Goal: Task Accomplishment & Management: Manage account settings

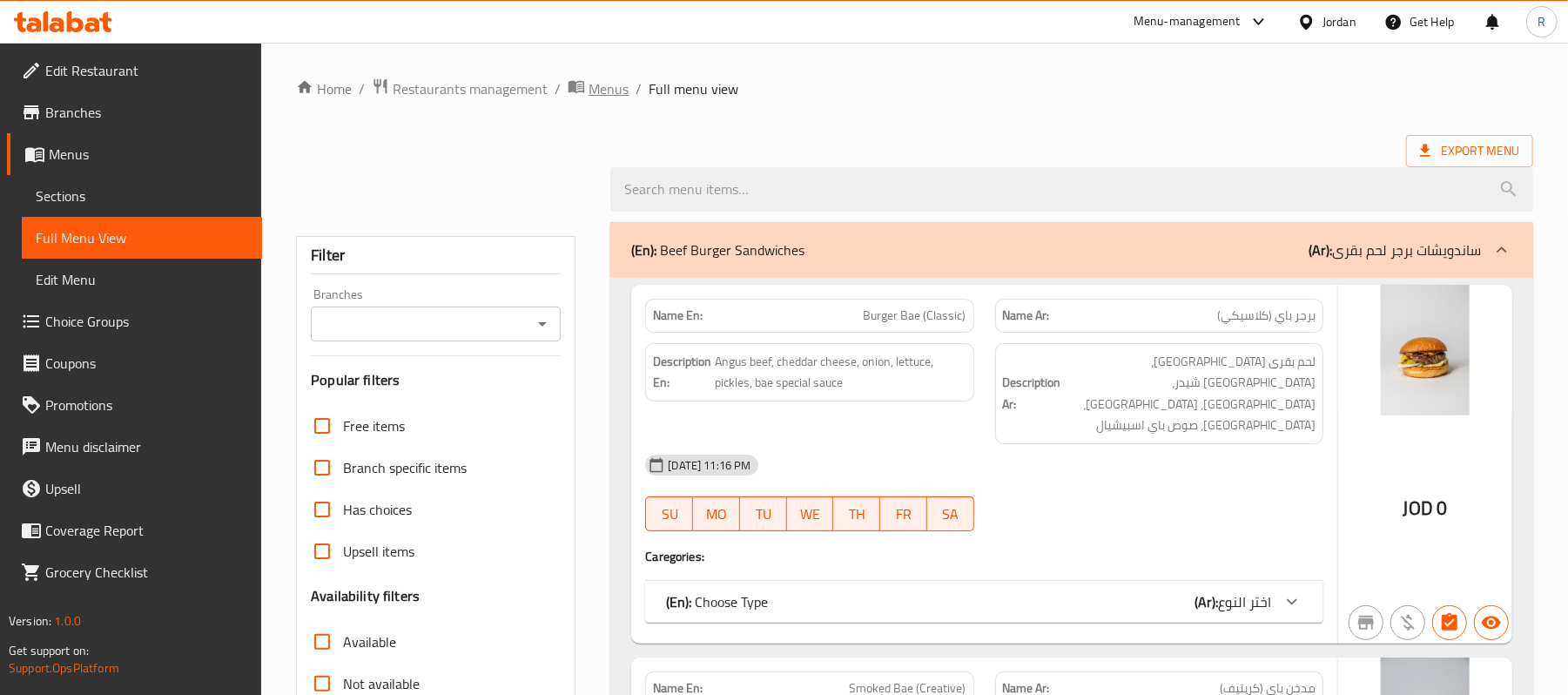
drag, startPoint x: 0, startPoint y: 0, endPoint x: 621, endPoint y: 95, distance: 628.2
click at [621, 95] on span "Menus" at bounding box center [608, 89] width 40 height 21
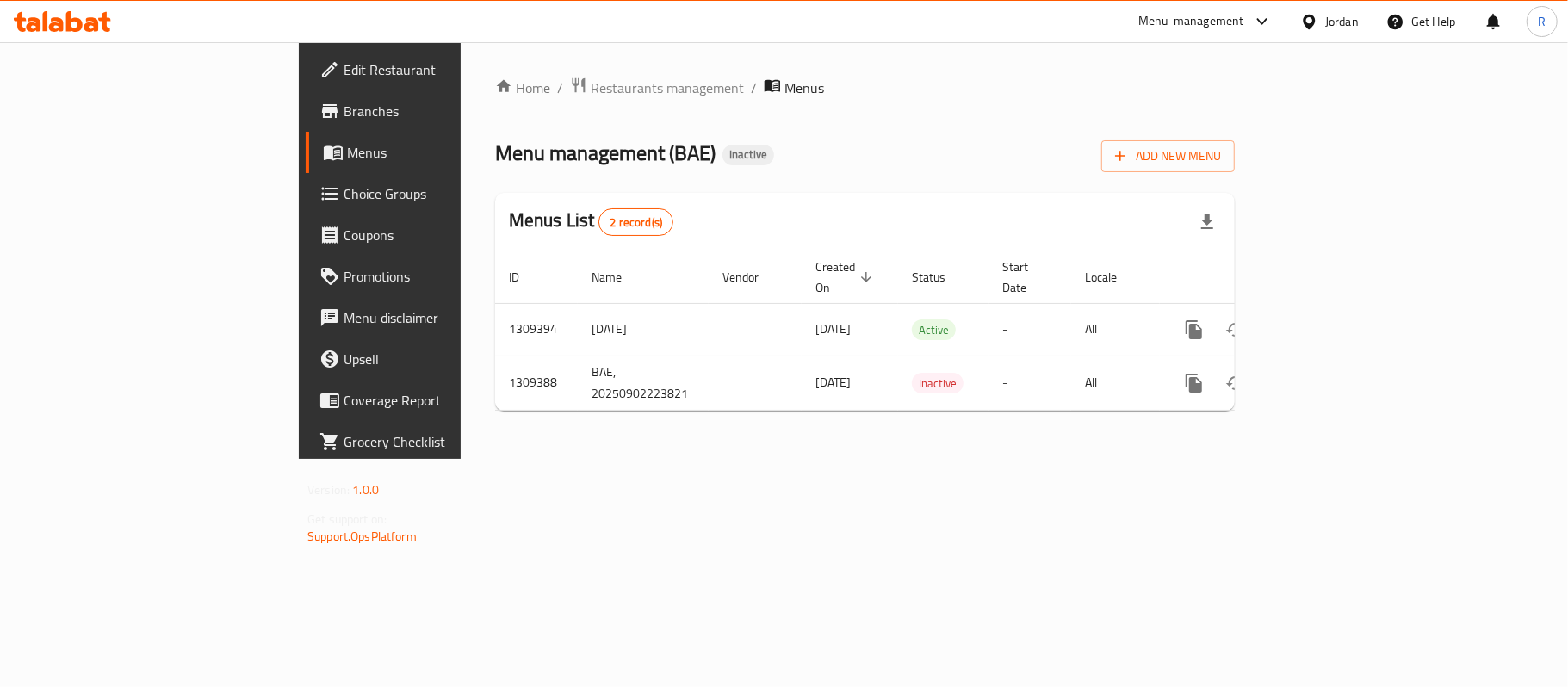
click at [1352, 25] on div "Jordan" at bounding box center [1341, 22] width 33 height 19
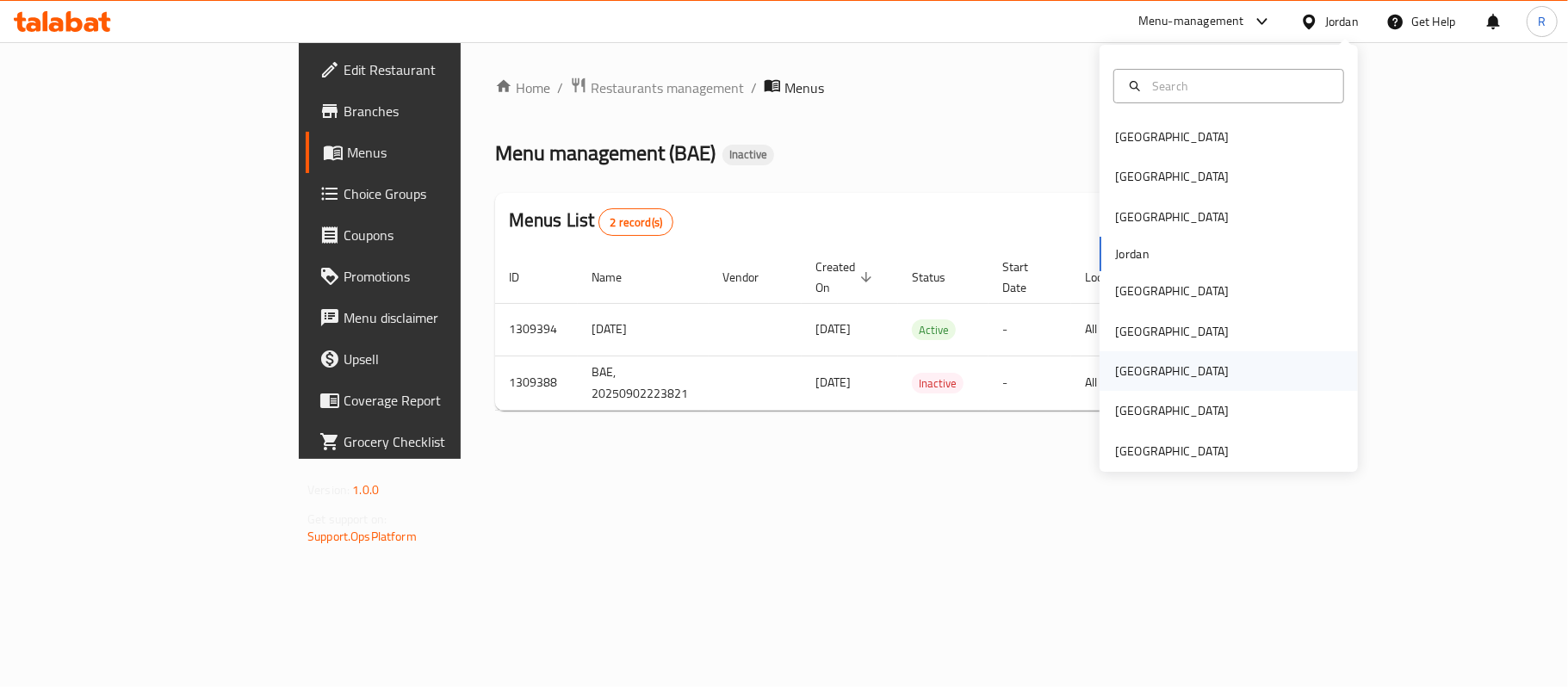
click at [1141, 365] on div "[GEOGRAPHIC_DATA]" at bounding box center [1228, 371] width 258 height 40
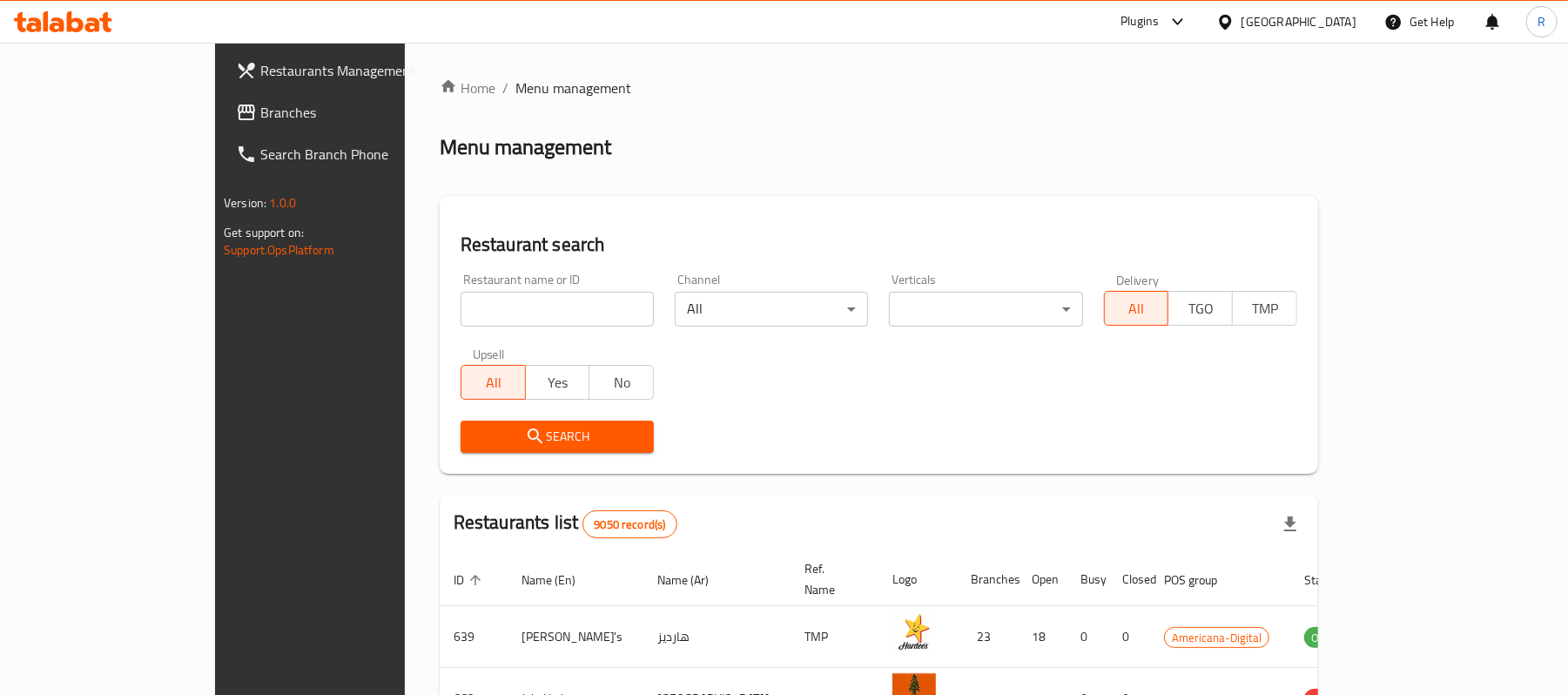
click at [260, 115] on span "Branches" at bounding box center [361, 113] width 203 height 21
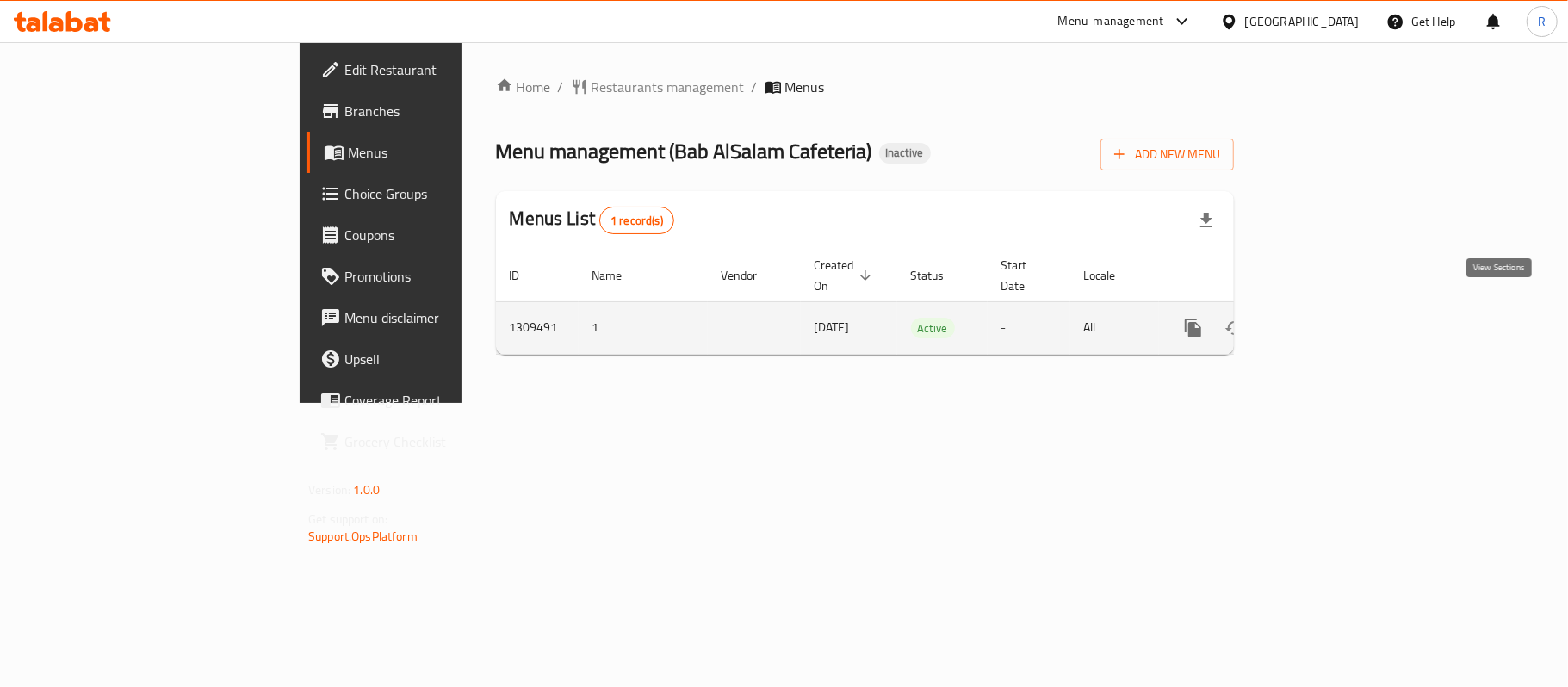
click at [1339, 327] on link "enhanced table" at bounding box center [1317, 327] width 41 height 41
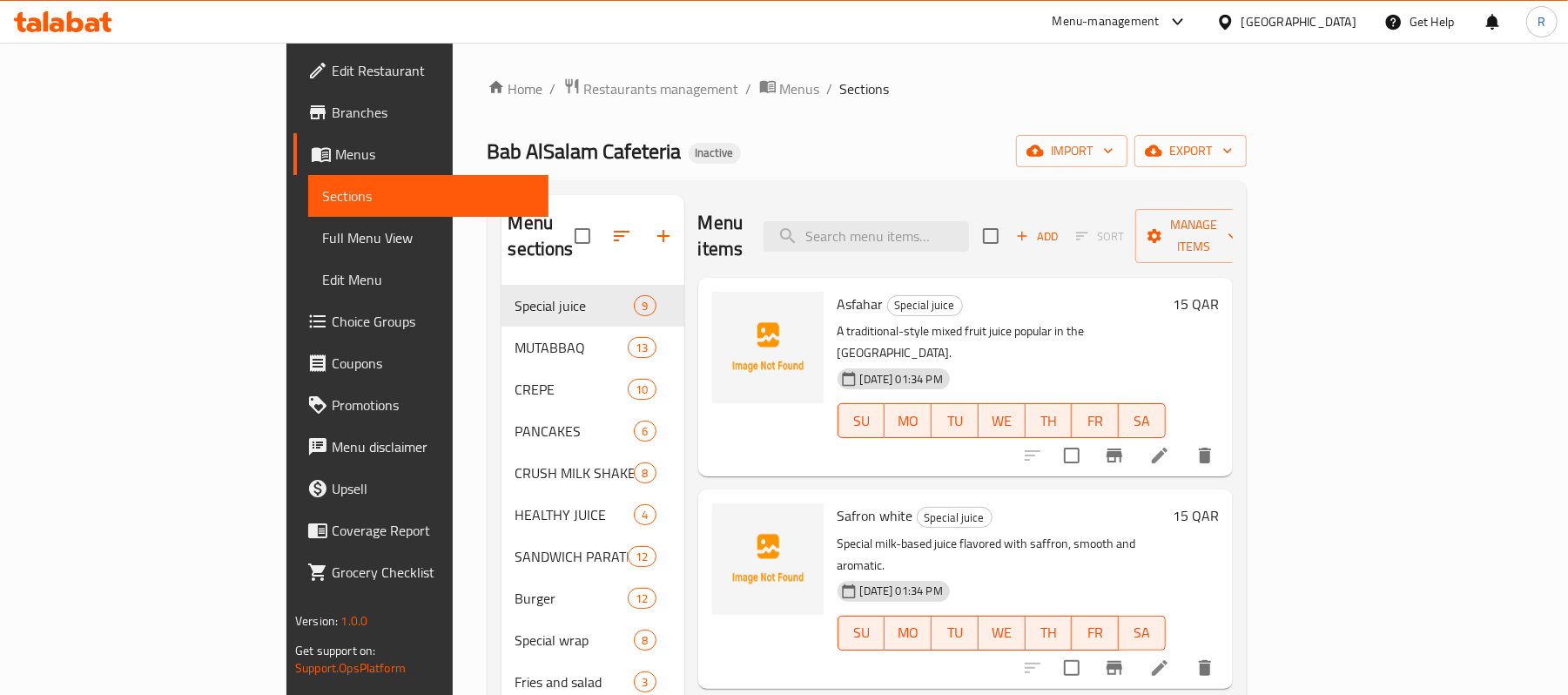
click at [839, 41] on div "Menu-management [GEOGRAPHIC_DATA] Get Help R" at bounding box center [784, 21] width 1568 height 41
click at [1238, 227] on span "Manage items" at bounding box center [1194, 236] width 89 height 43
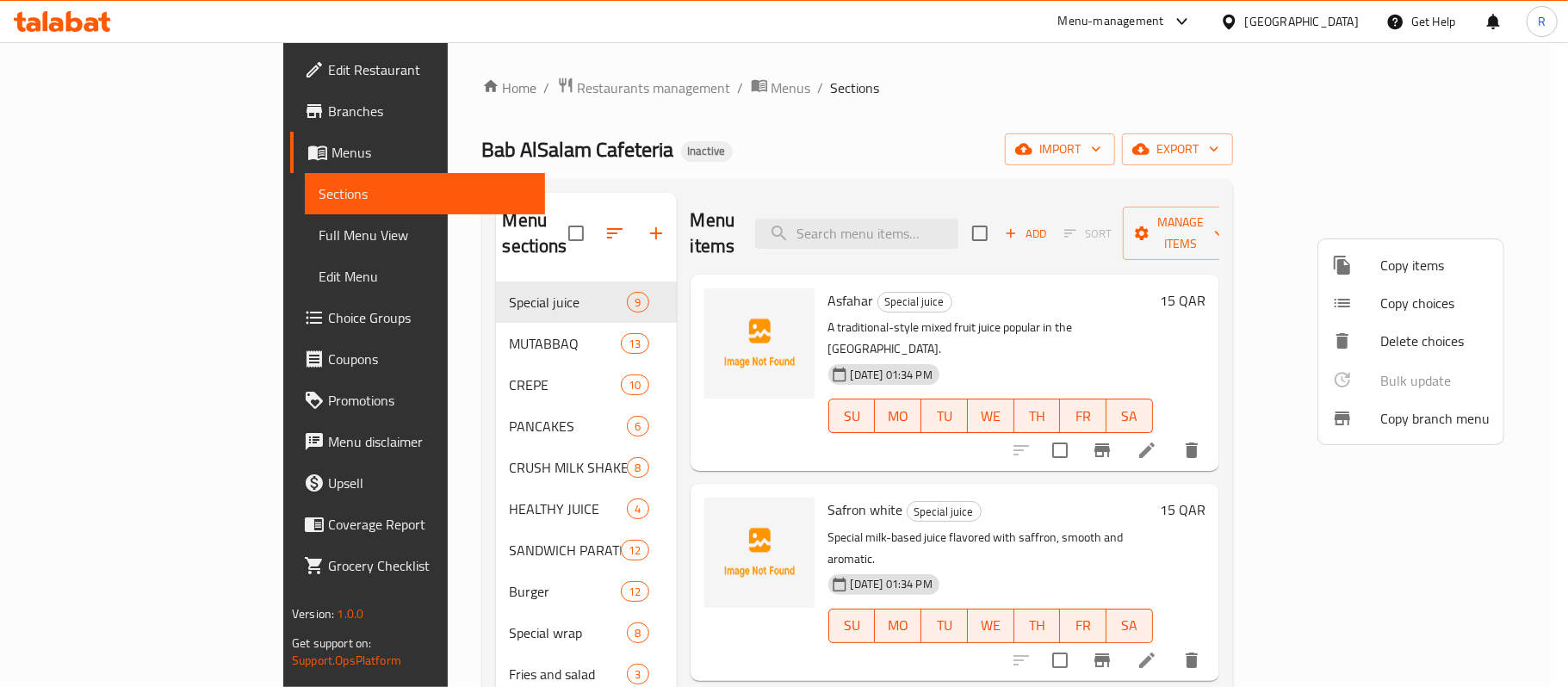
click at [1333, 168] on div at bounding box center [784, 344] width 1568 height 687
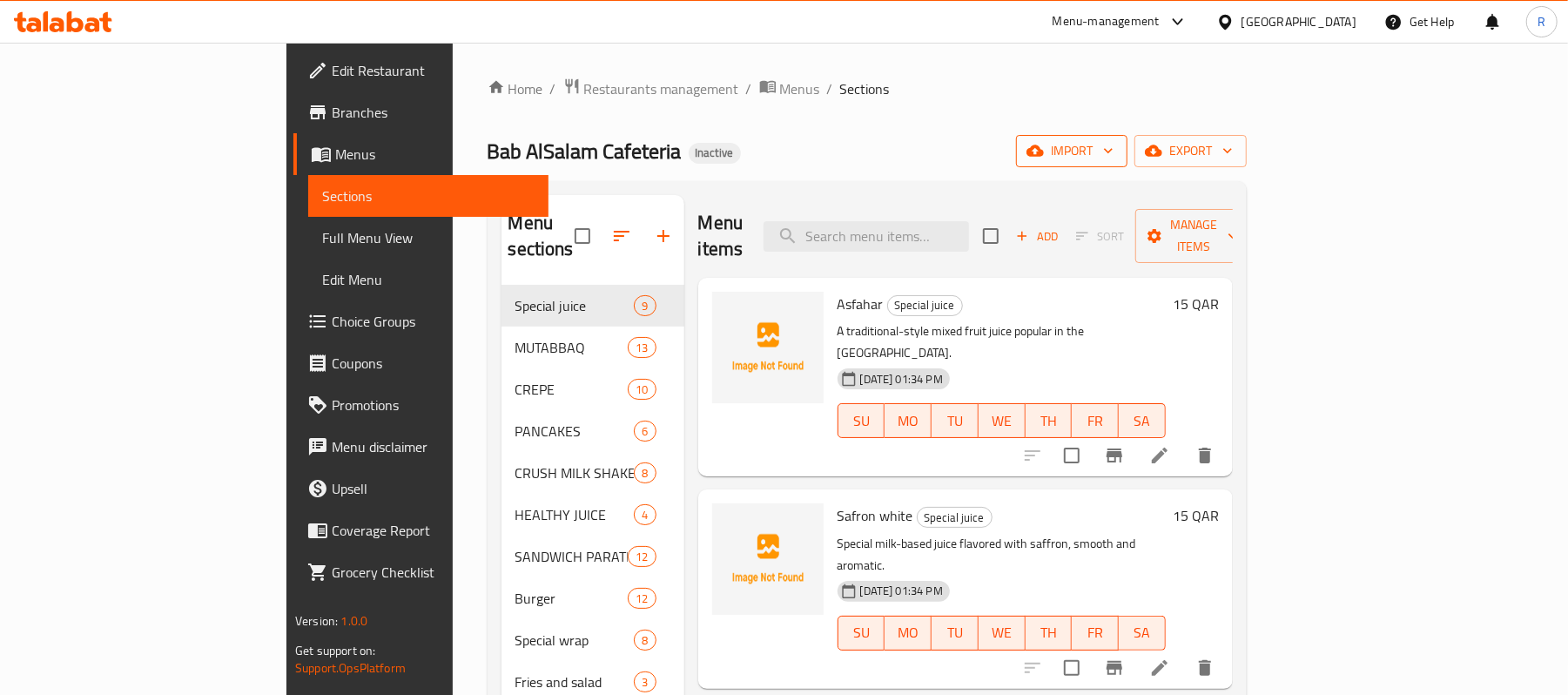
click at [1114, 150] on span "import" at bounding box center [1071, 151] width 84 height 22
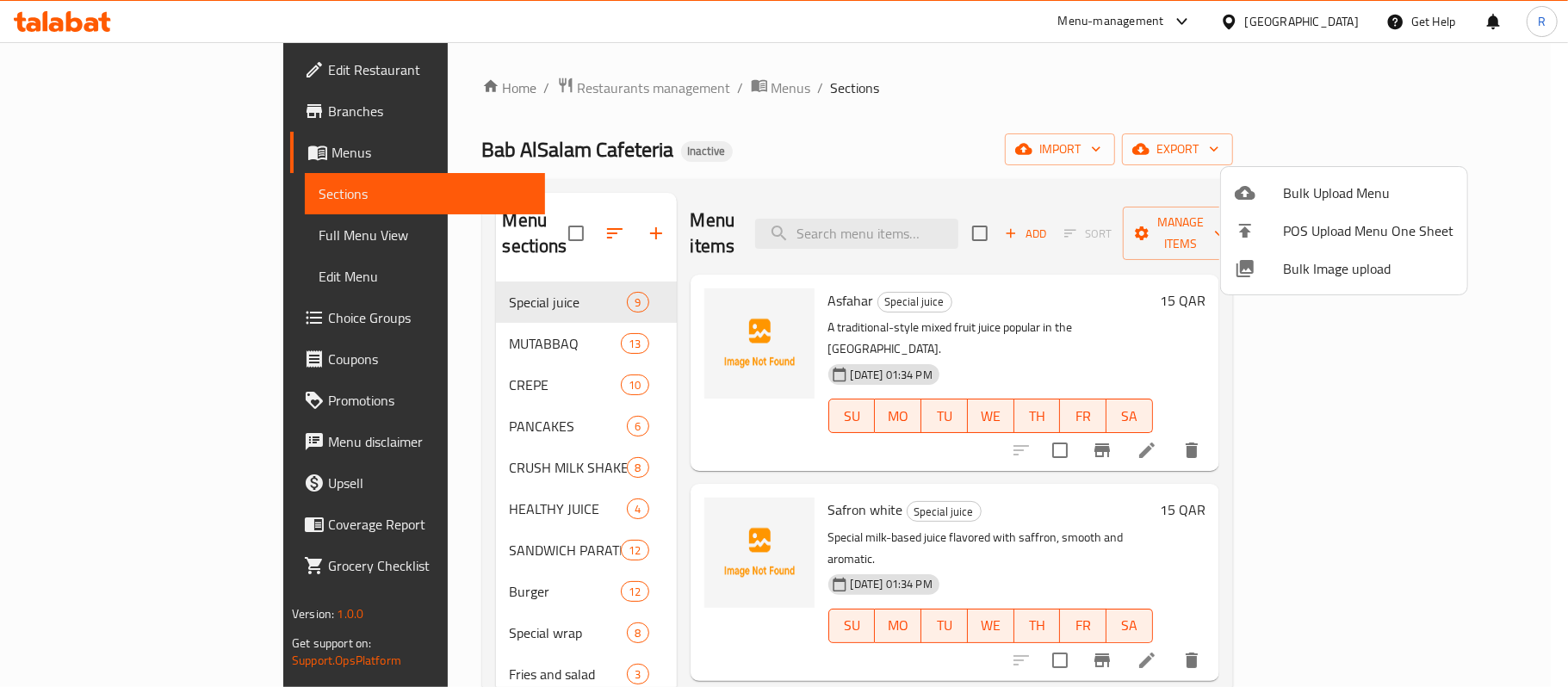
click at [1302, 184] on span "Bulk Upload Menu" at bounding box center [1368, 193] width 170 height 21
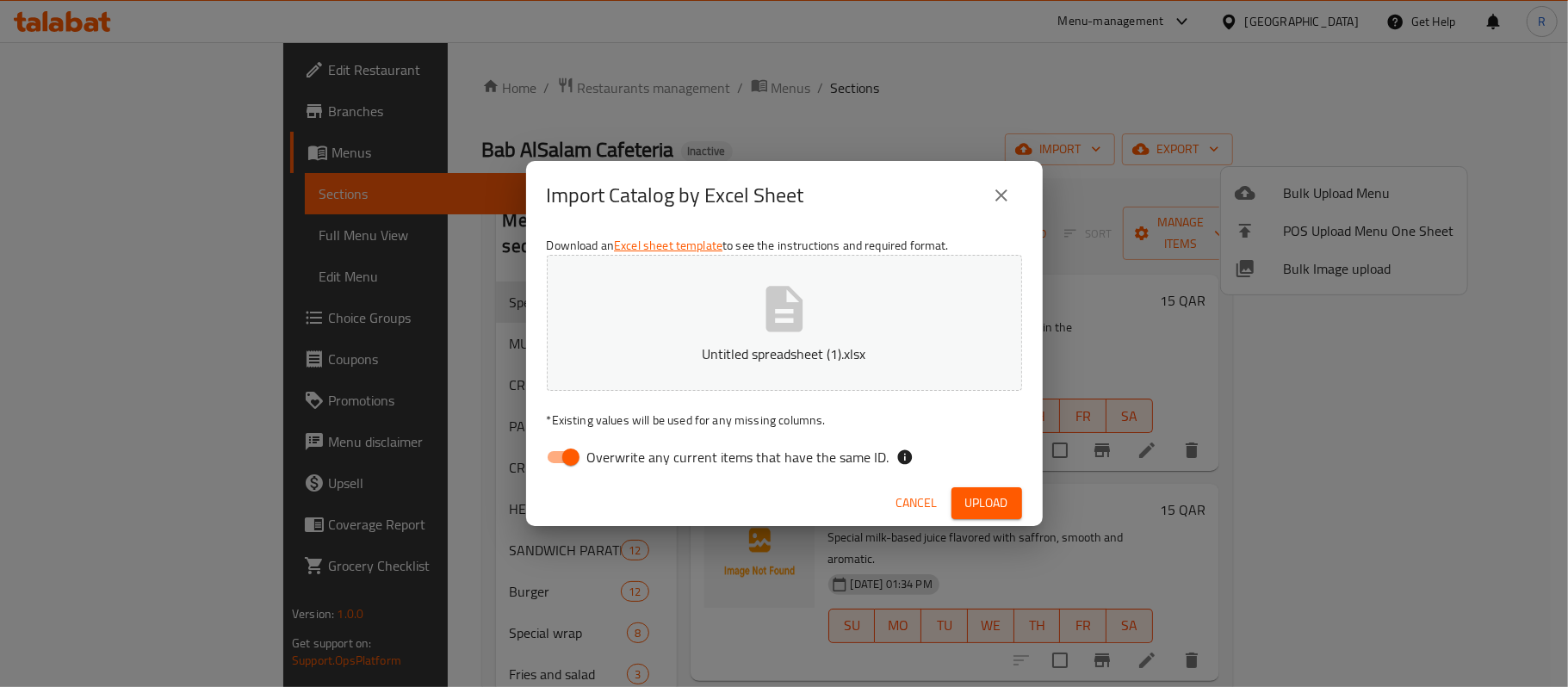
click at [573, 447] on input "Overwrite any current items that have the same ID." at bounding box center [570, 457] width 98 height 32
checkbox input "false"
click at [982, 492] on span "Upload" at bounding box center [986, 502] width 43 height 22
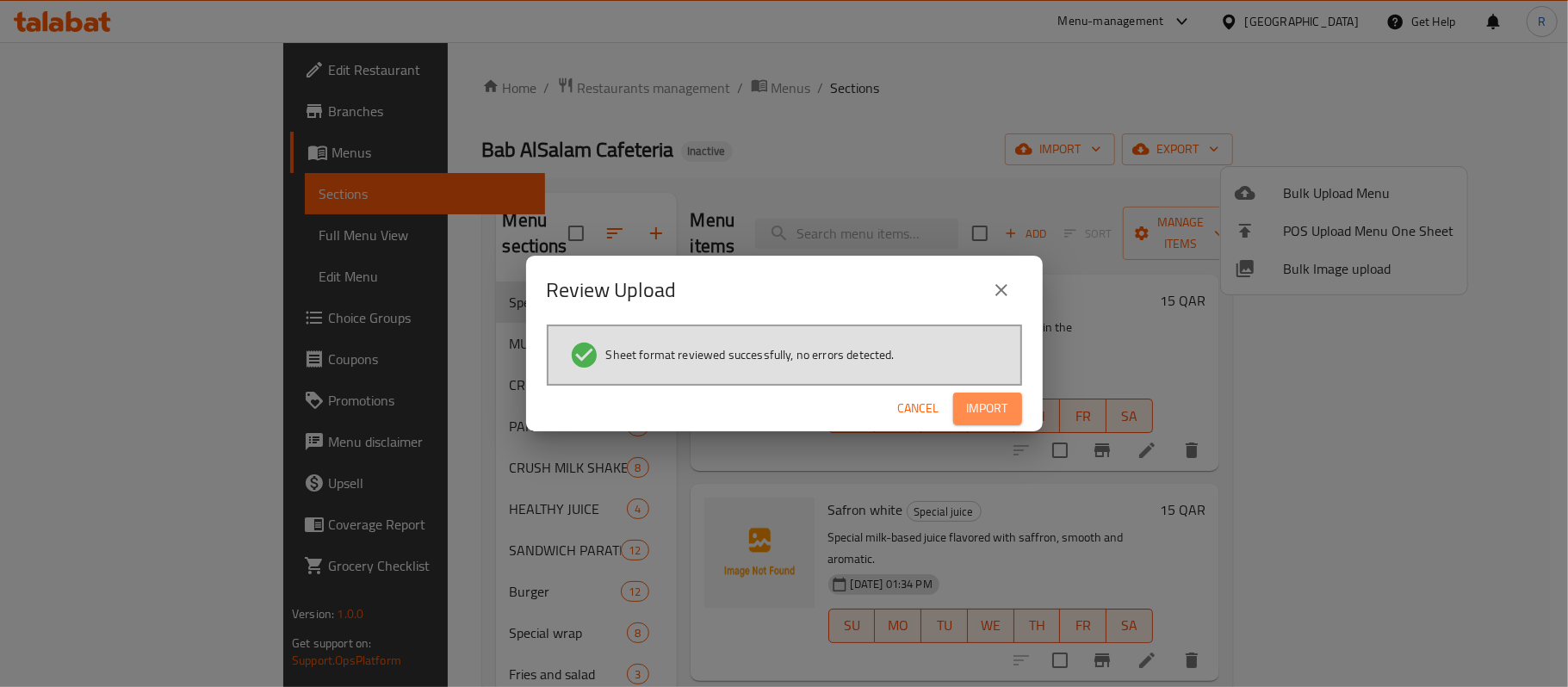
click at [993, 410] on span "Import" at bounding box center [987, 408] width 41 height 22
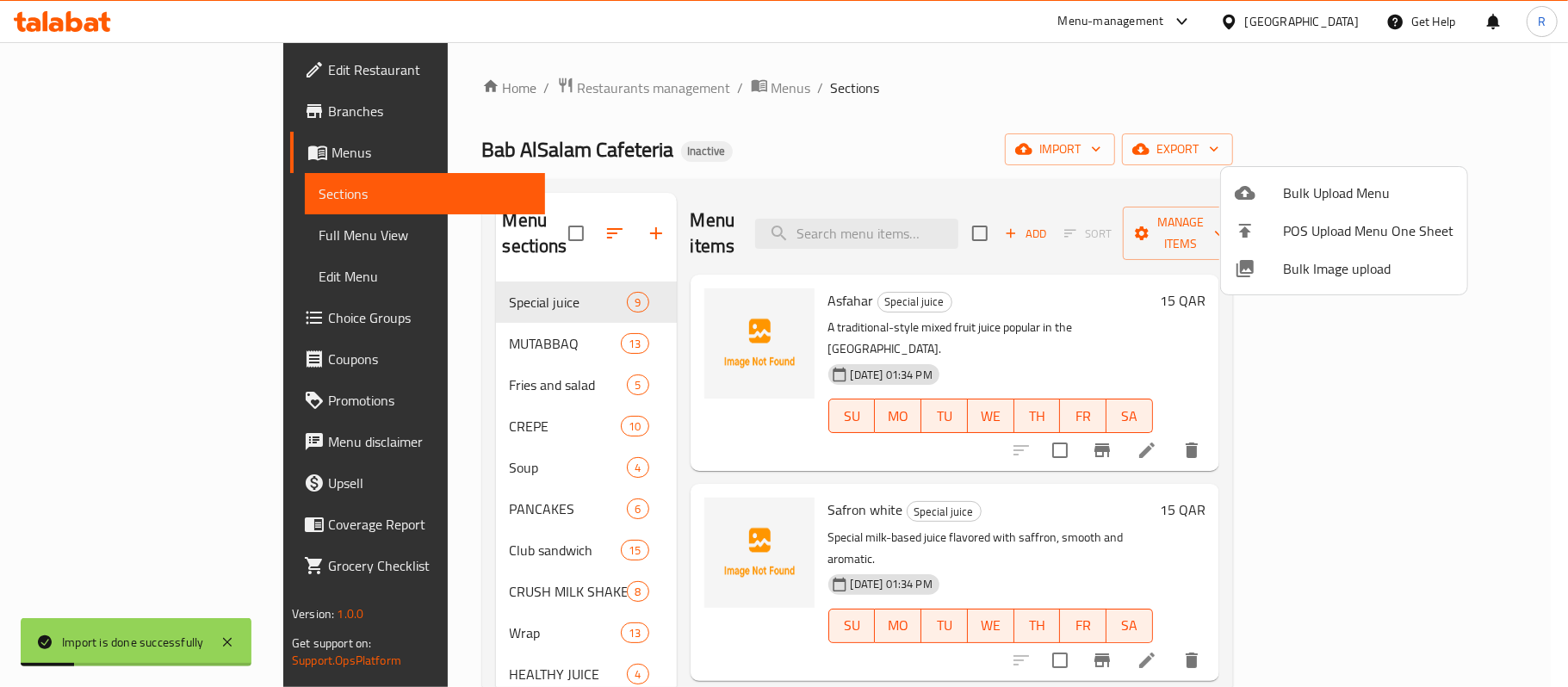
click at [113, 232] on div at bounding box center [784, 344] width 1568 height 687
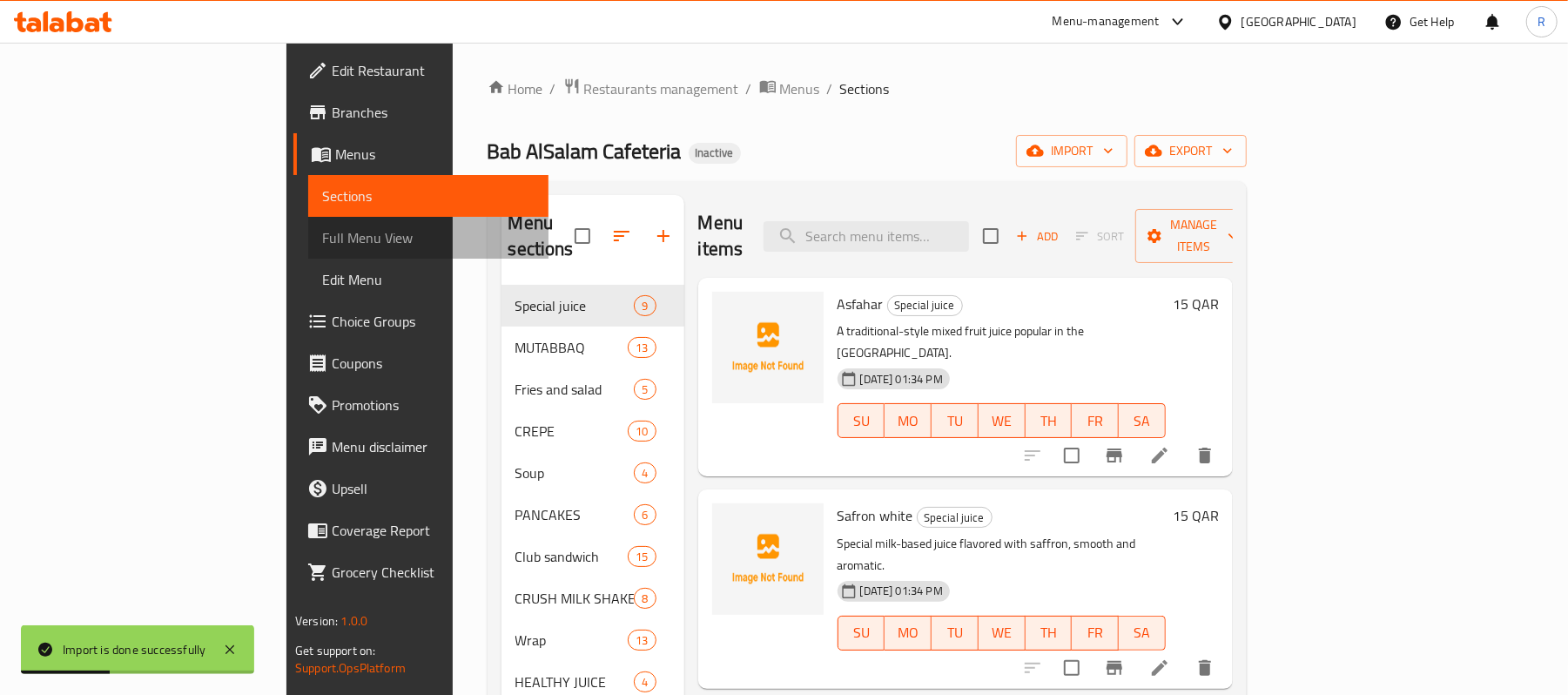
click at [322, 235] on span "Full Menu View" at bounding box center [428, 238] width 213 height 21
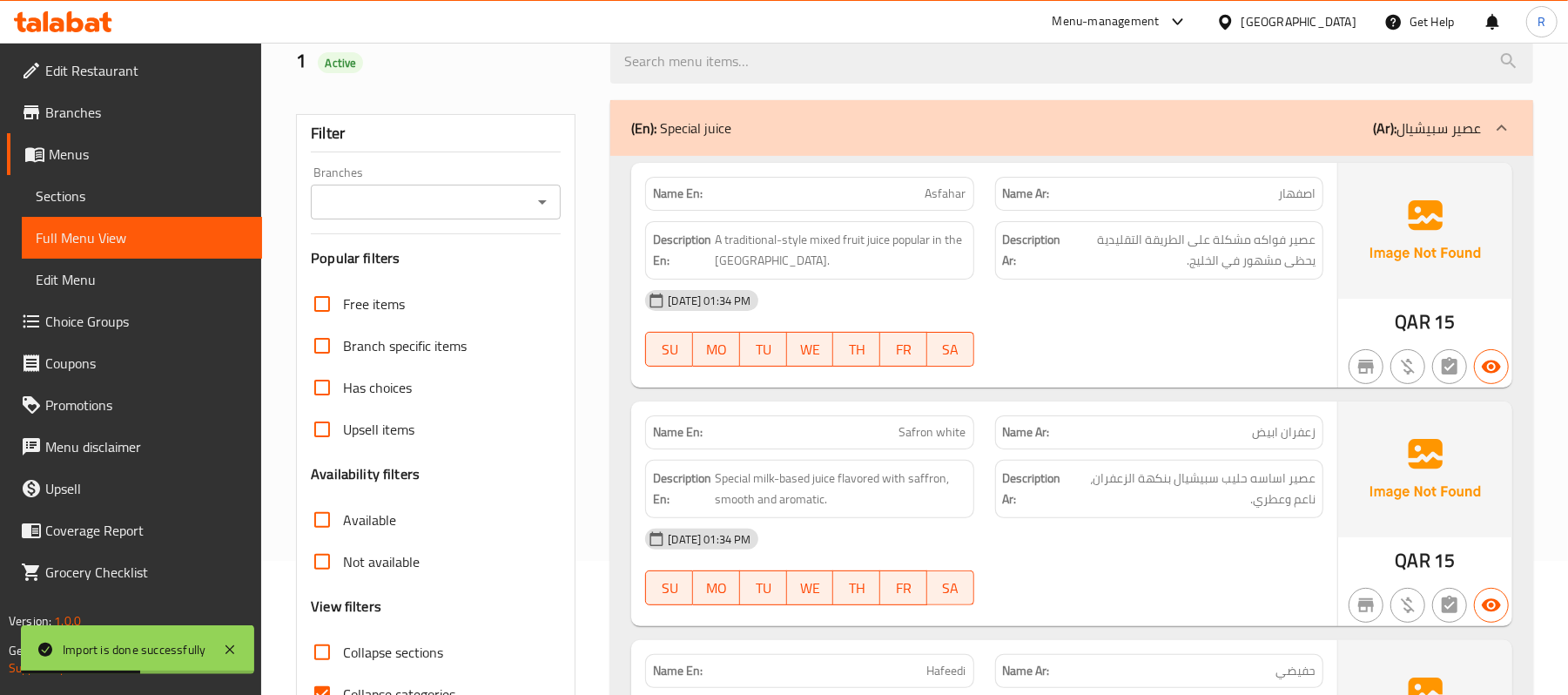
scroll to position [348, 0]
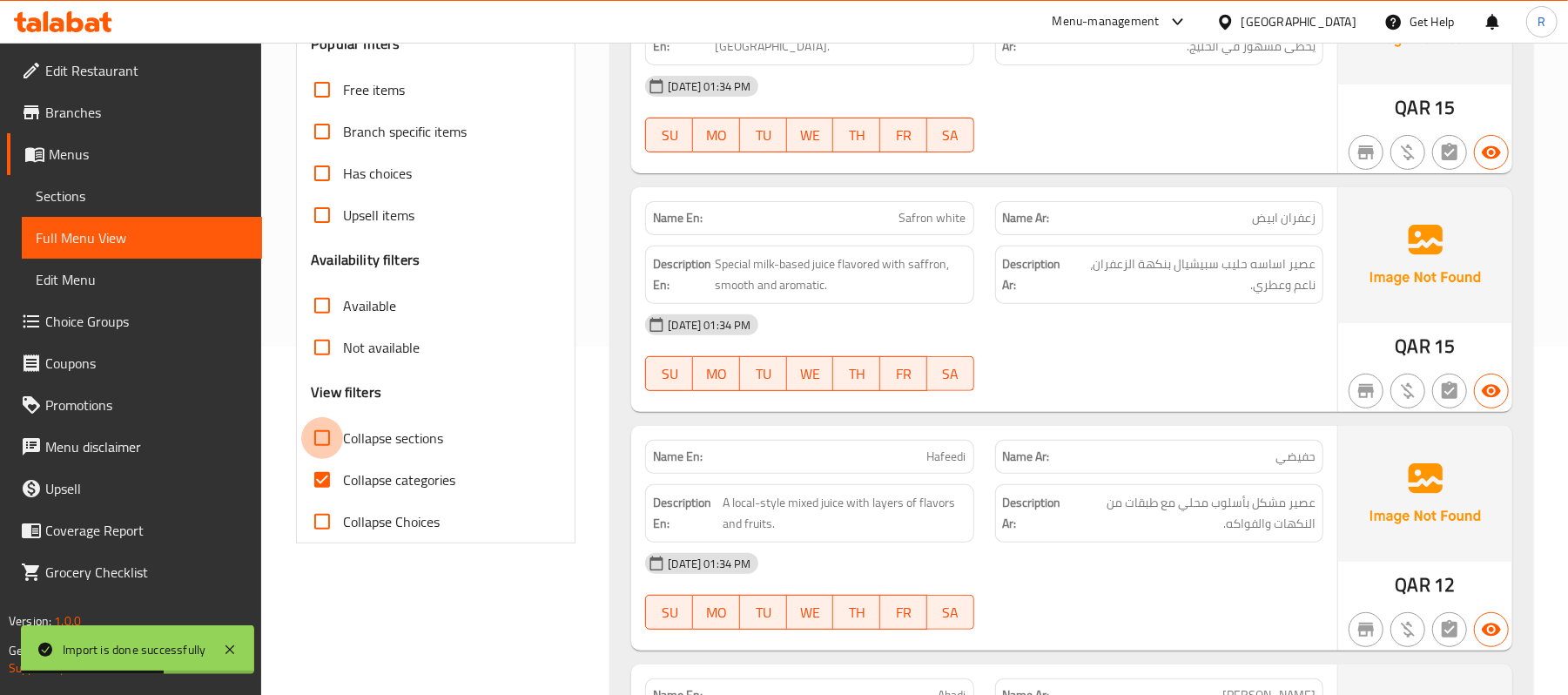
click at [315, 439] on input "Collapse sections" at bounding box center [321, 437] width 41 height 41
checkbox input "true"
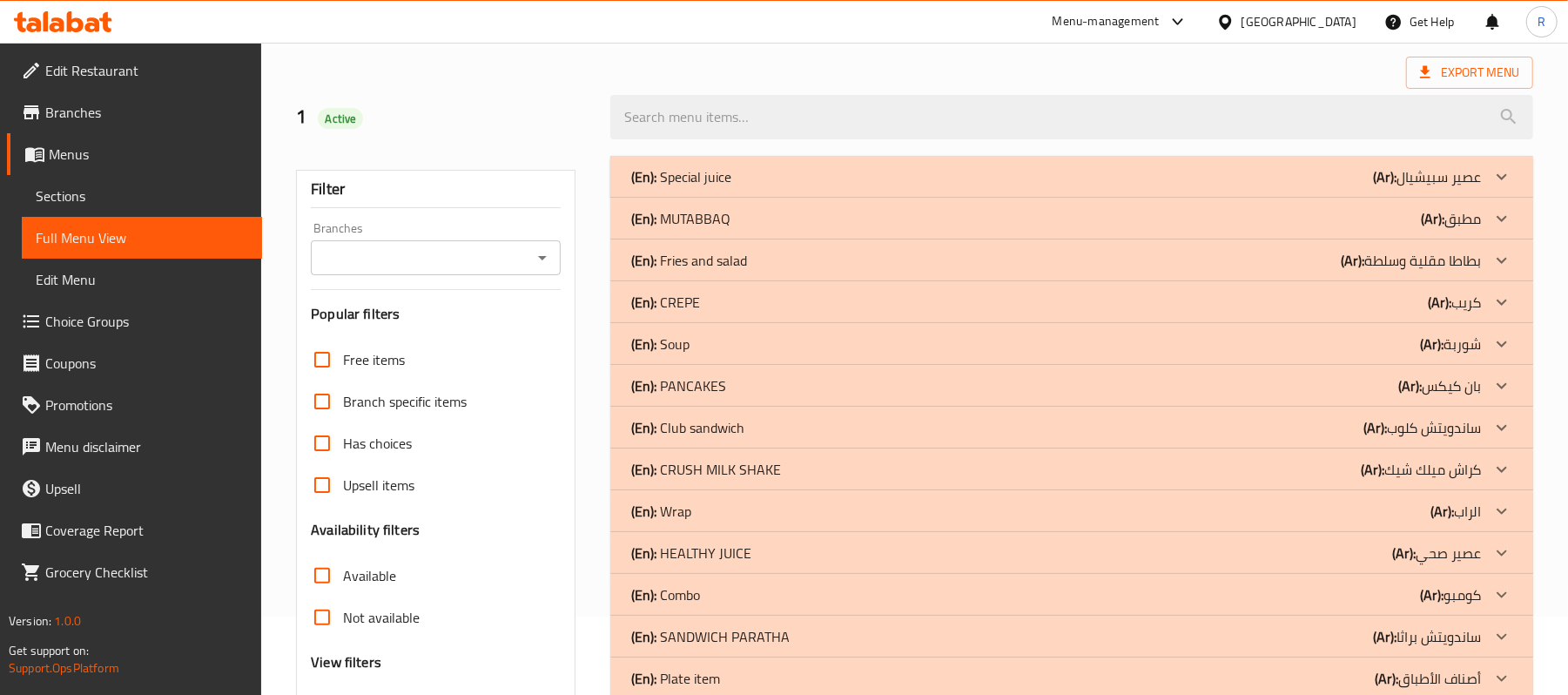
scroll to position [116, 0]
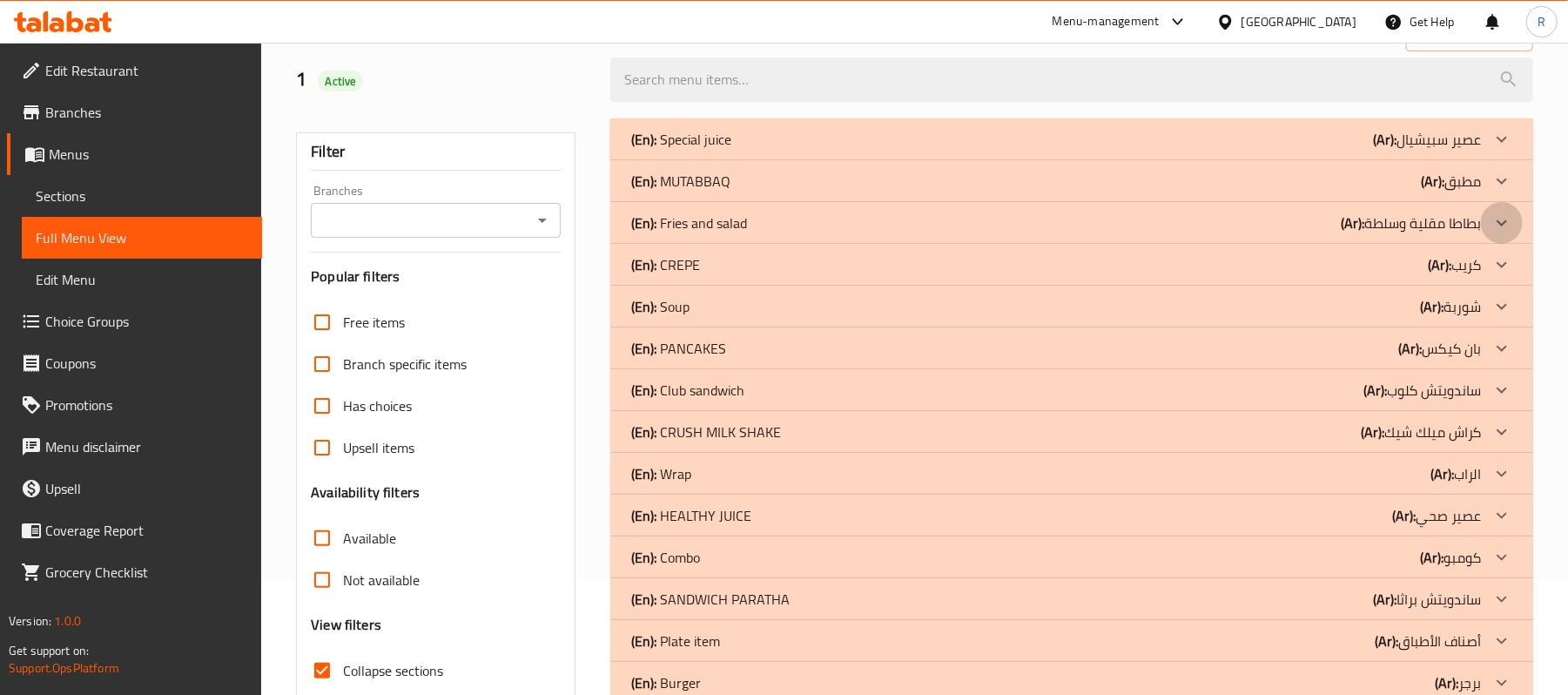
click at [1517, 160] on div at bounding box center [1502, 139] width 41 height 41
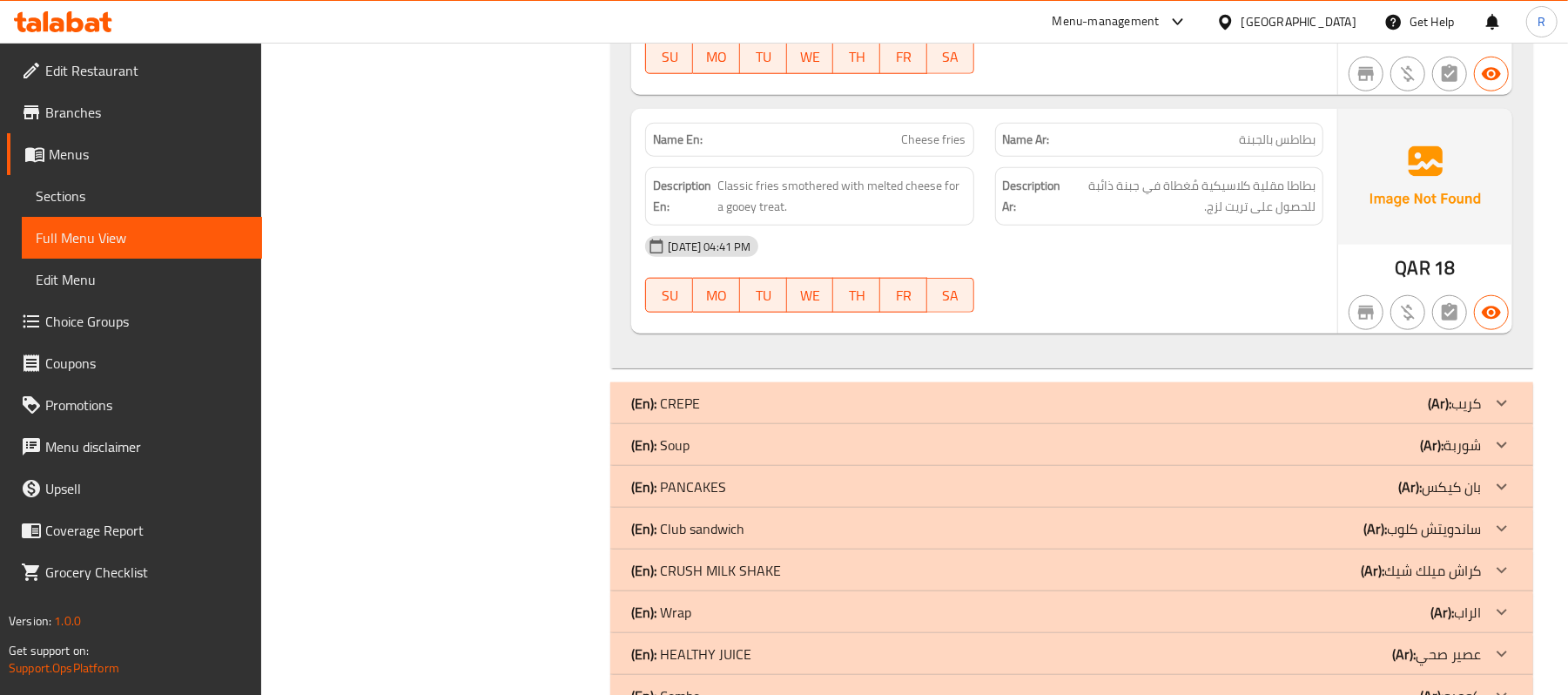
scroll to position [1276, 0]
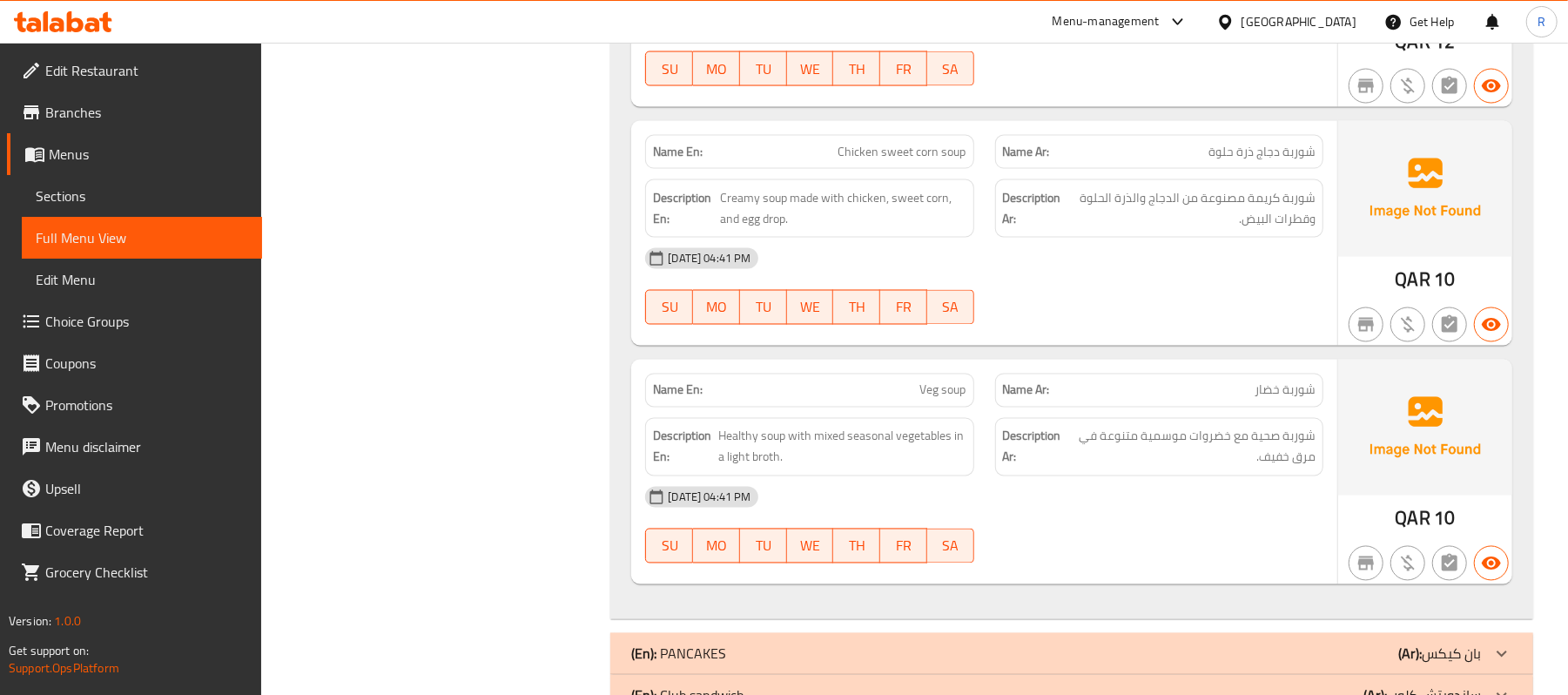
scroll to position [2438, 0]
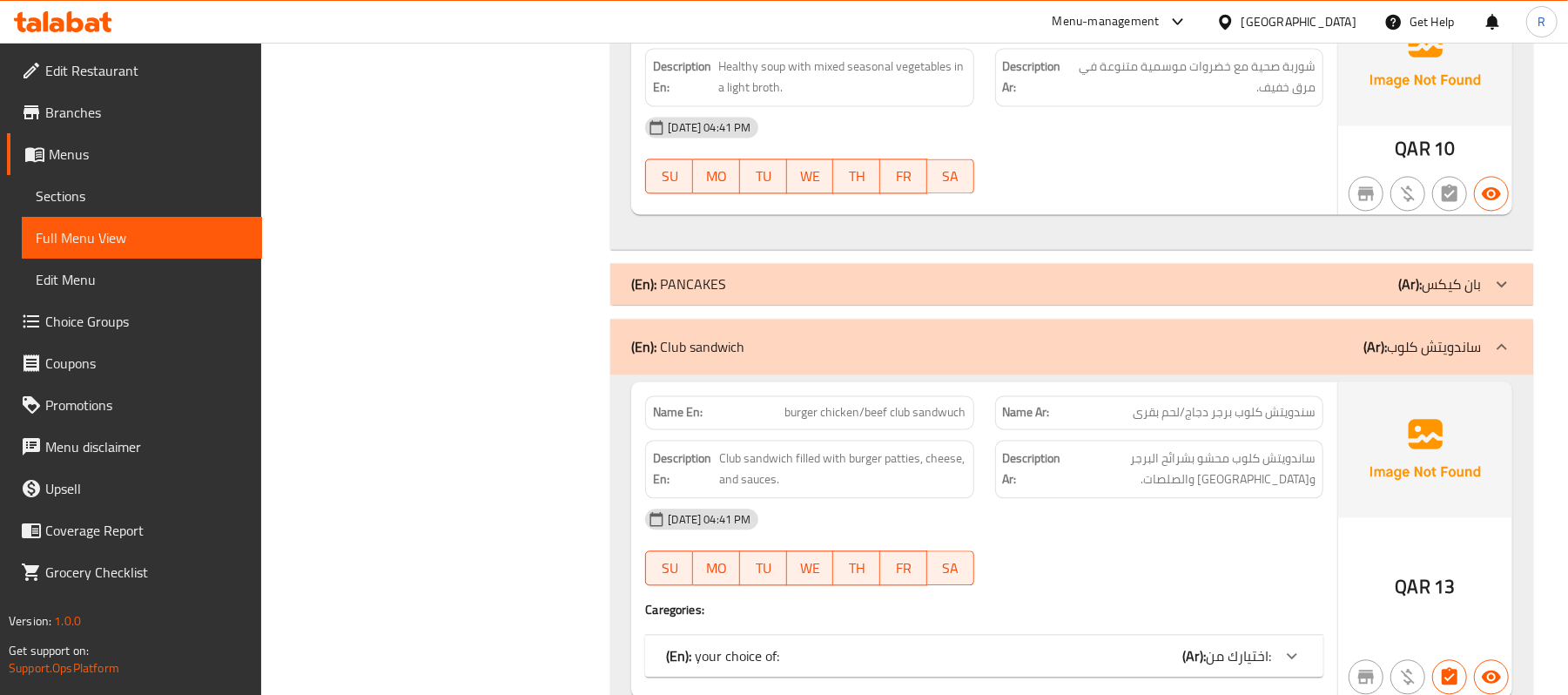
scroll to position [2902, 0]
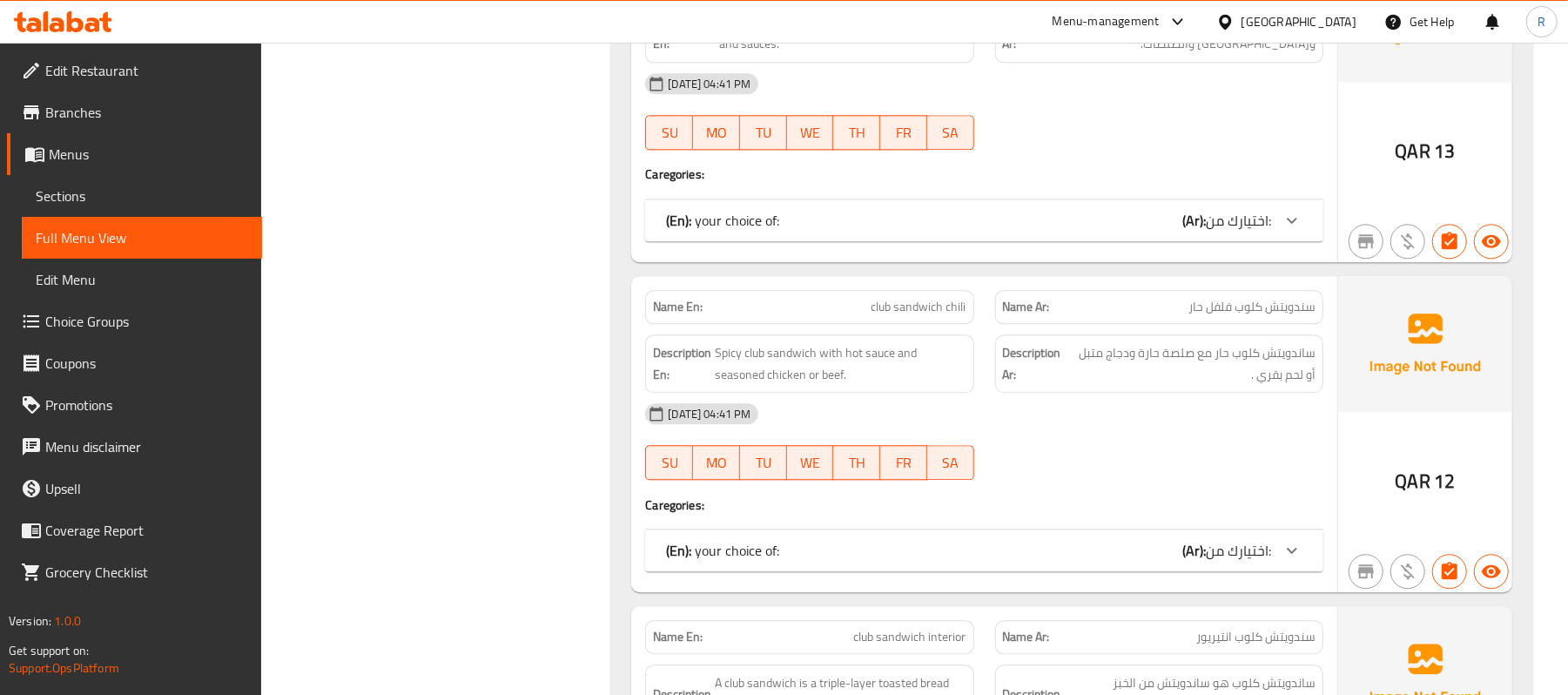
click at [1299, 228] on icon at bounding box center [1293, 220] width 21 height 21
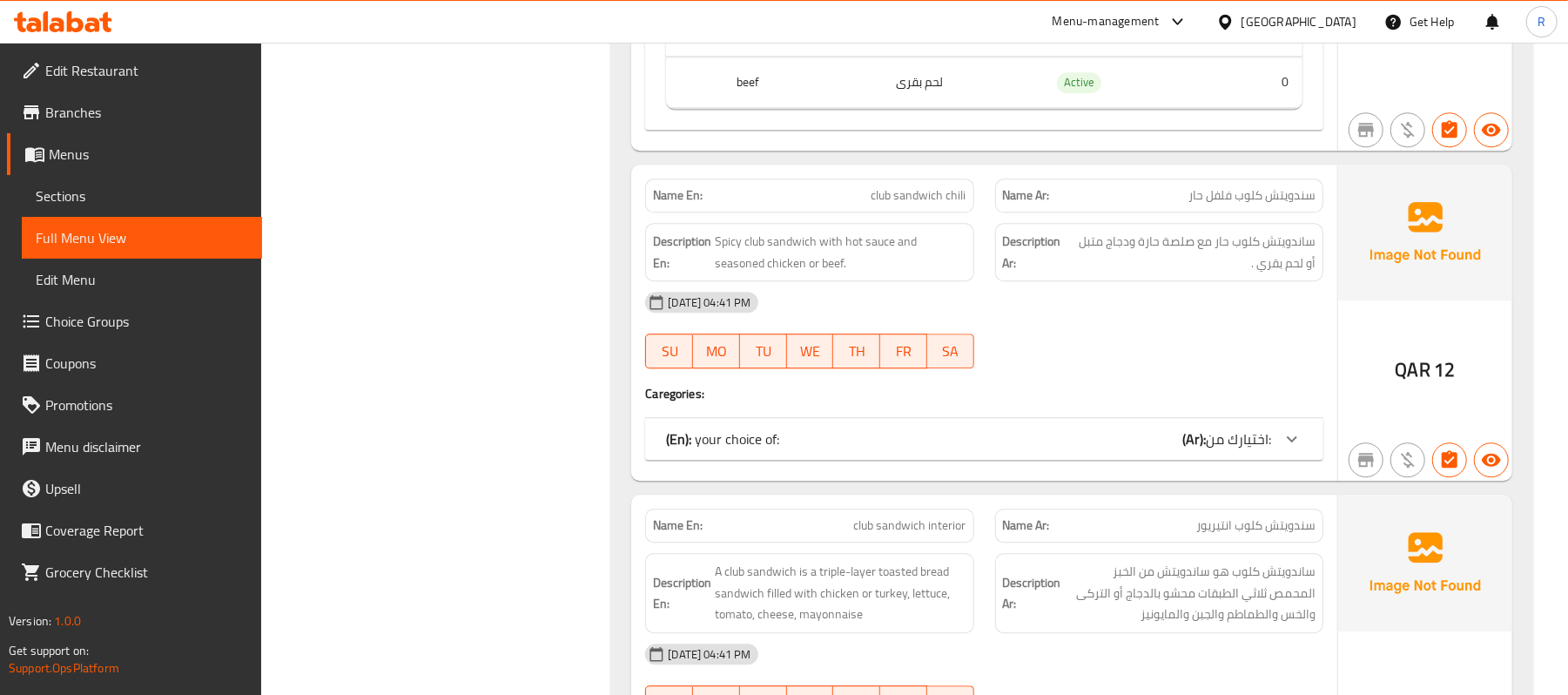
scroll to position [3366, 0]
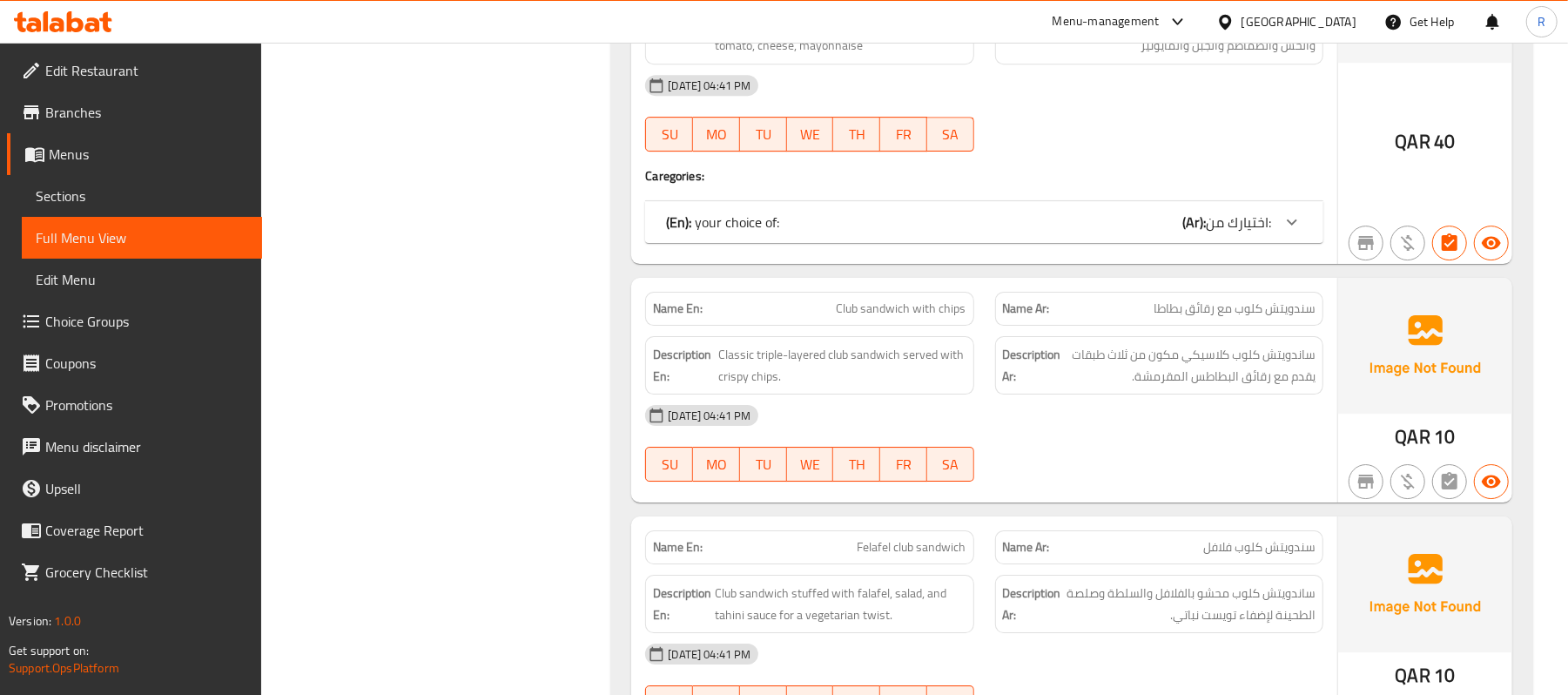
scroll to position [3947, 0]
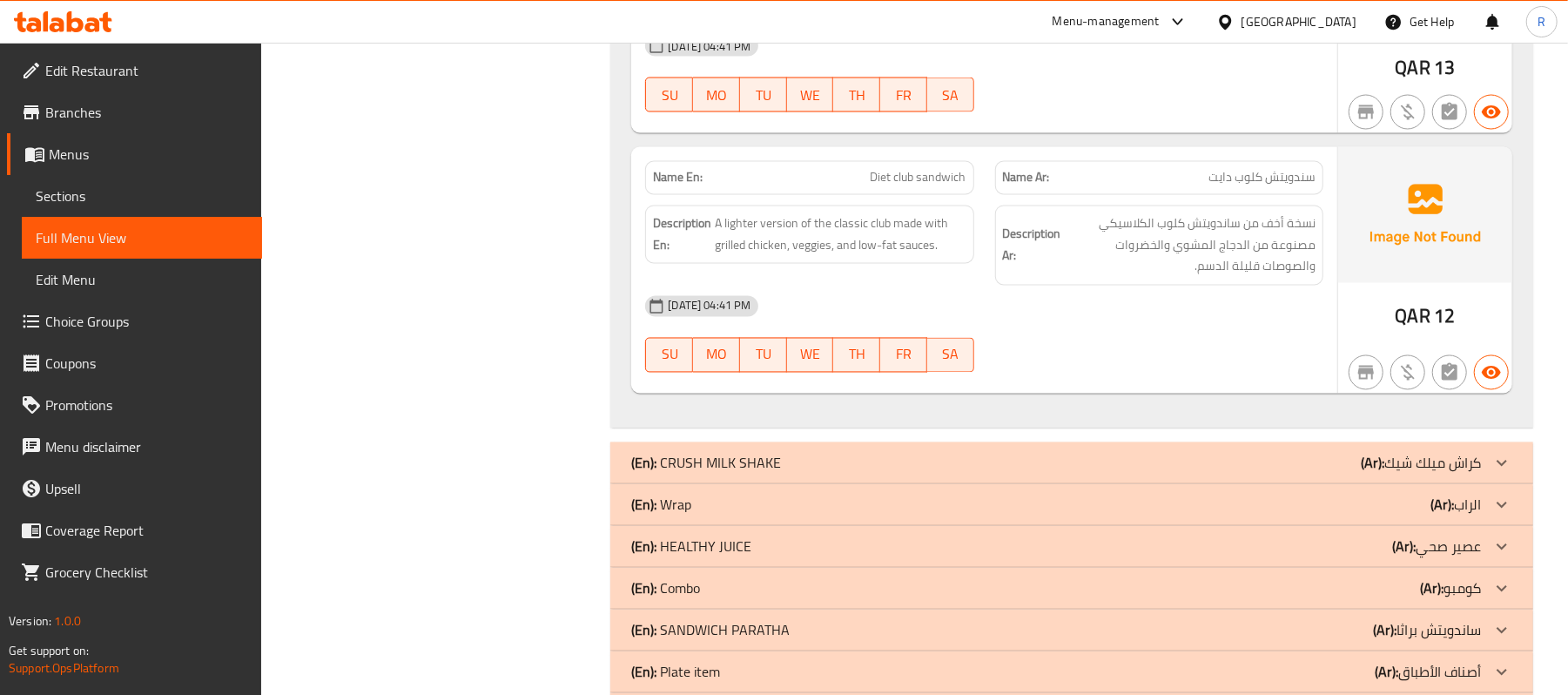
scroll to position [7156, 0]
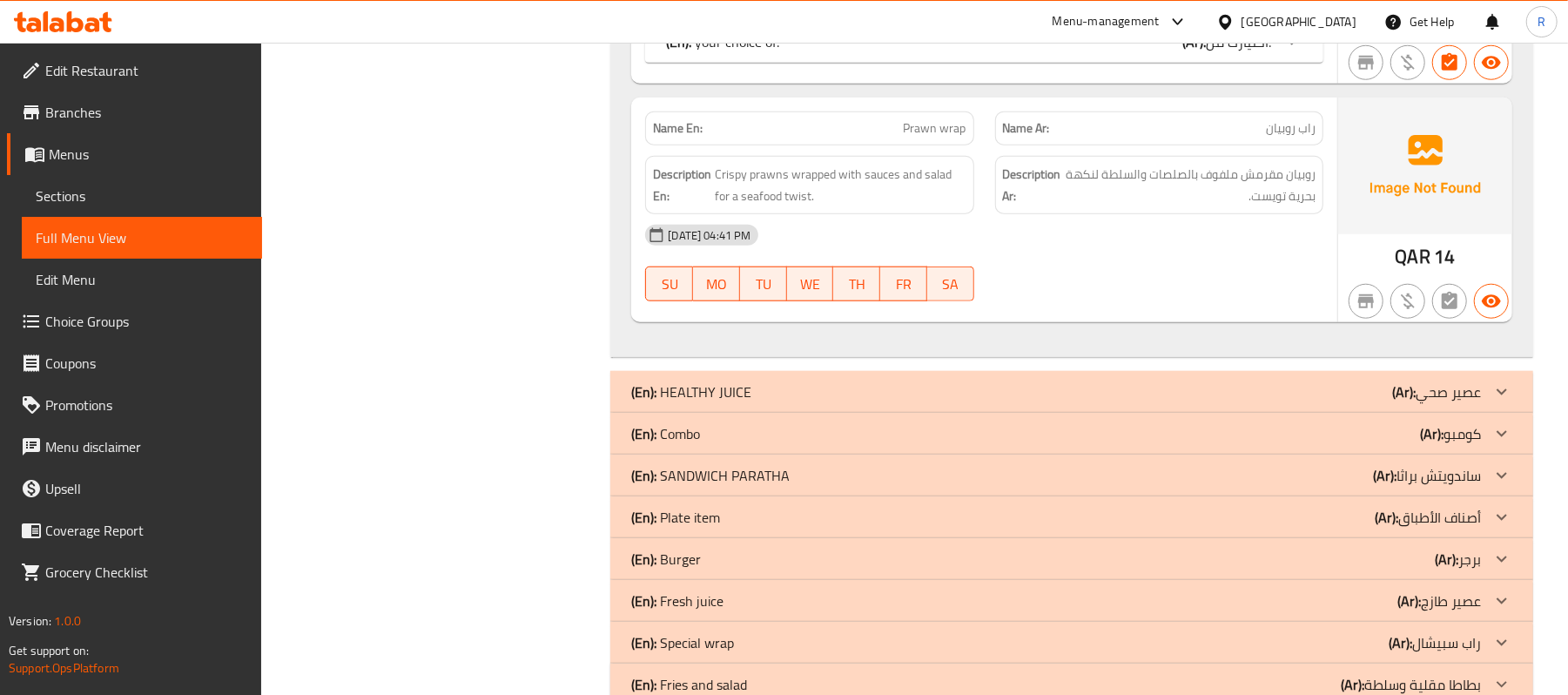
scroll to position [10618, 0]
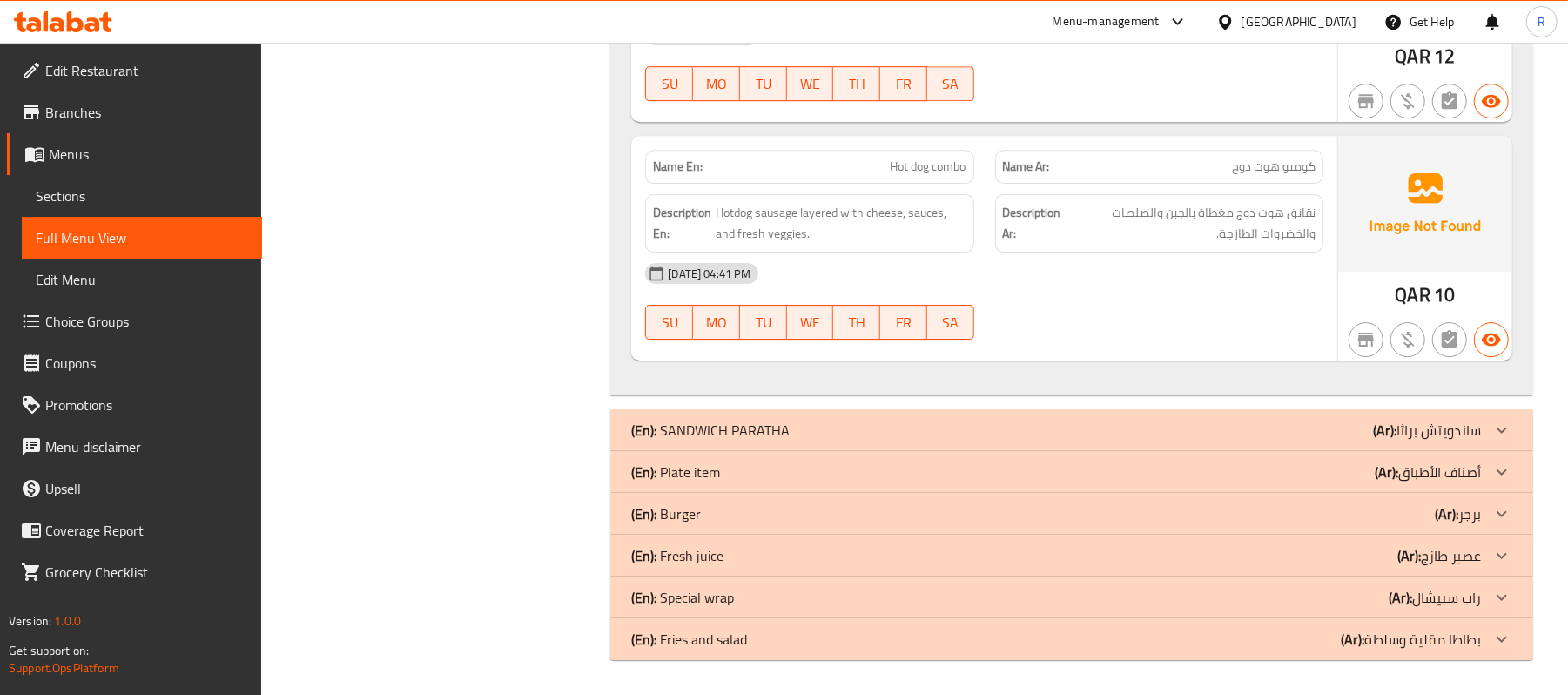
scroll to position [13438, 0]
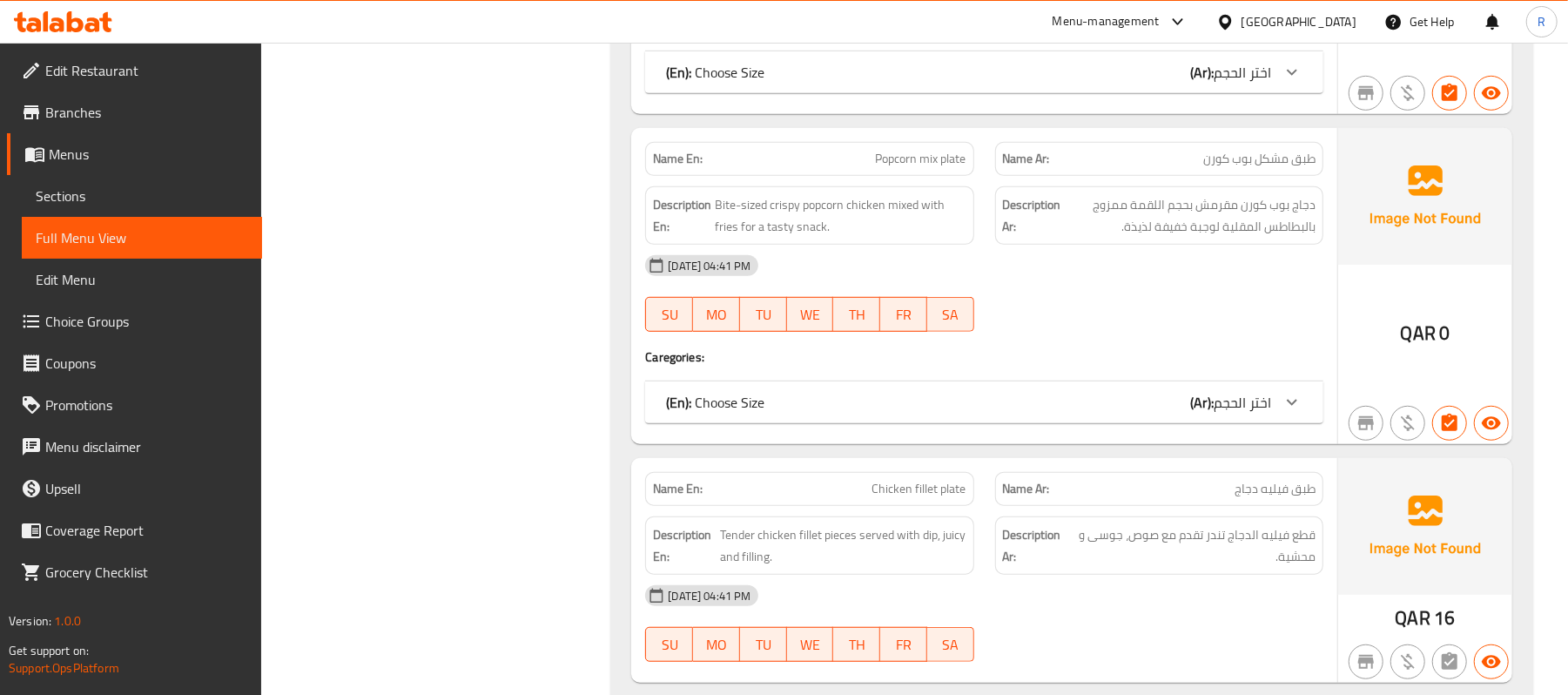
scroll to position [14714, 0]
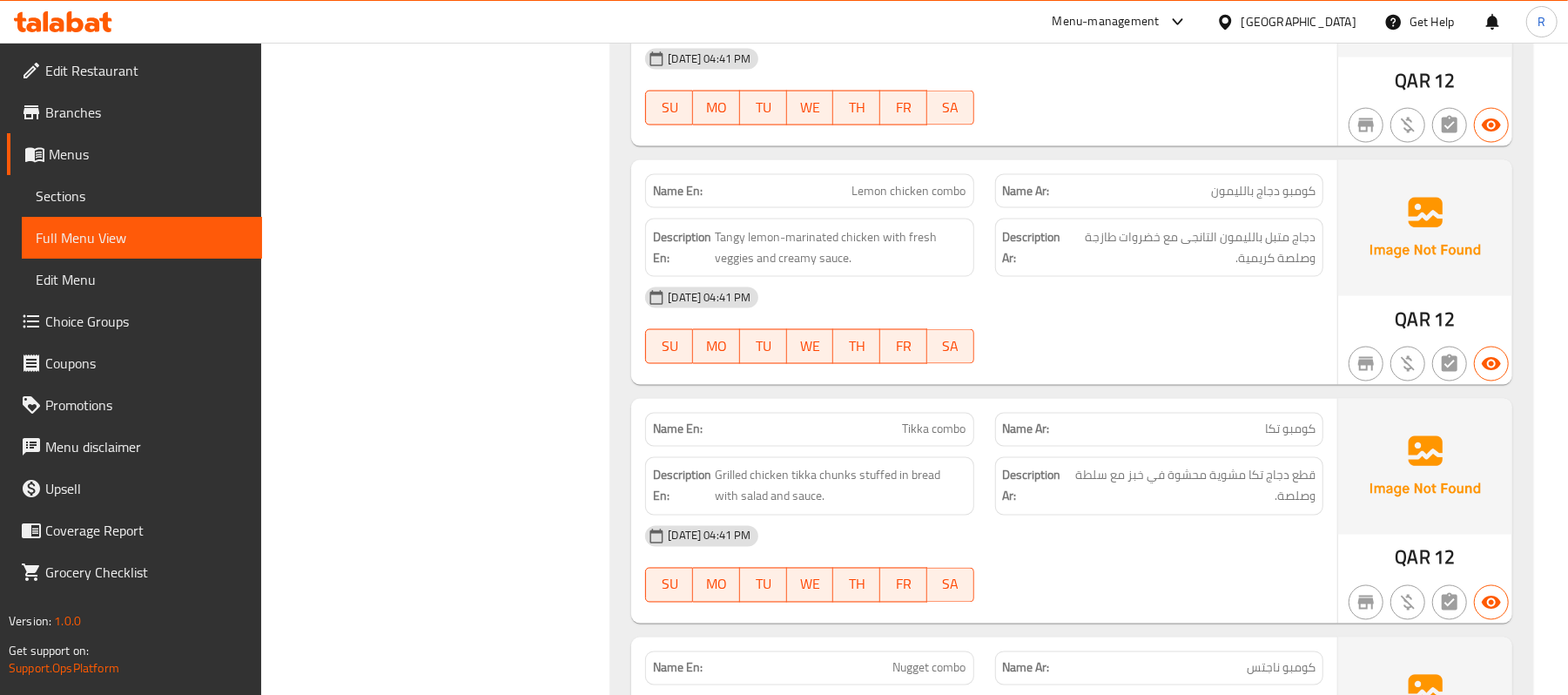
scroll to position [11348, 0]
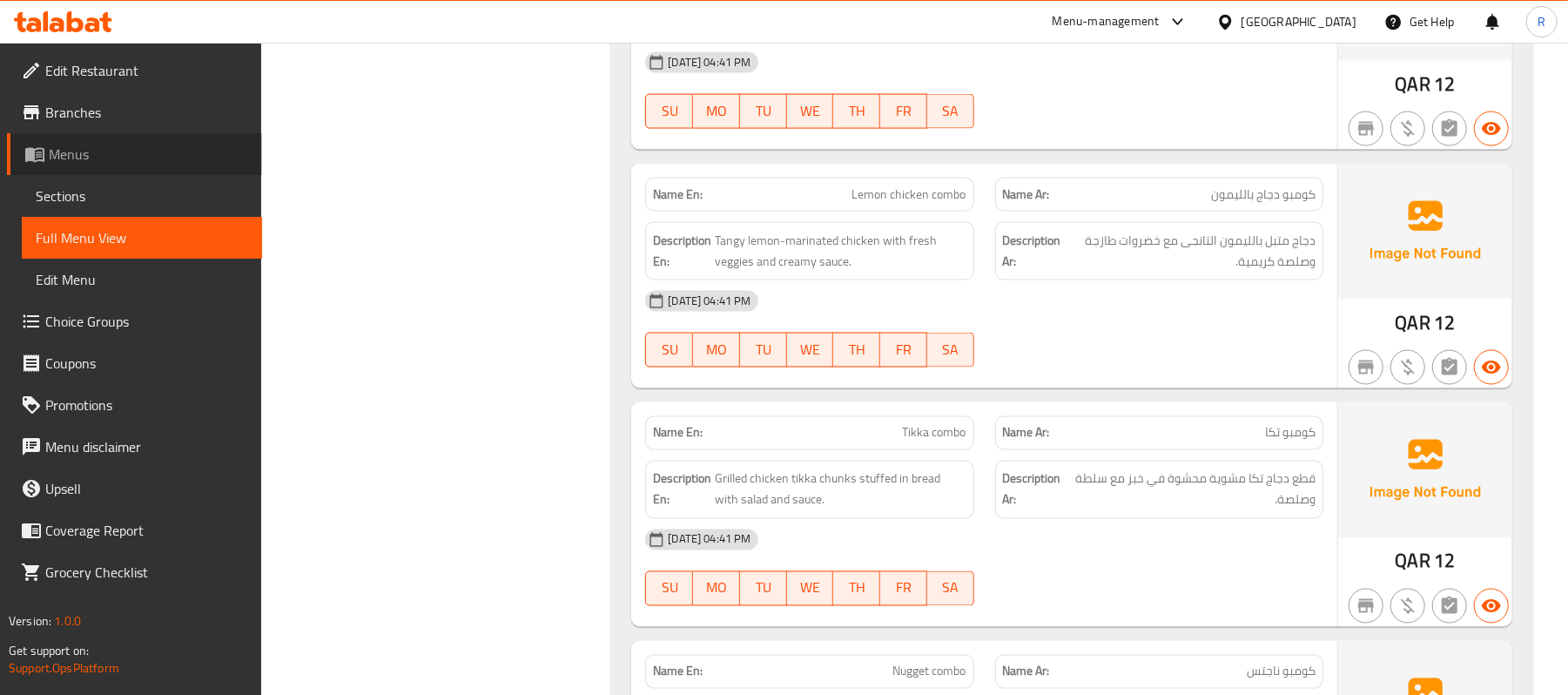
click at [127, 148] on span "Menus" at bounding box center [148, 154] width 199 height 21
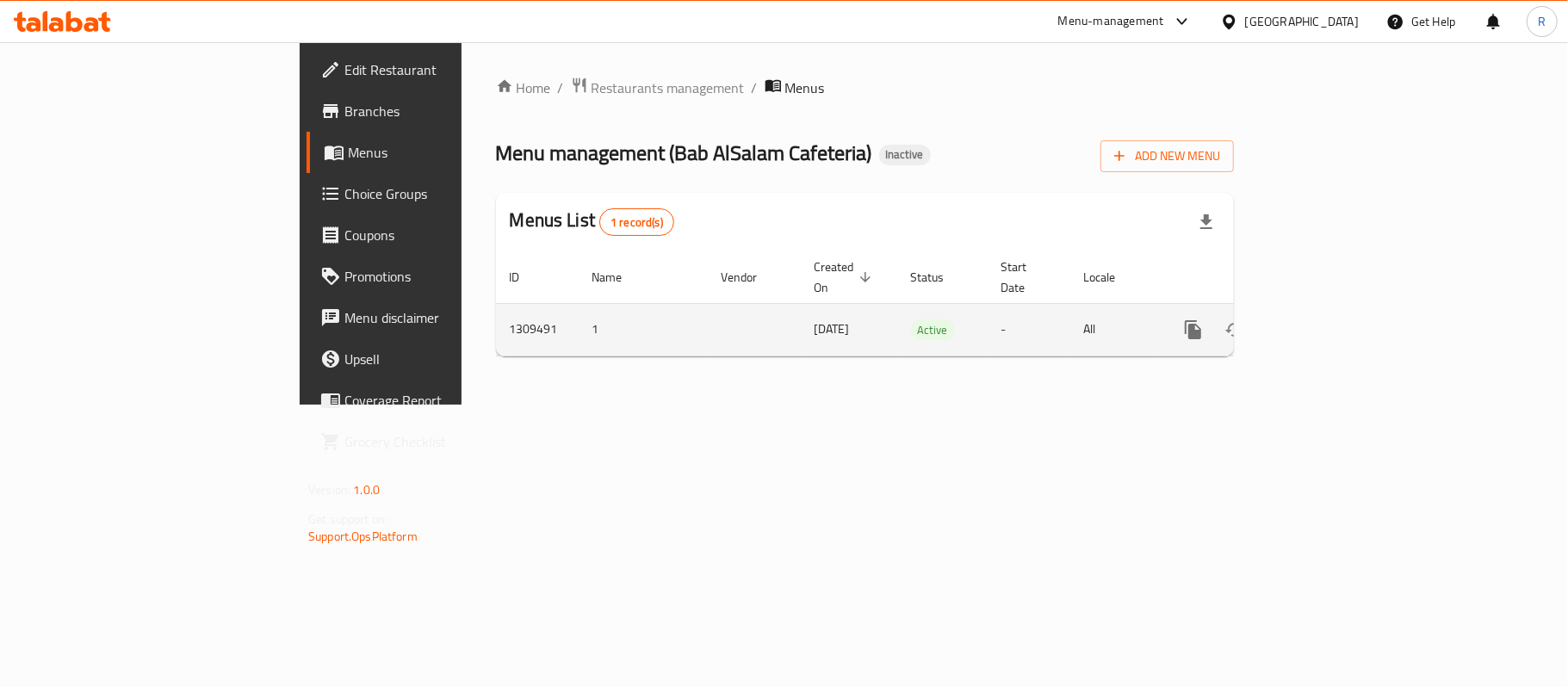
click at [1325, 322] on icon "enhanced table" at bounding box center [1318, 329] width 15 height 15
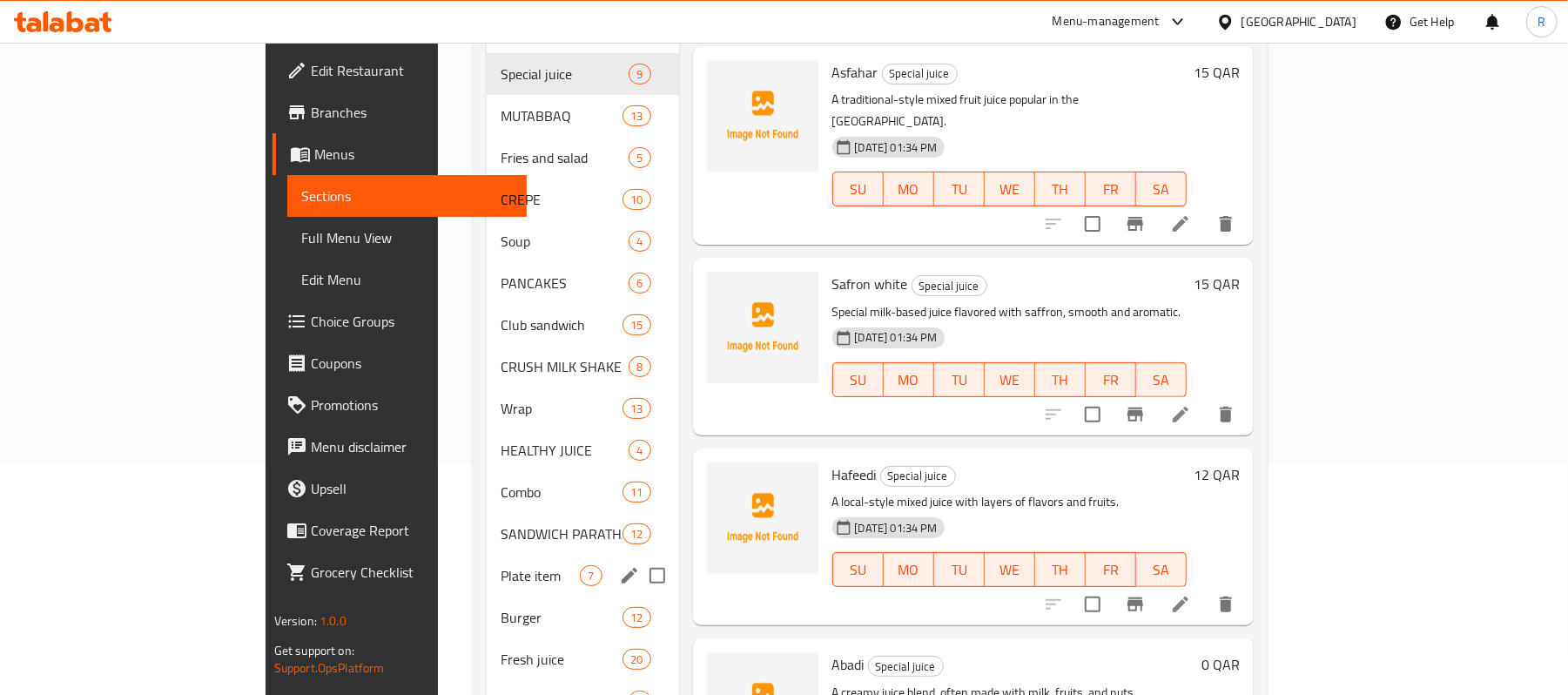
scroll to position [331, 0]
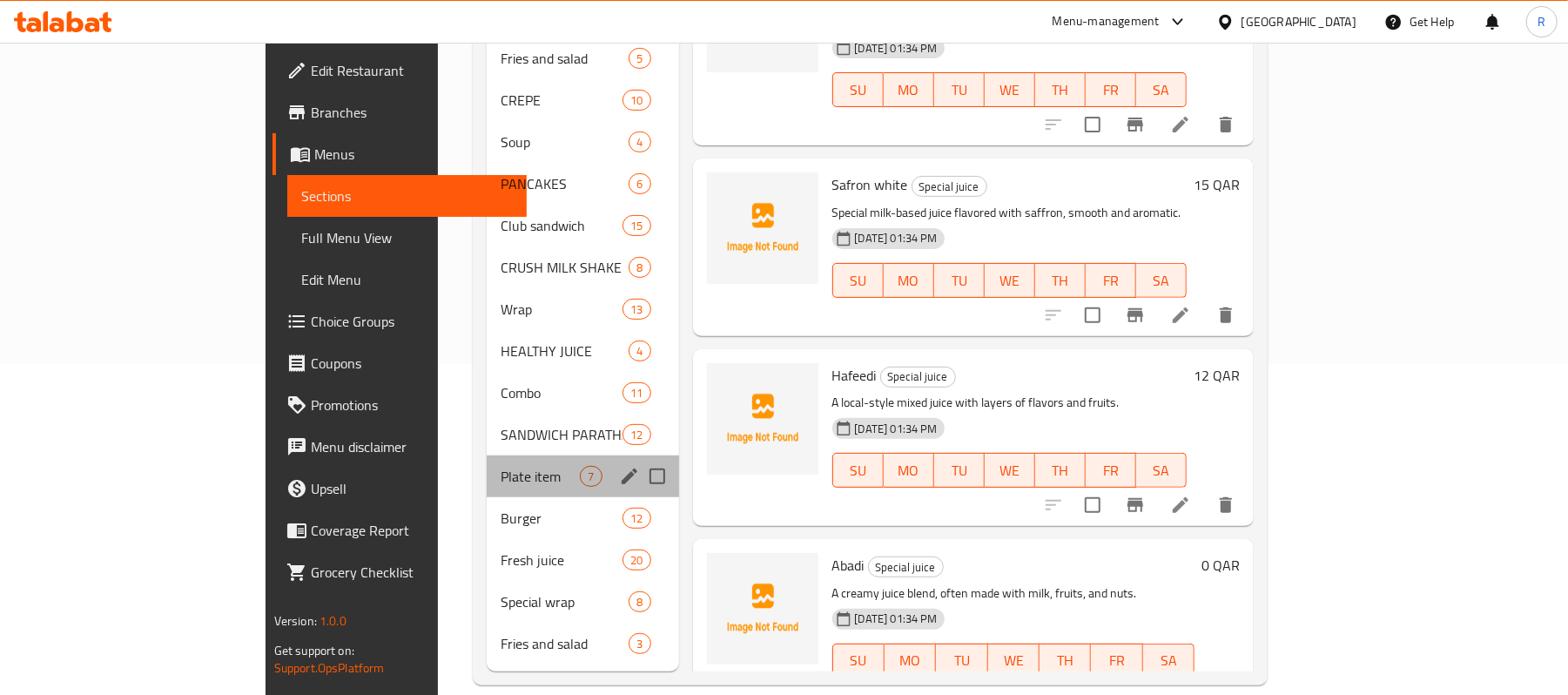
click at [487, 455] on div "Plate item 7" at bounding box center [582, 476] width 192 height 41
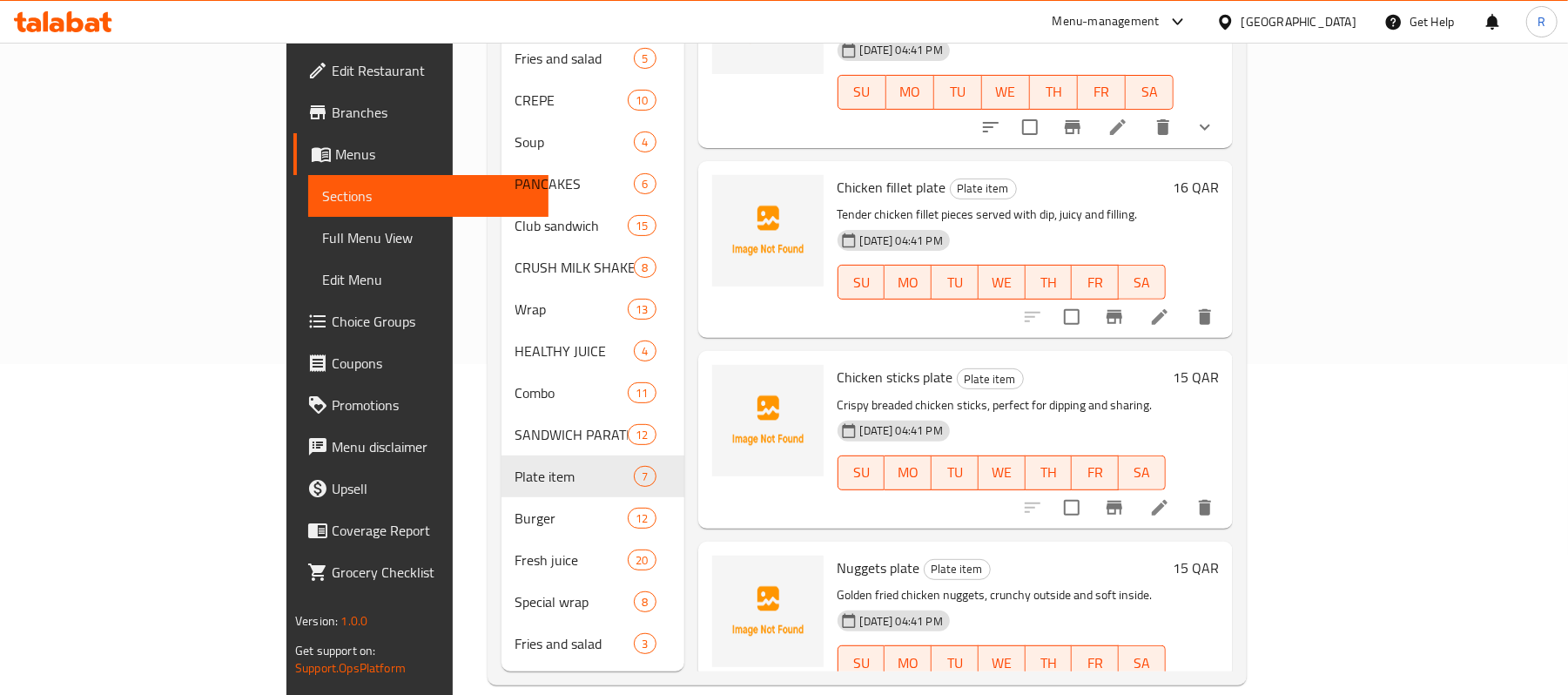
scroll to position [593, 0]
click at [1170, 304] on icon at bounding box center [1160, 315] width 21 height 21
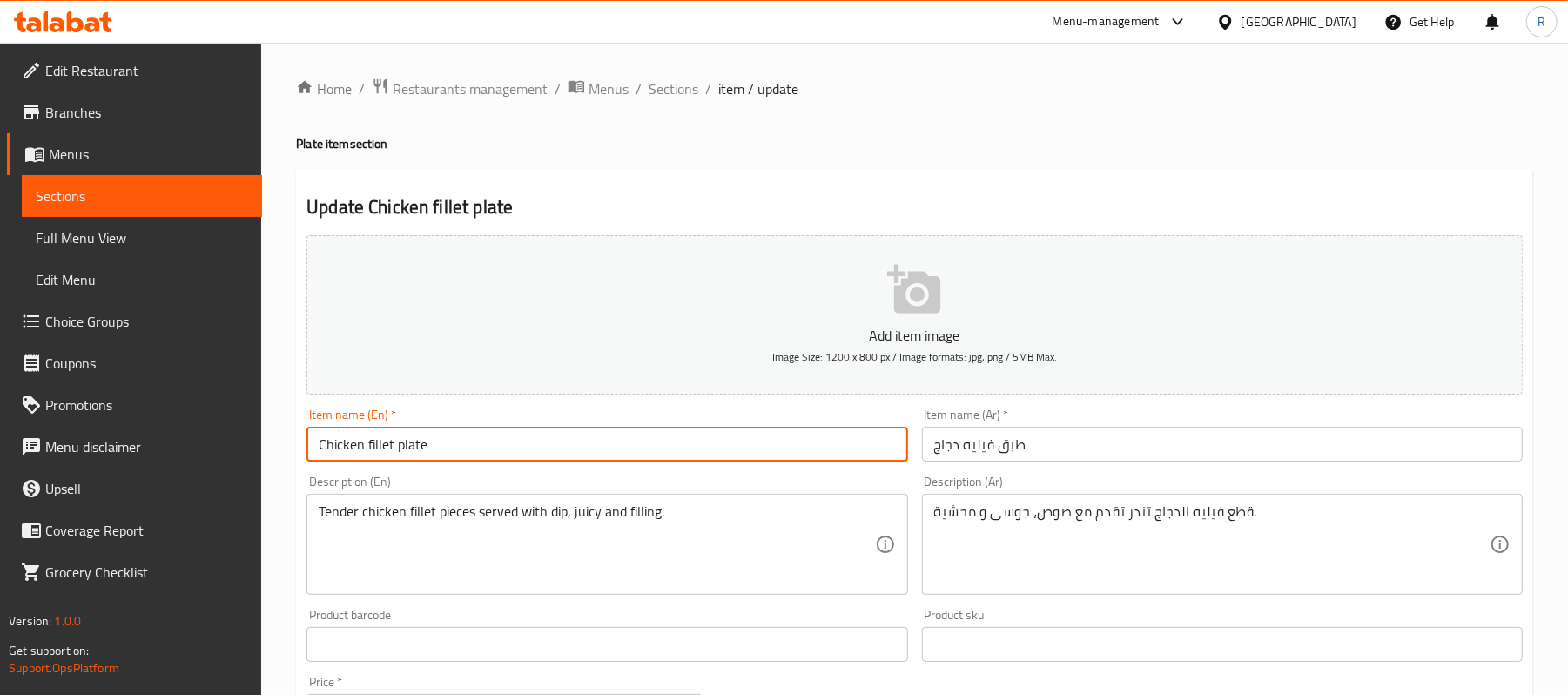
click at [610, 452] on input "Chicken fillet plate" at bounding box center [606, 444] width 601 height 35
type input "Chicken fillet plate medium"
click at [1109, 447] on input "طبق فيليه دجاج" at bounding box center [1222, 444] width 601 height 35
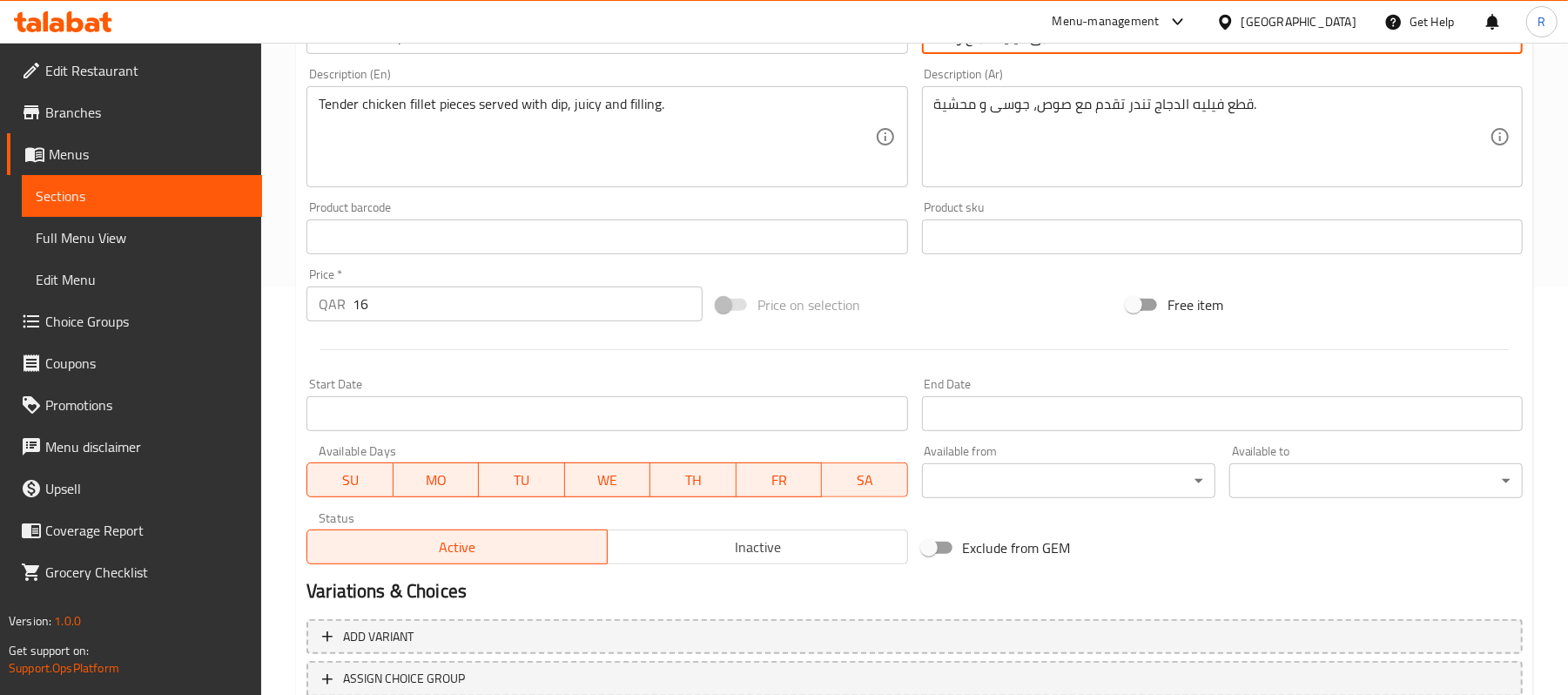
scroll to position [534, 0]
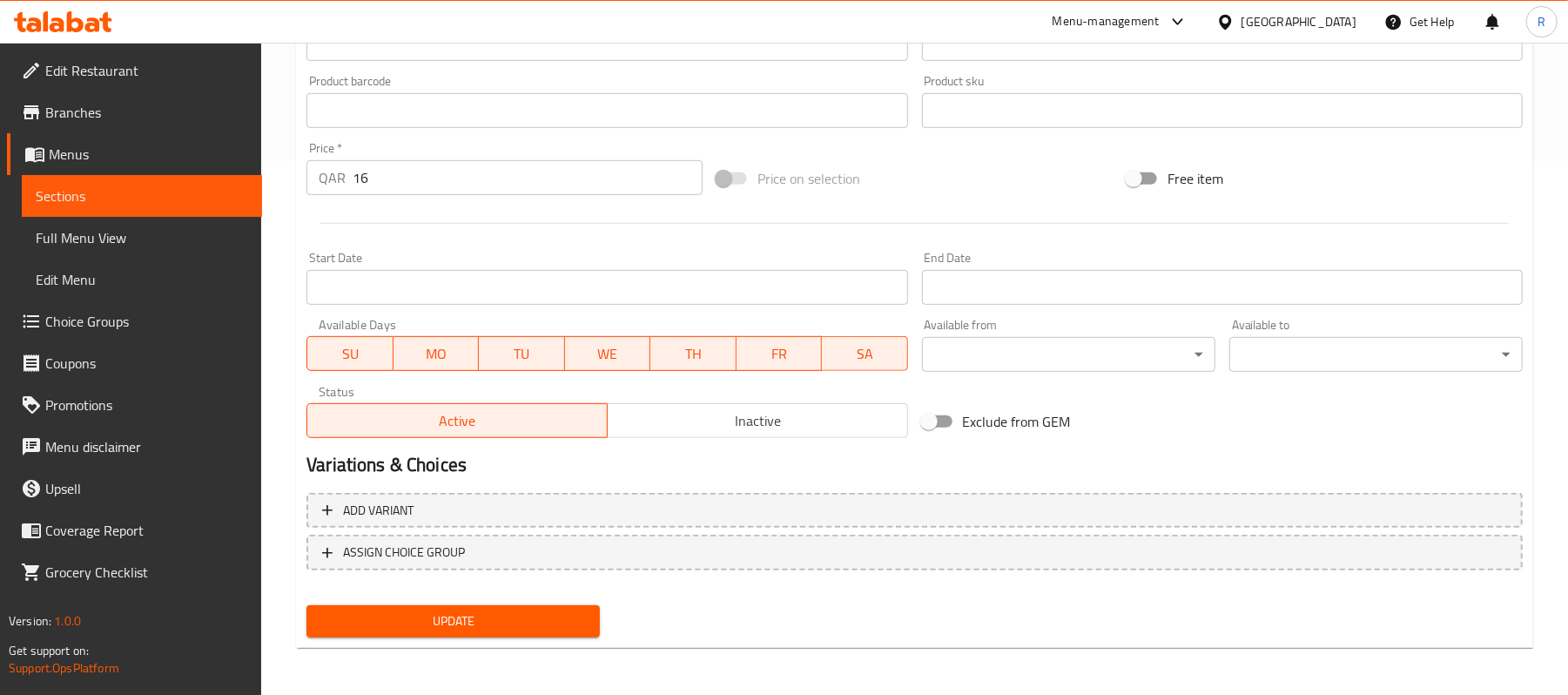
type input "طبق فيليه دجاج وسط"
click at [565, 622] on span "Update" at bounding box center [453, 621] width 266 height 22
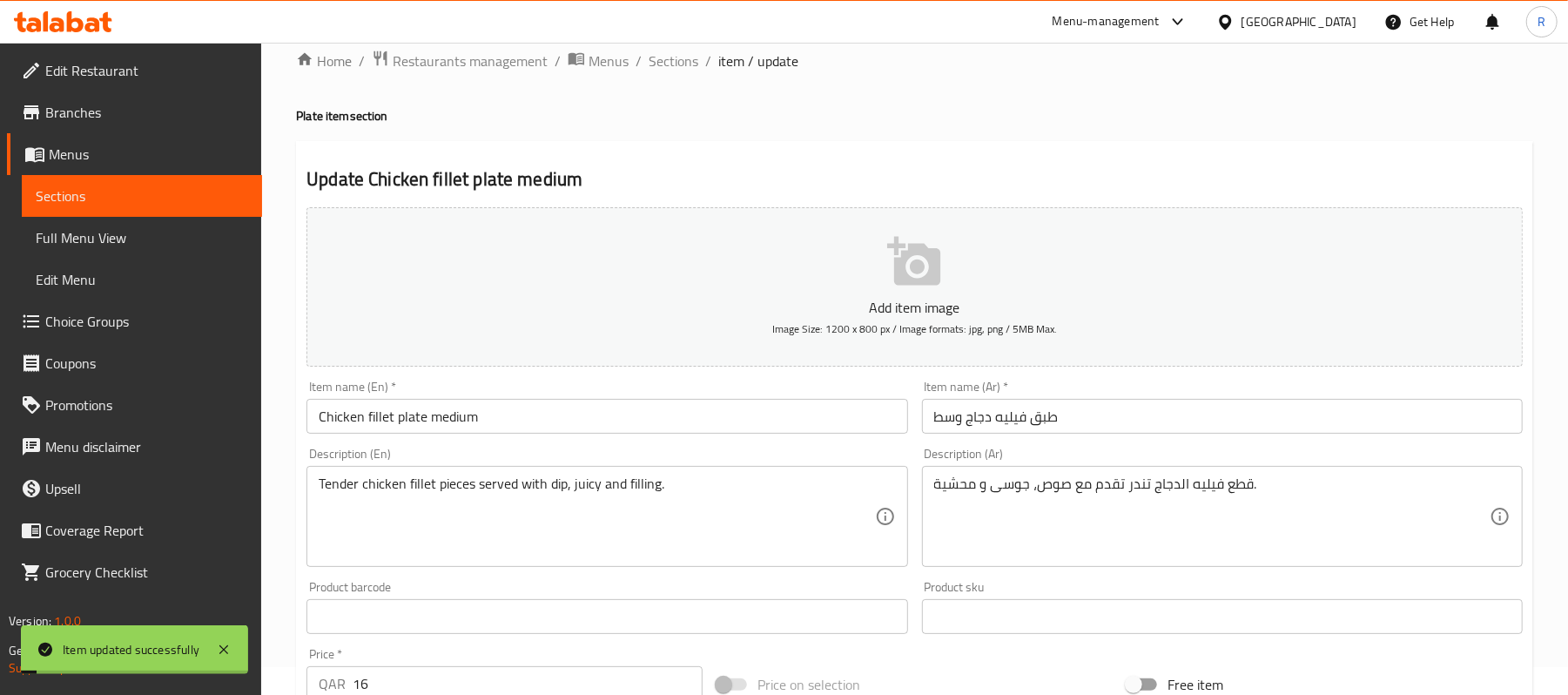
scroll to position [0, 0]
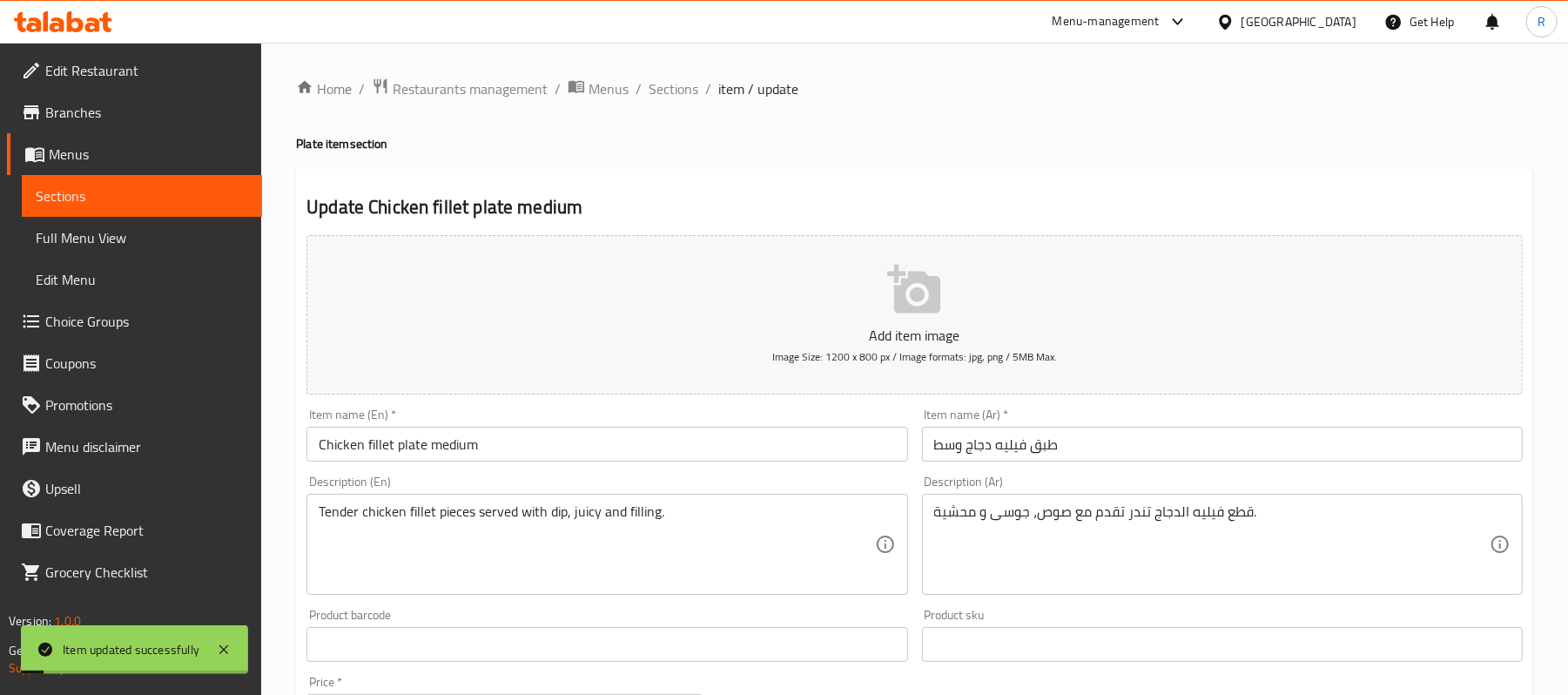
click at [653, 71] on div "Home / Restaurants management / Menus / Sections / item / update Plate item sec…" at bounding box center [914, 636] width 1307 height 1188
click at [673, 102] on div "Home / Restaurants management / Menus / Sections / item / update Plate item sec…" at bounding box center [914, 636] width 1237 height 1118
click at [681, 92] on span "Sections" at bounding box center [674, 89] width 50 height 21
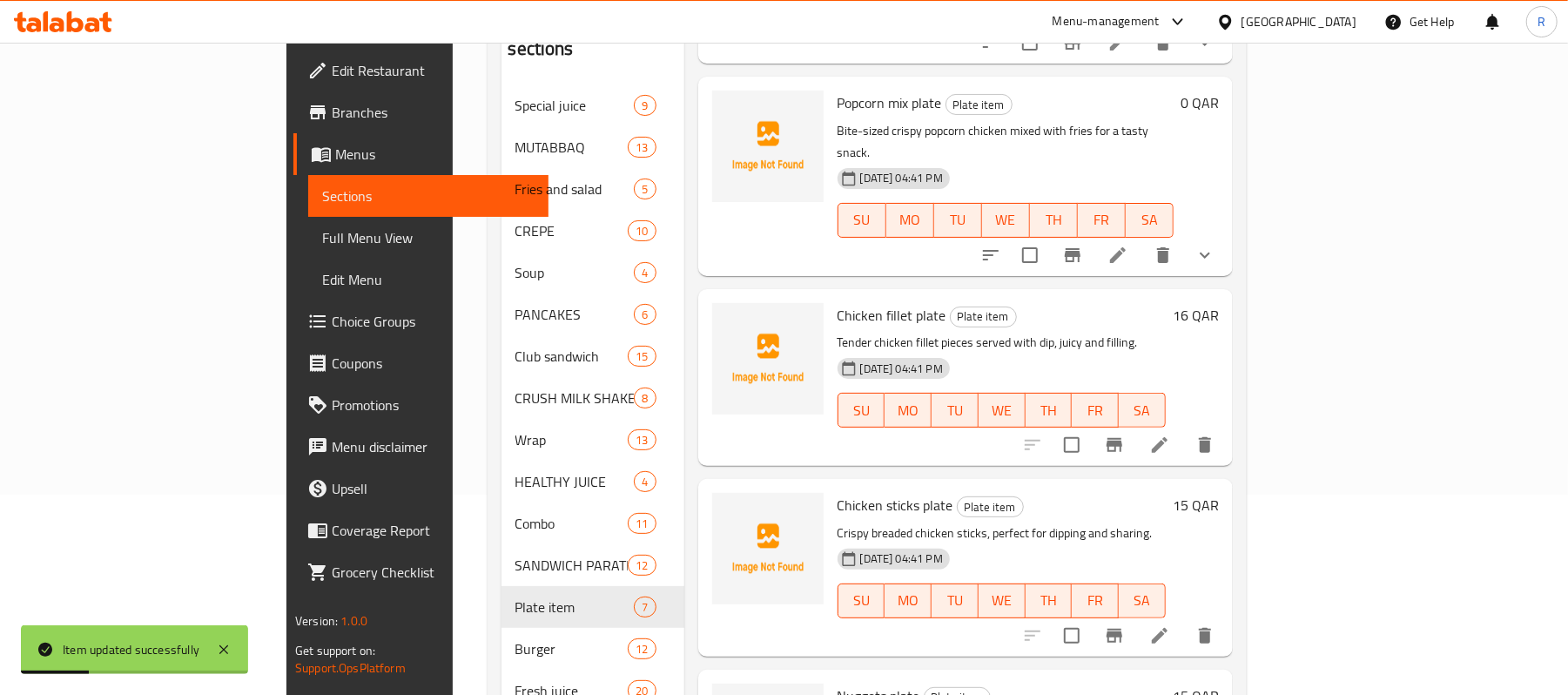
scroll to position [331, 0]
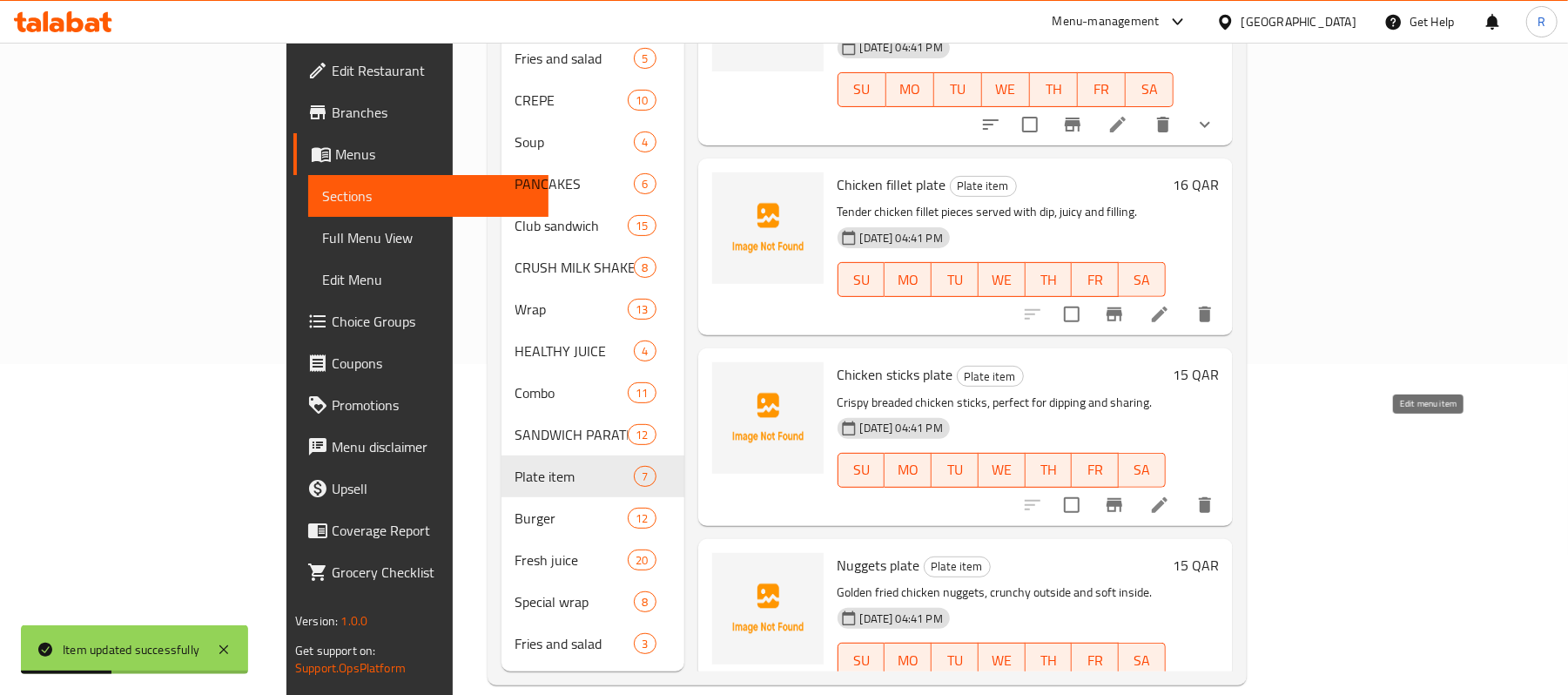
click at [1170, 495] on icon at bounding box center [1160, 505] width 21 height 21
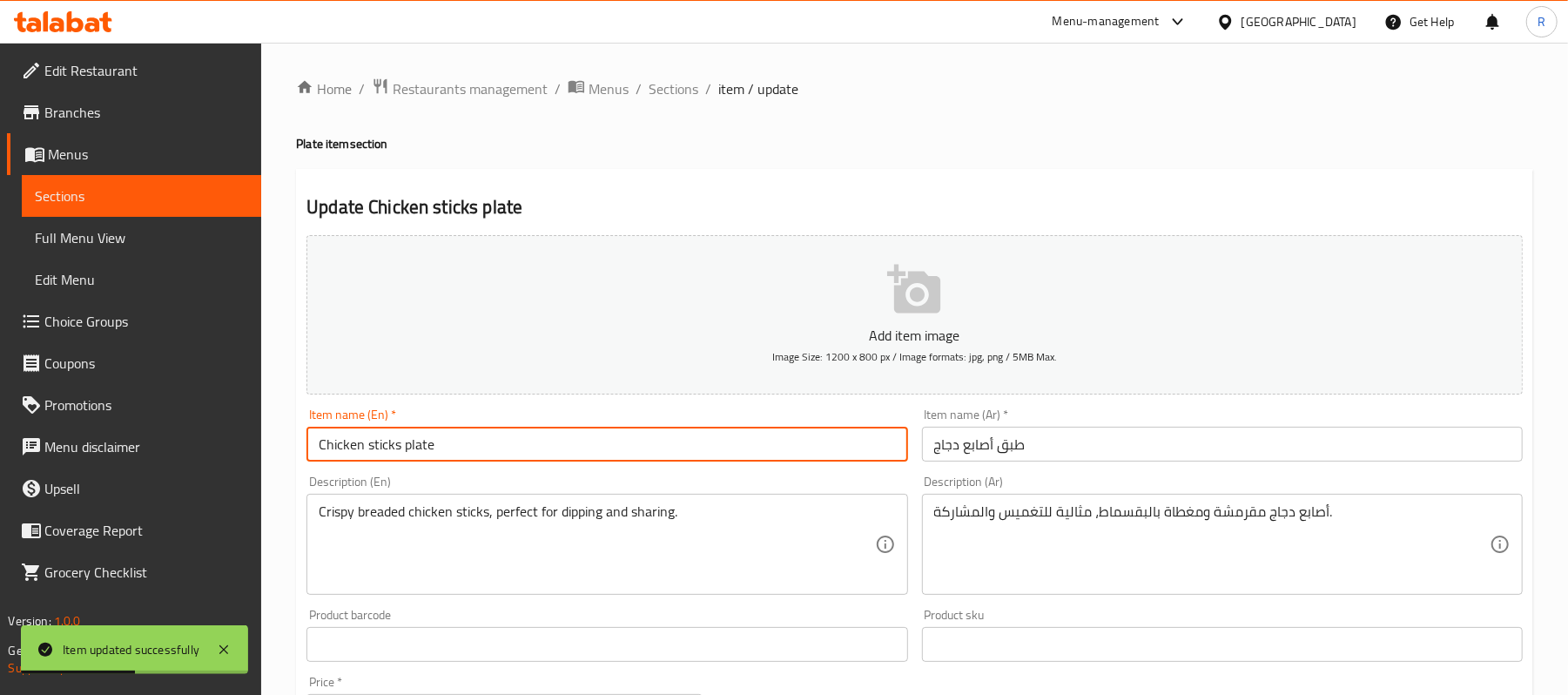
click at [603, 456] on input "Chicken sticks plate" at bounding box center [606, 444] width 601 height 35
type input "Chicken sticks plate medium"
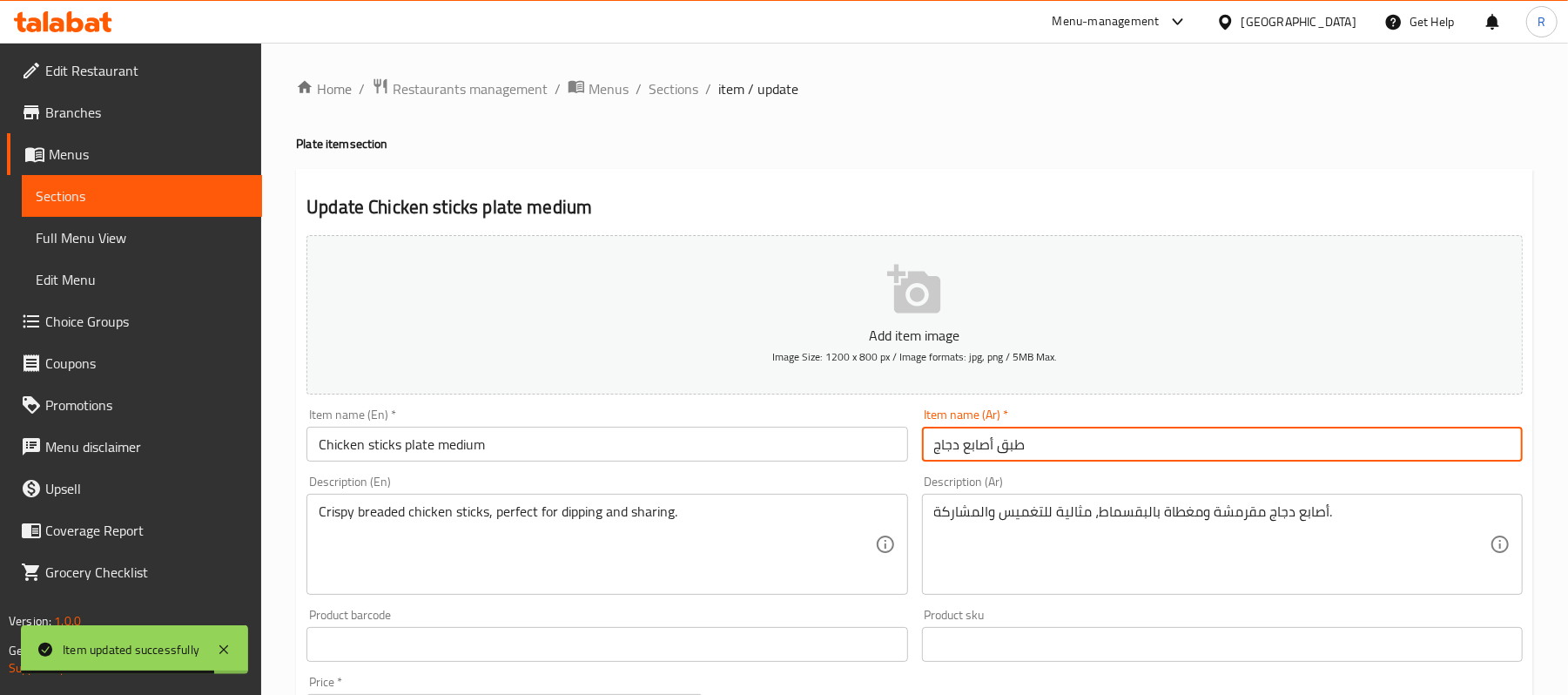
click at [1113, 450] on input "طبق أصابع دجاج" at bounding box center [1222, 444] width 601 height 35
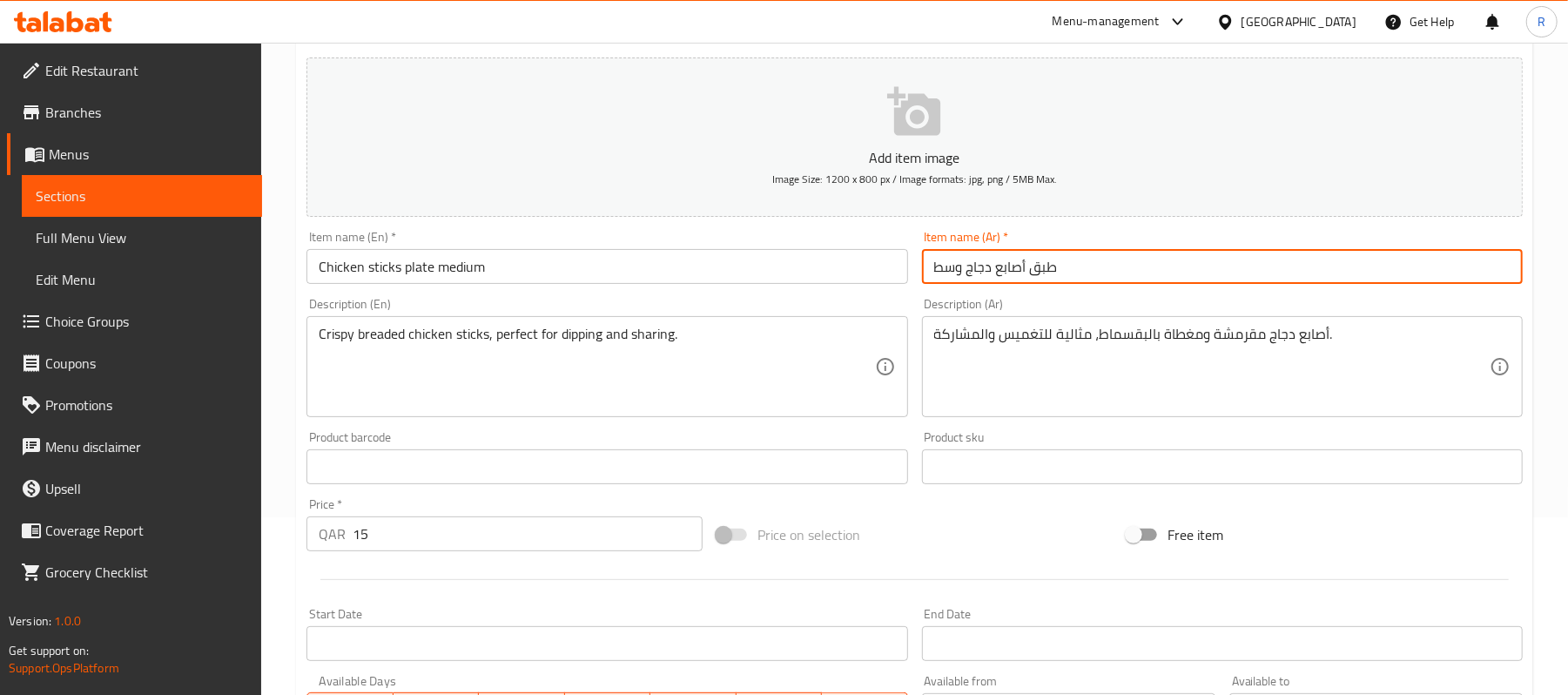
scroll to position [534, 0]
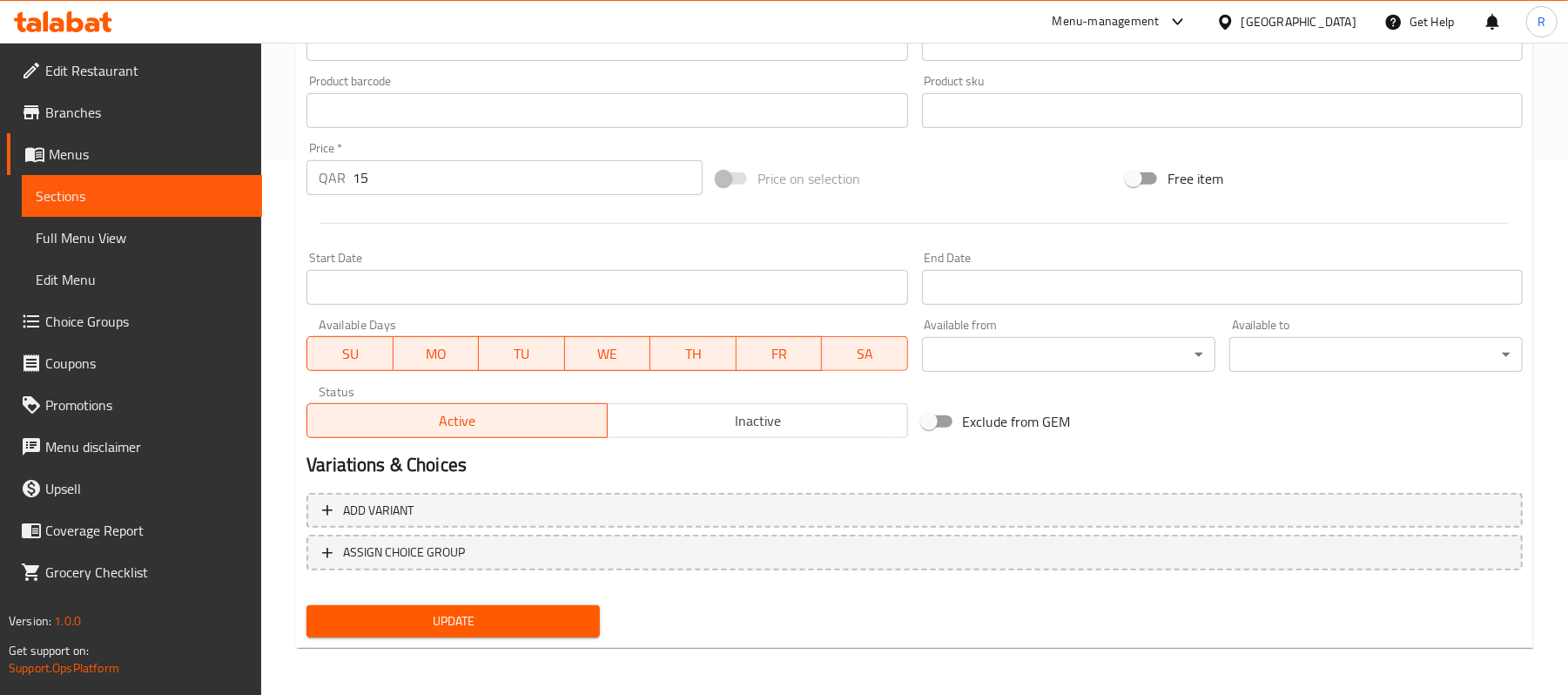
type input "طبق أصابع دجاج وسط"
click at [516, 610] on span "Update" at bounding box center [453, 621] width 266 height 22
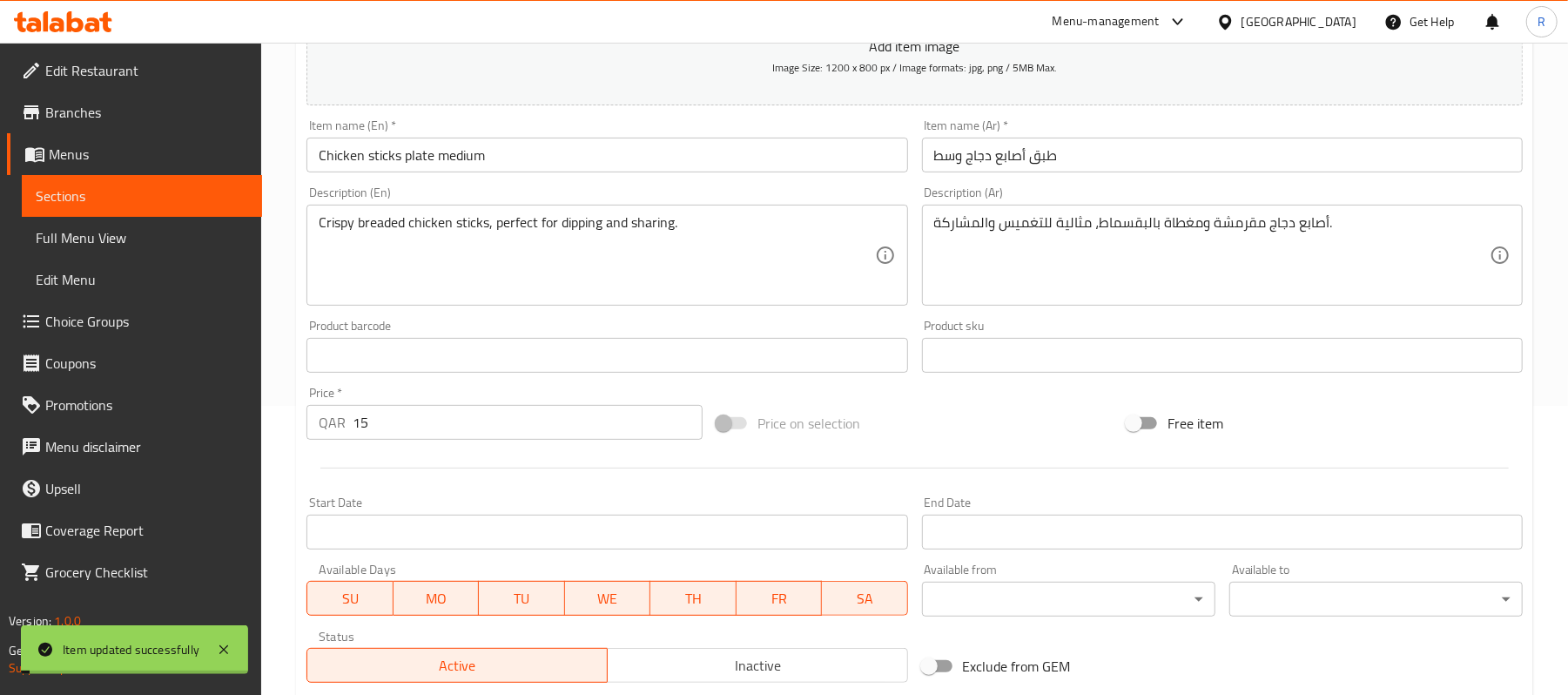
scroll to position [0, 0]
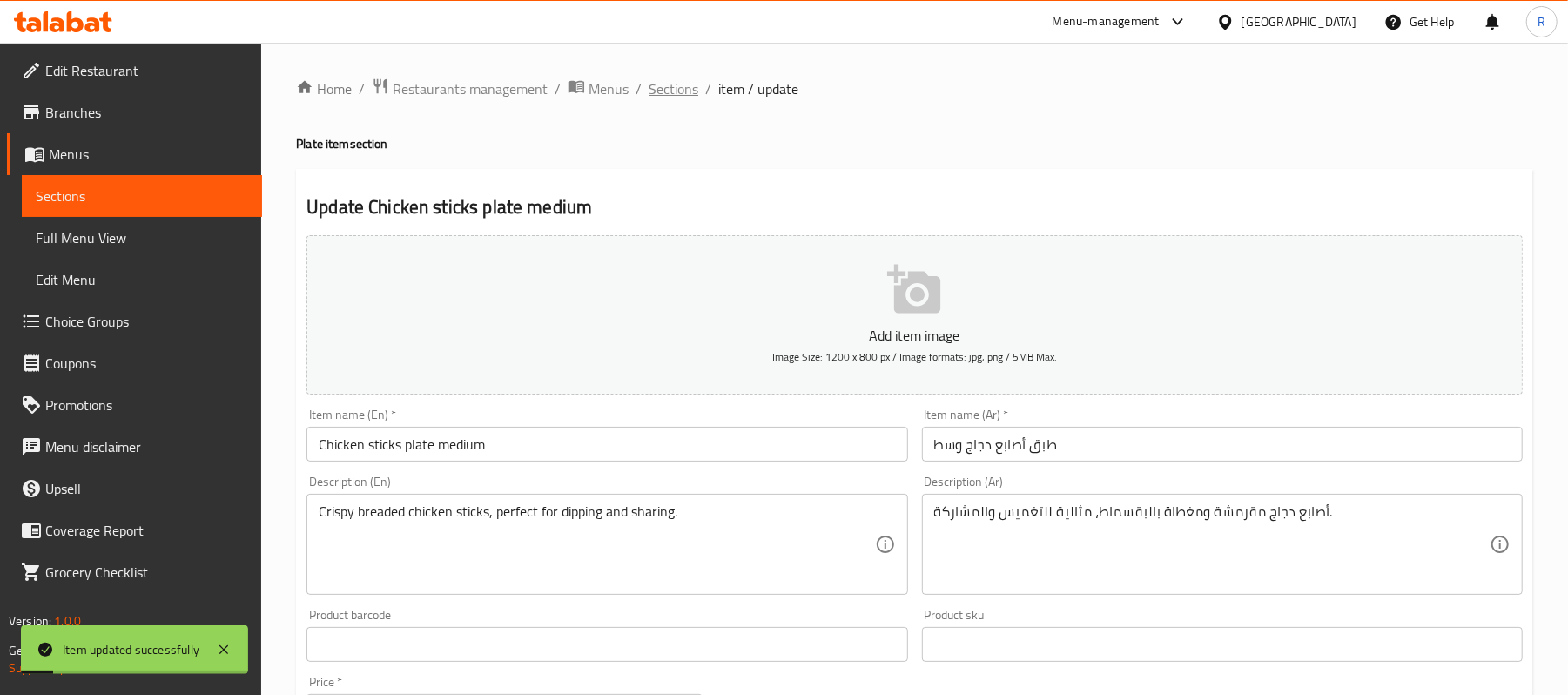
click at [683, 88] on span "Sections" at bounding box center [674, 89] width 50 height 21
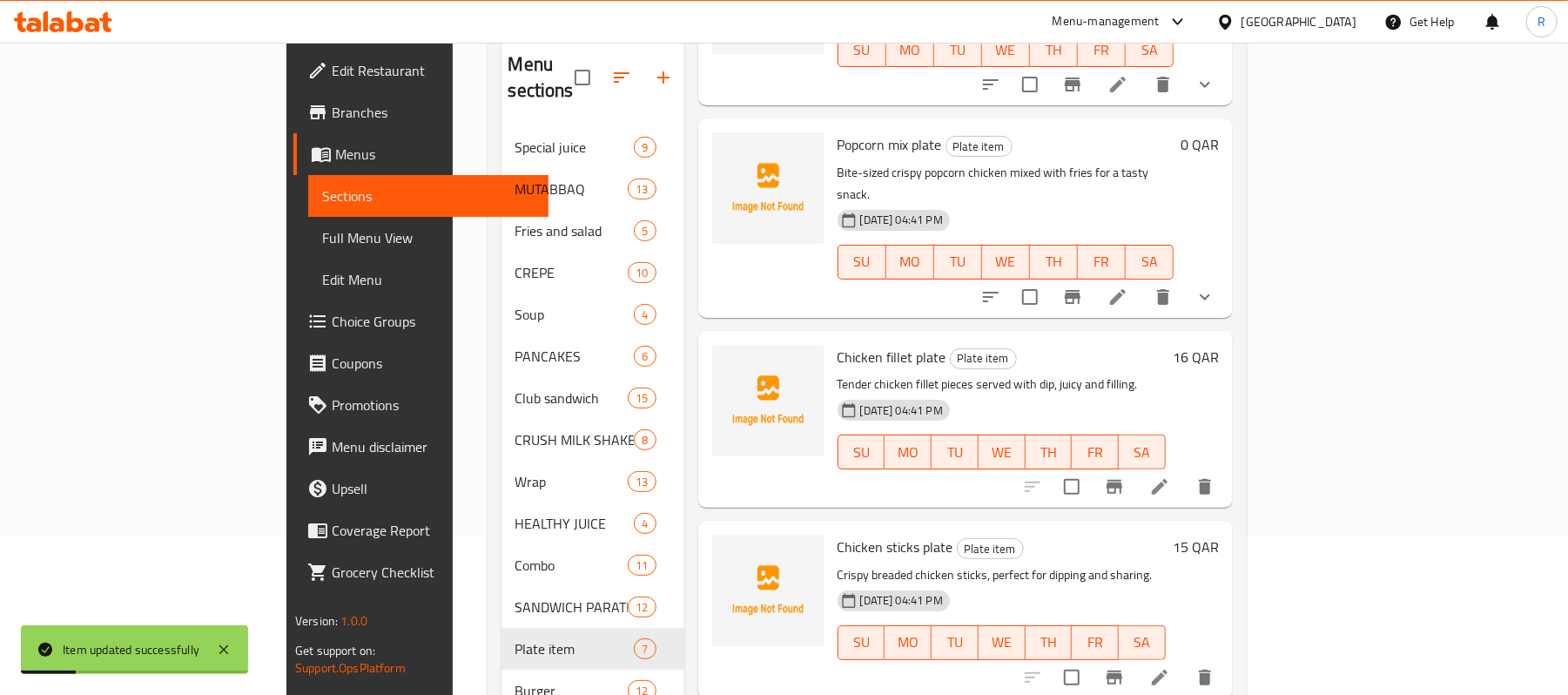
scroll to position [331, 0]
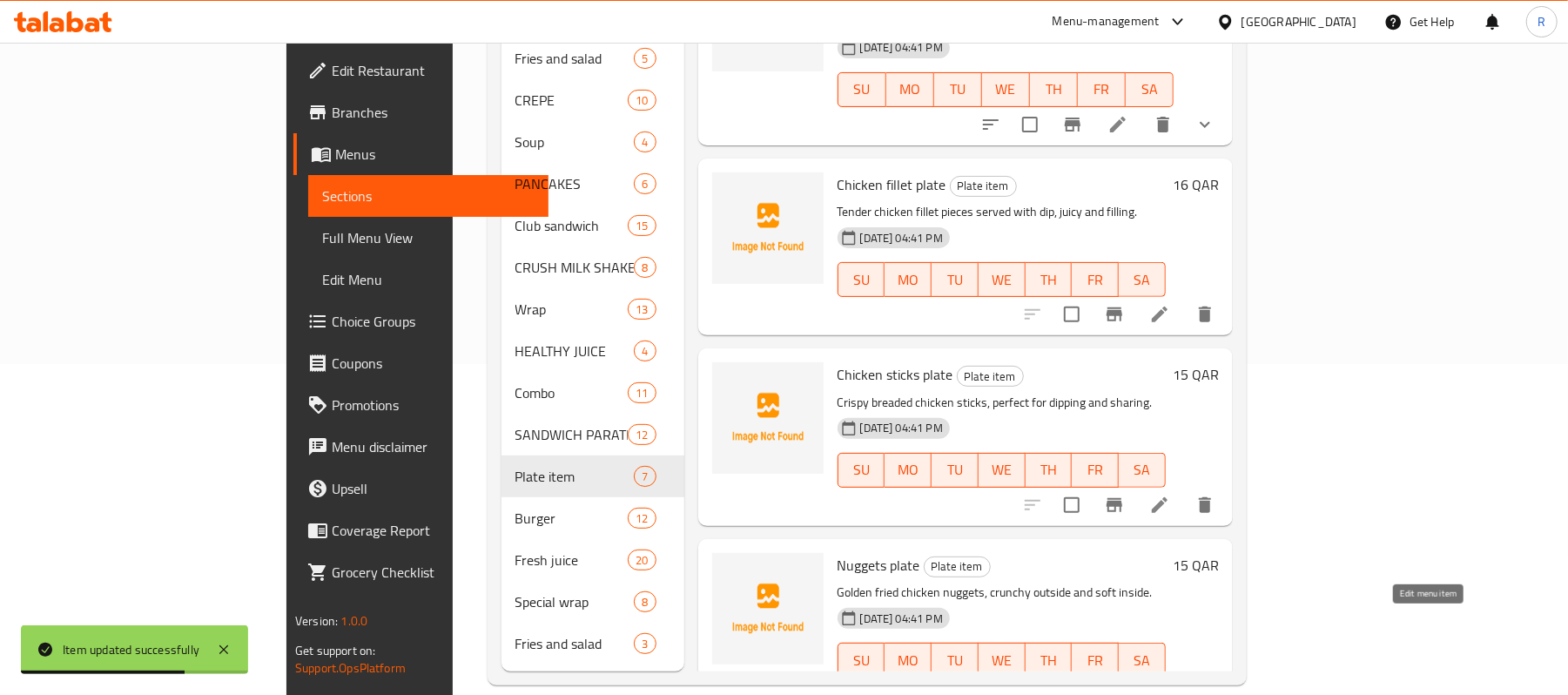
click at [1170, 684] on icon at bounding box center [1160, 695] width 21 height 21
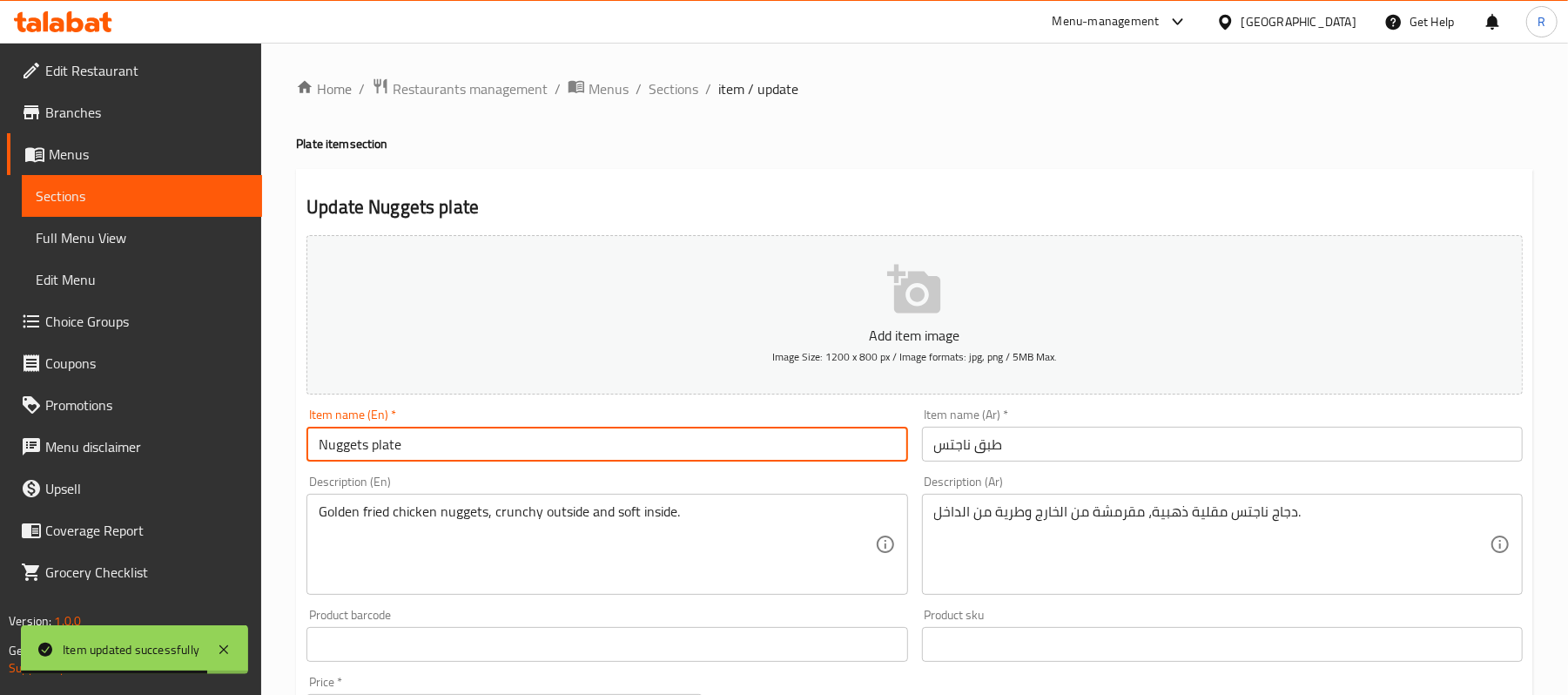
click at [557, 461] on input "Nuggets plate" at bounding box center [606, 444] width 601 height 35
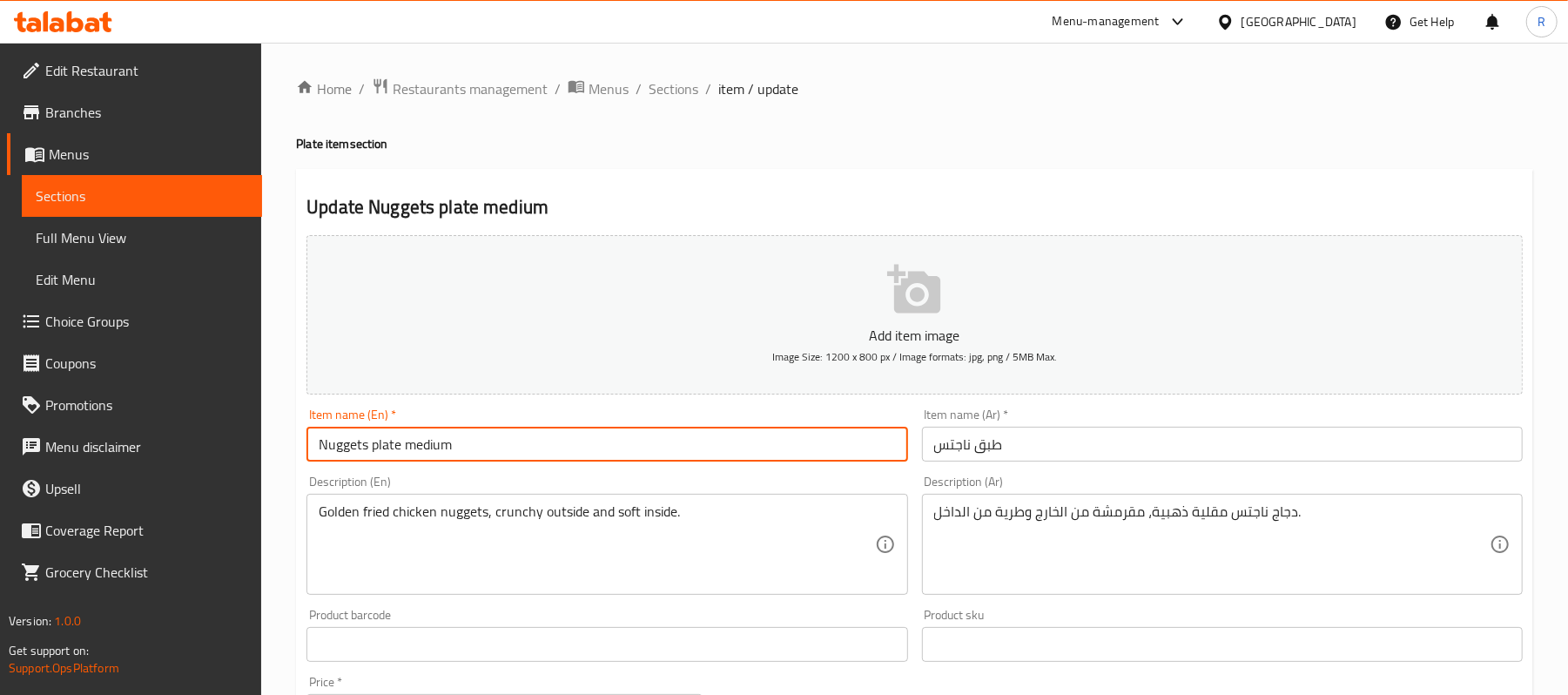
type input "Nuggets plate medium"
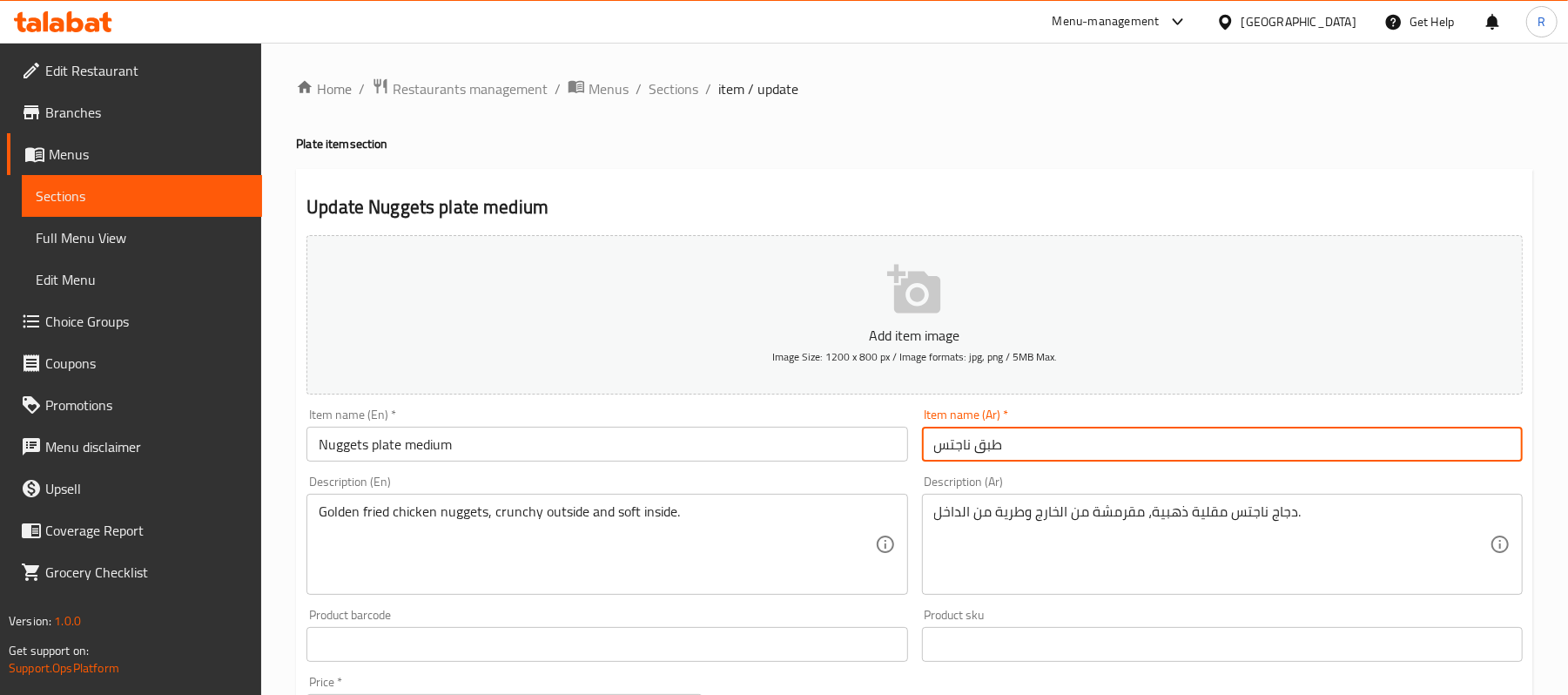
click at [1071, 444] on input "طبق ناجتس" at bounding box center [1222, 444] width 601 height 35
click at [913, 488] on div "Description (En) Golden fried chicken nuggets, crunchy outside and soft inside.…" at bounding box center [606, 535] width 615 height 133
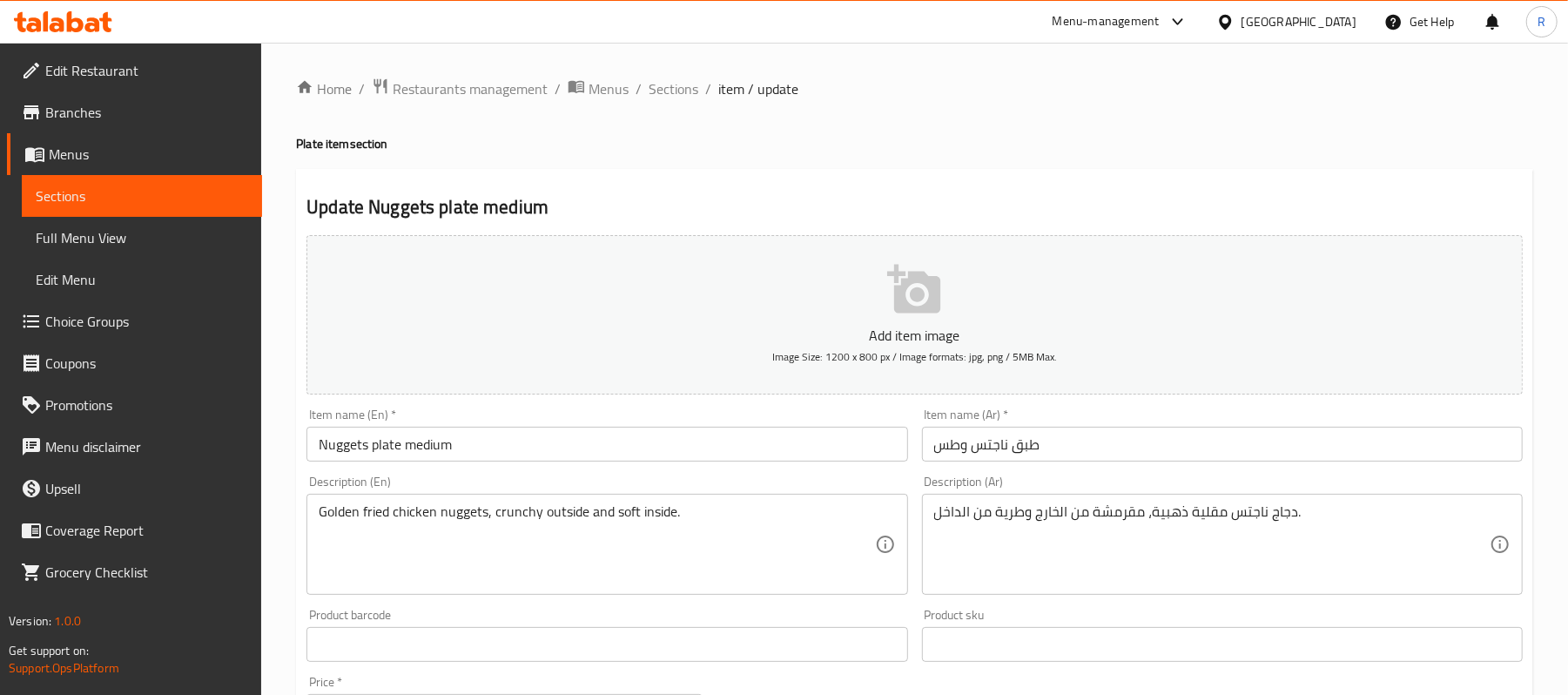
click at [1083, 446] on input "طبق ناجتس وطس" at bounding box center [1222, 444] width 601 height 35
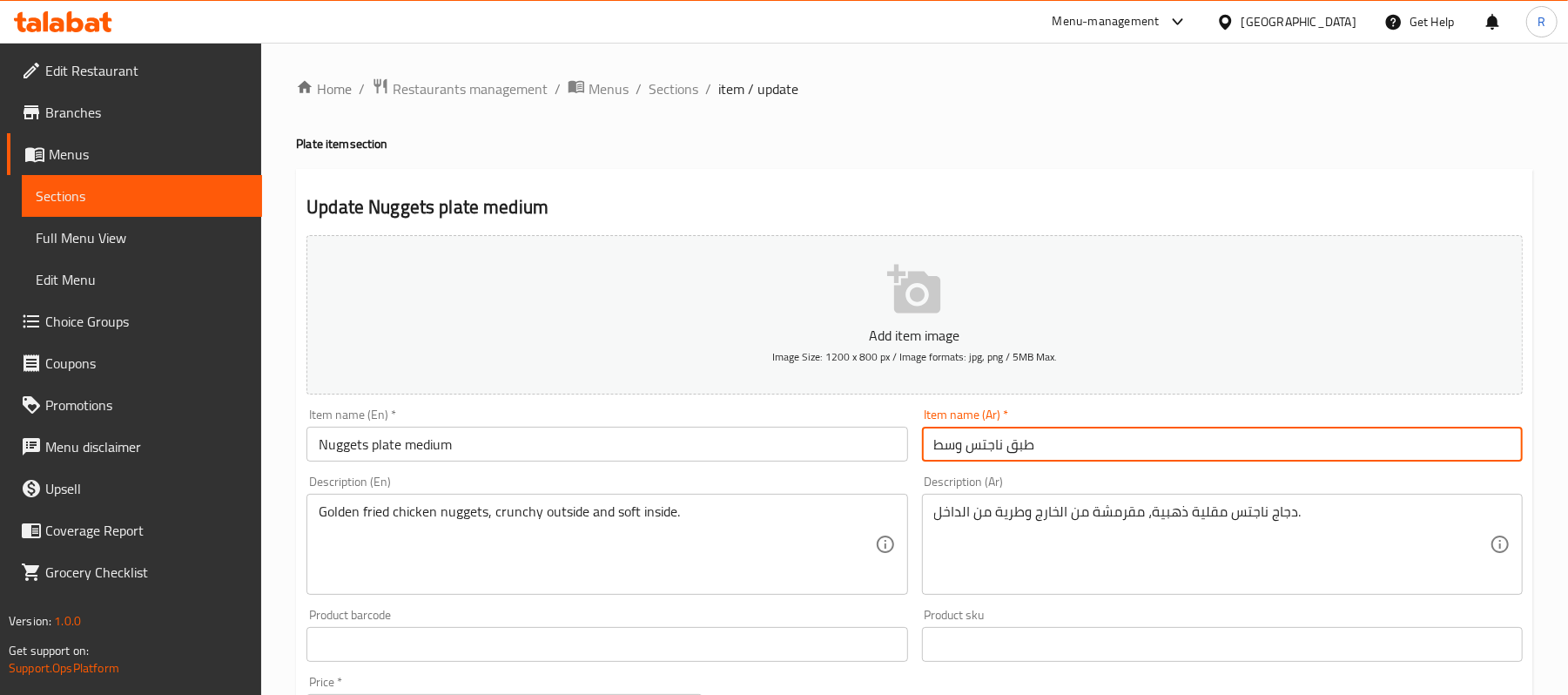
type input "طبق ناجتس وسط"
click at [925, 486] on div "Description (Ar) دجاج ناجتس مقلية ذهبية، مقرمشة من الخارج وطرية من الداخل. Desc…" at bounding box center [1222, 535] width 601 height 119
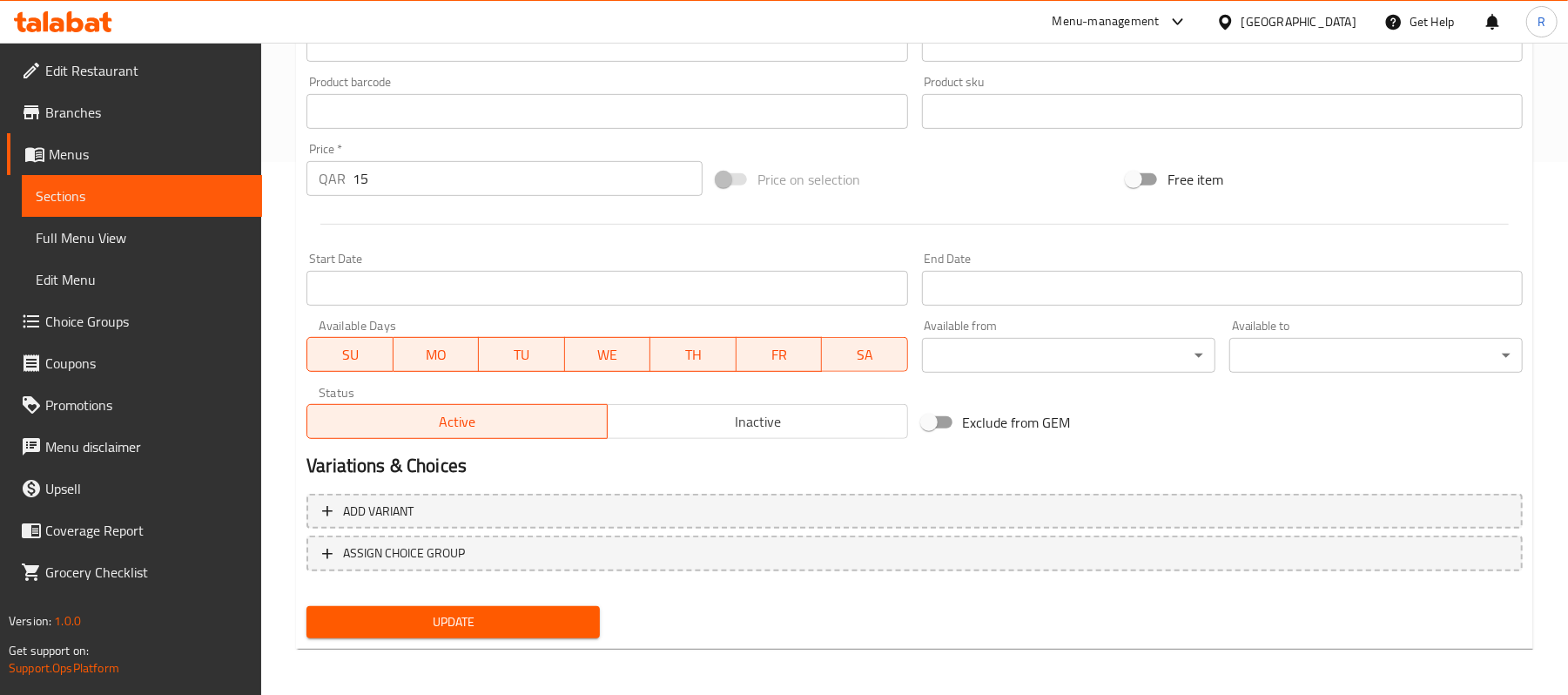
scroll to position [534, 0]
click at [598, 631] on button "Update" at bounding box center [452, 621] width 294 height 32
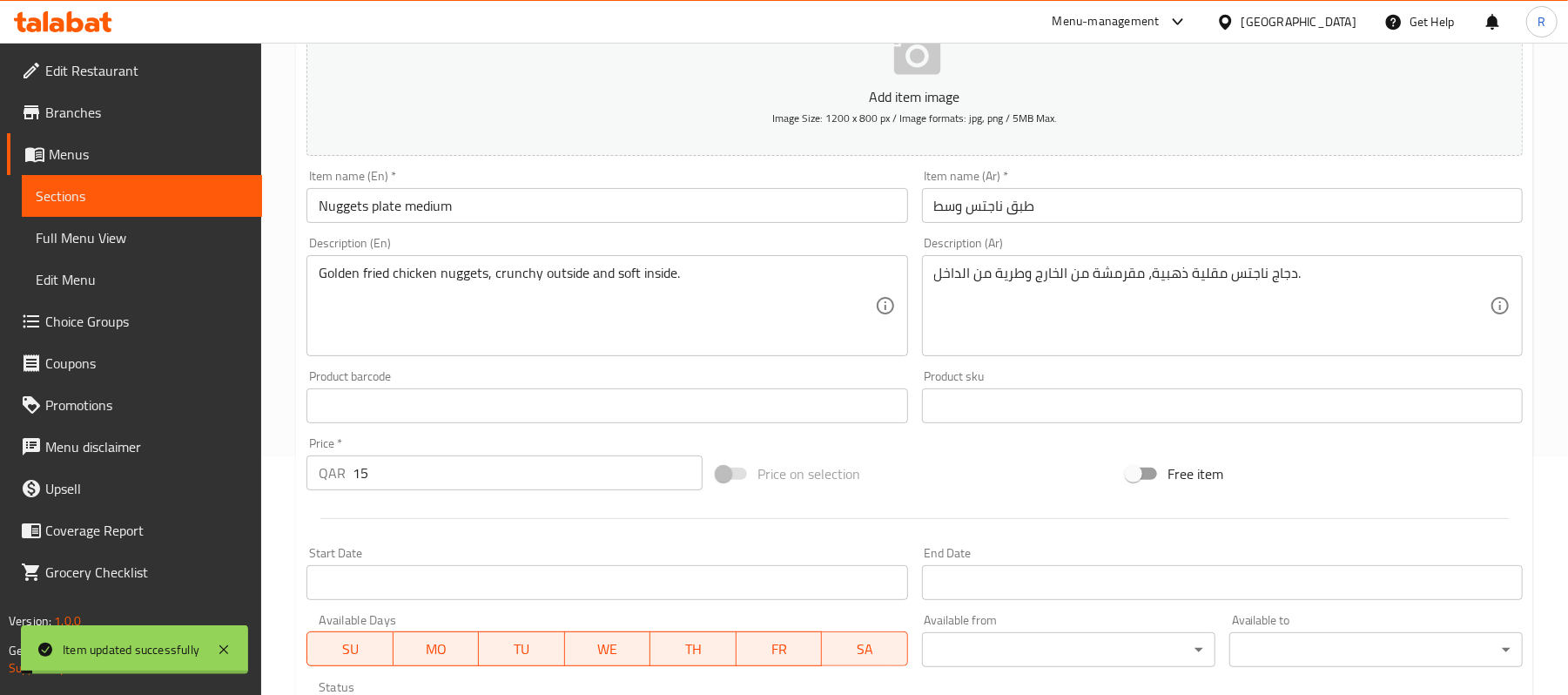
scroll to position [0, 0]
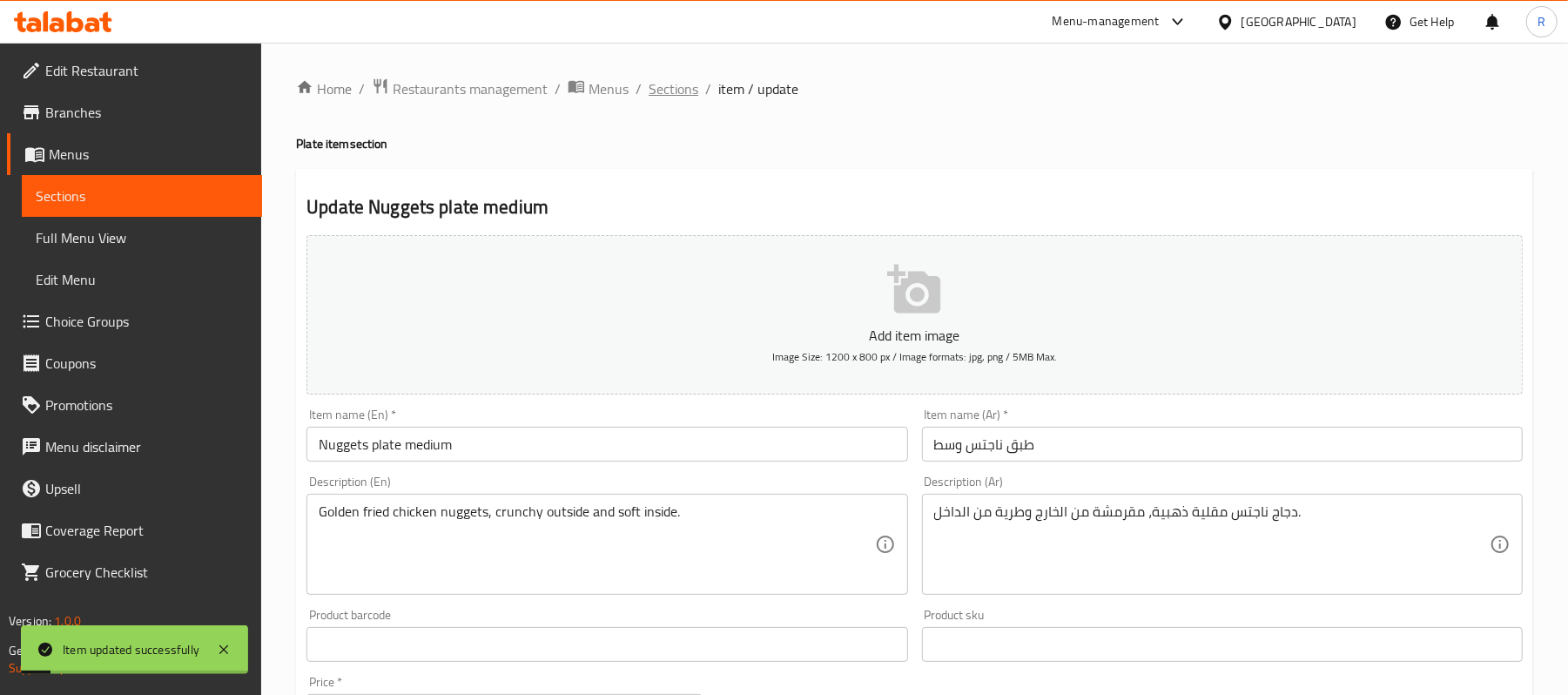
click at [684, 95] on span "Sections" at bounding box center [674, 89] width 50 height 21
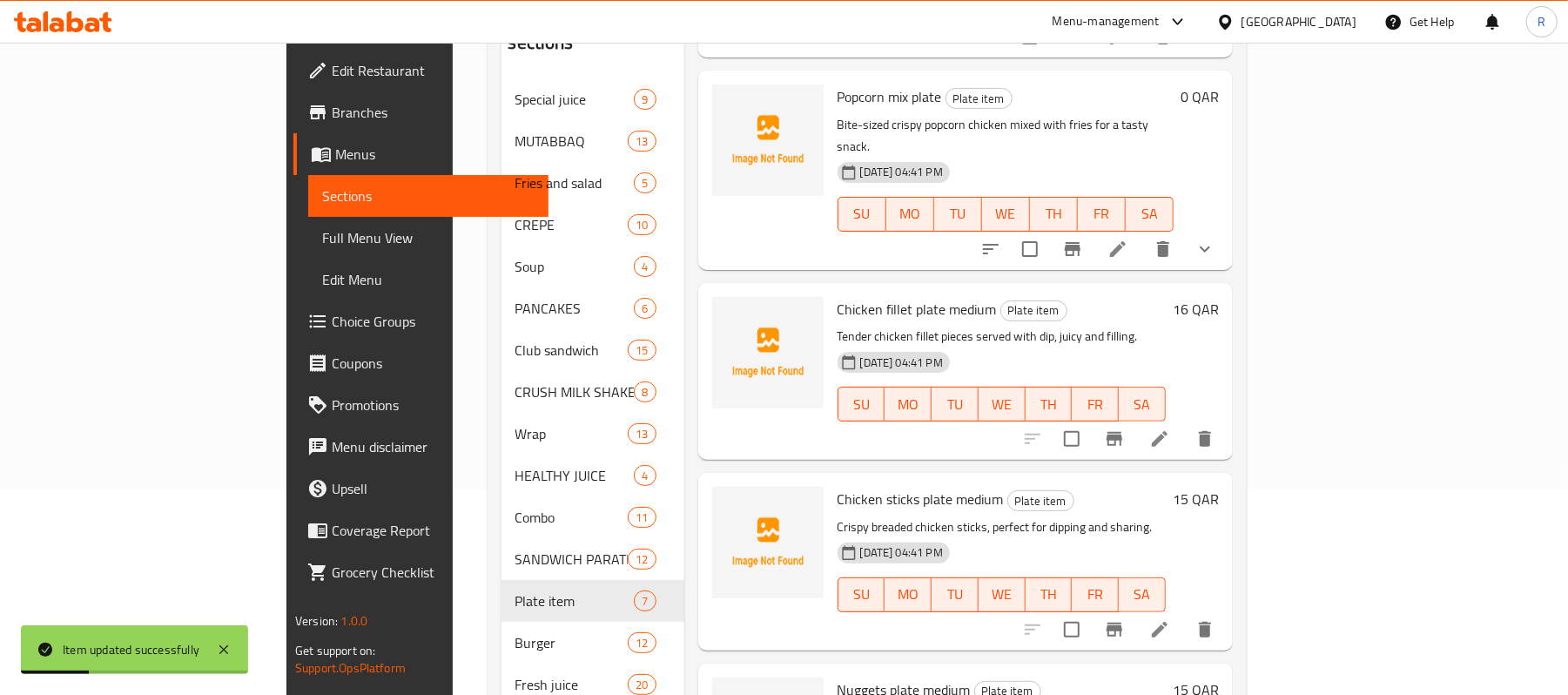
scroll to position [331, 0]
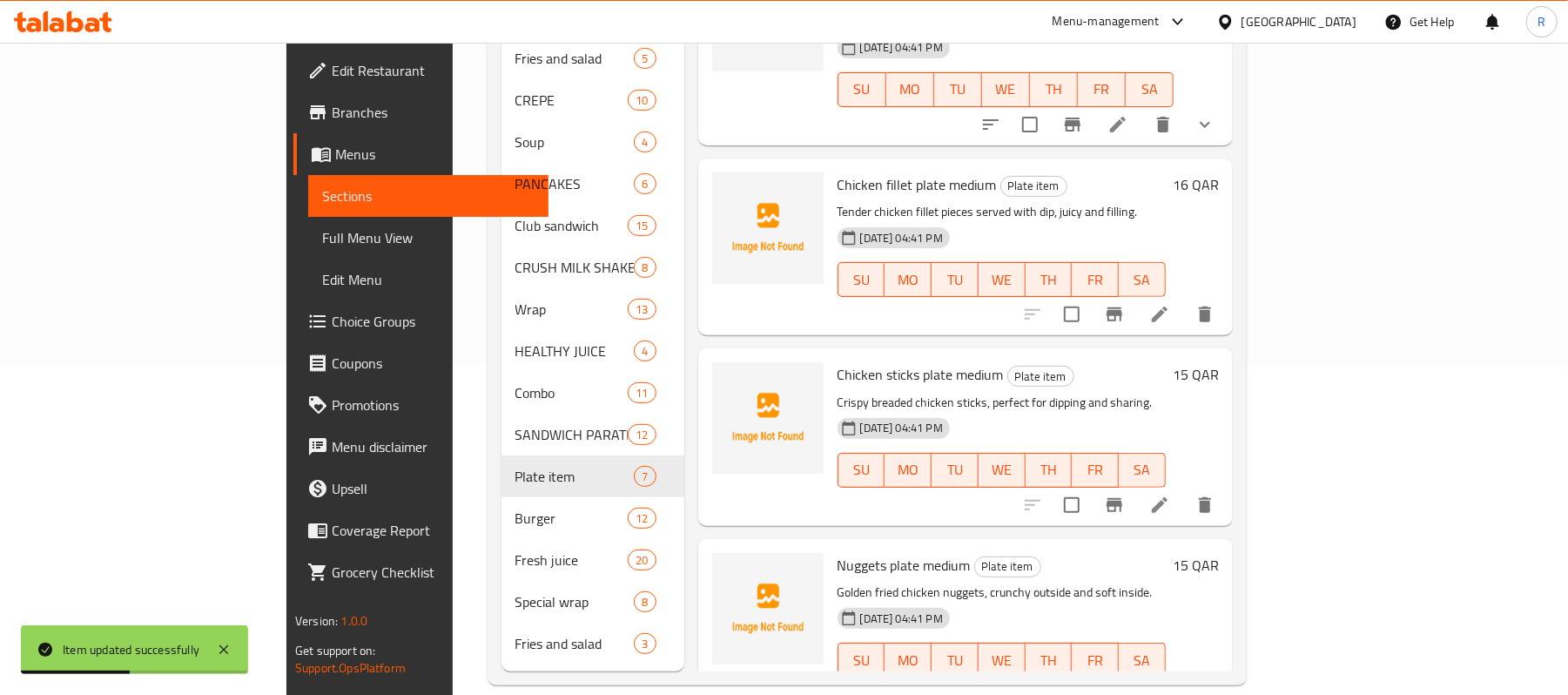
click at [322, 233] on span "Full Menu View" at bounding box center [428, 238] width 213 height 21
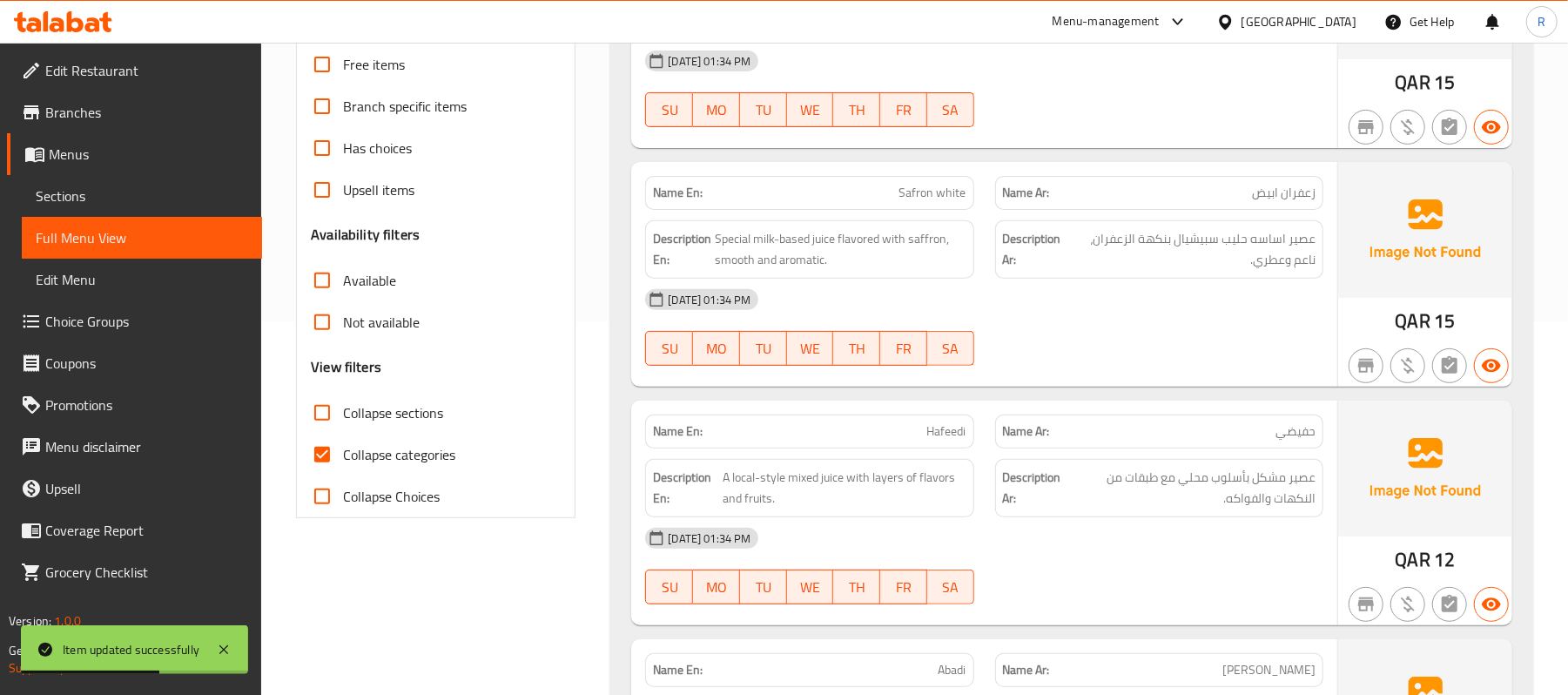
scroll to position [447, 0]
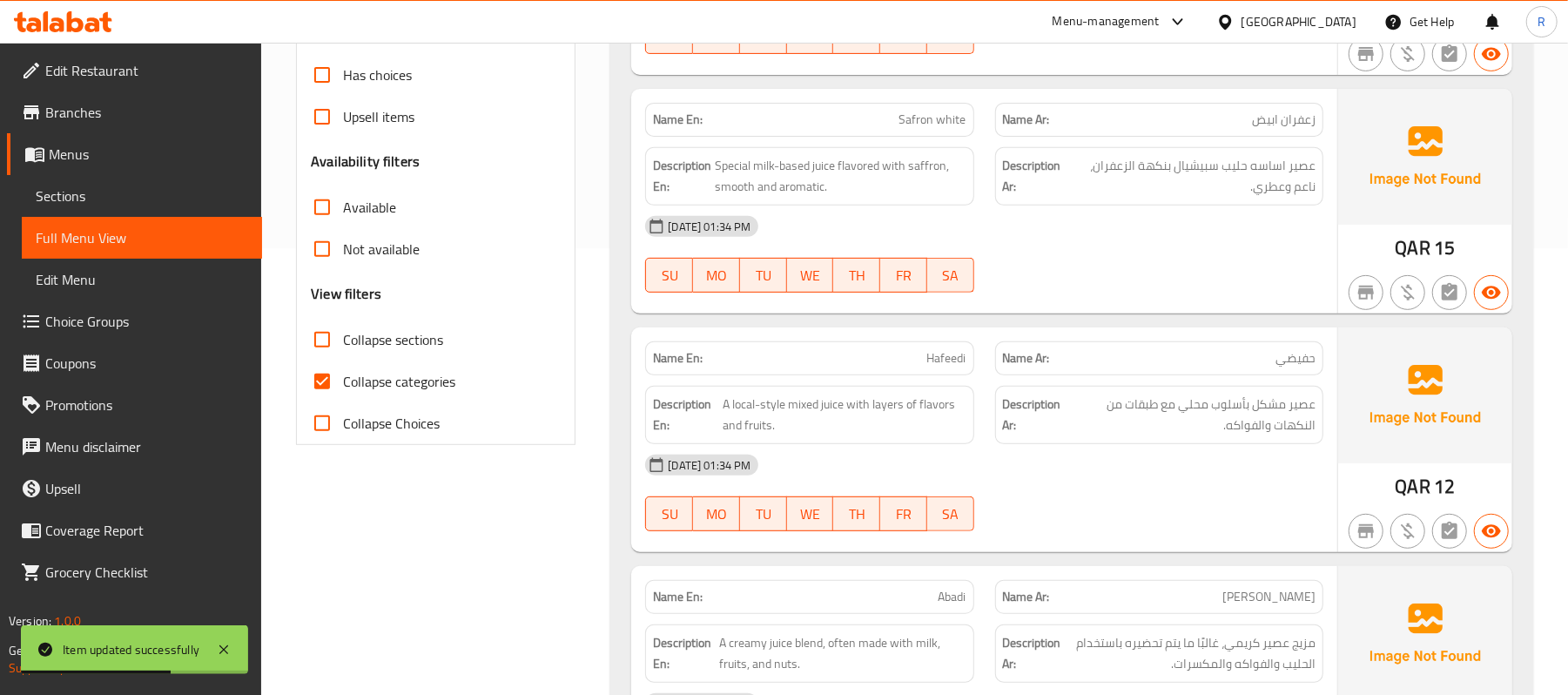
click at [315, 343] on input "Collapse sections" at bounding box center [321, 339] width 41 height 41
checkbox input "true"
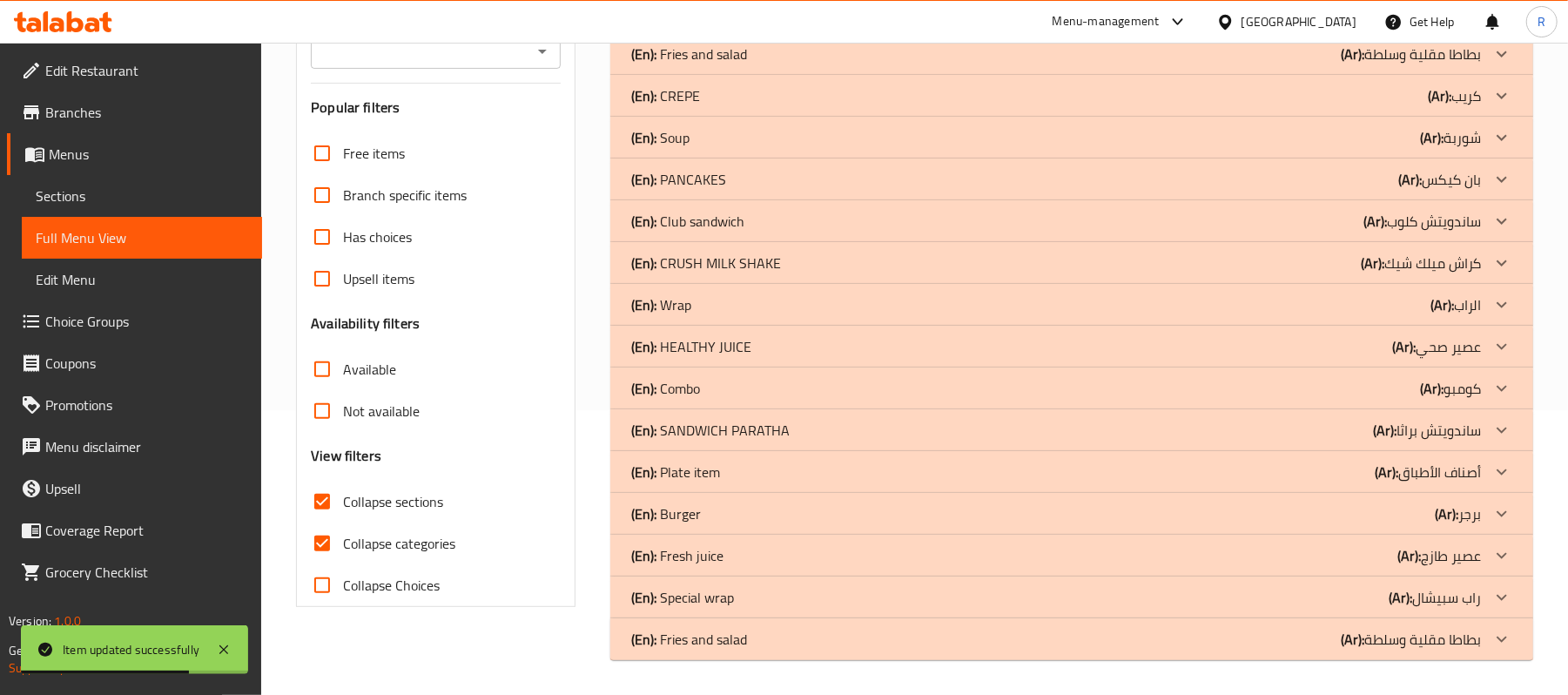
scroll to position [0, 0]
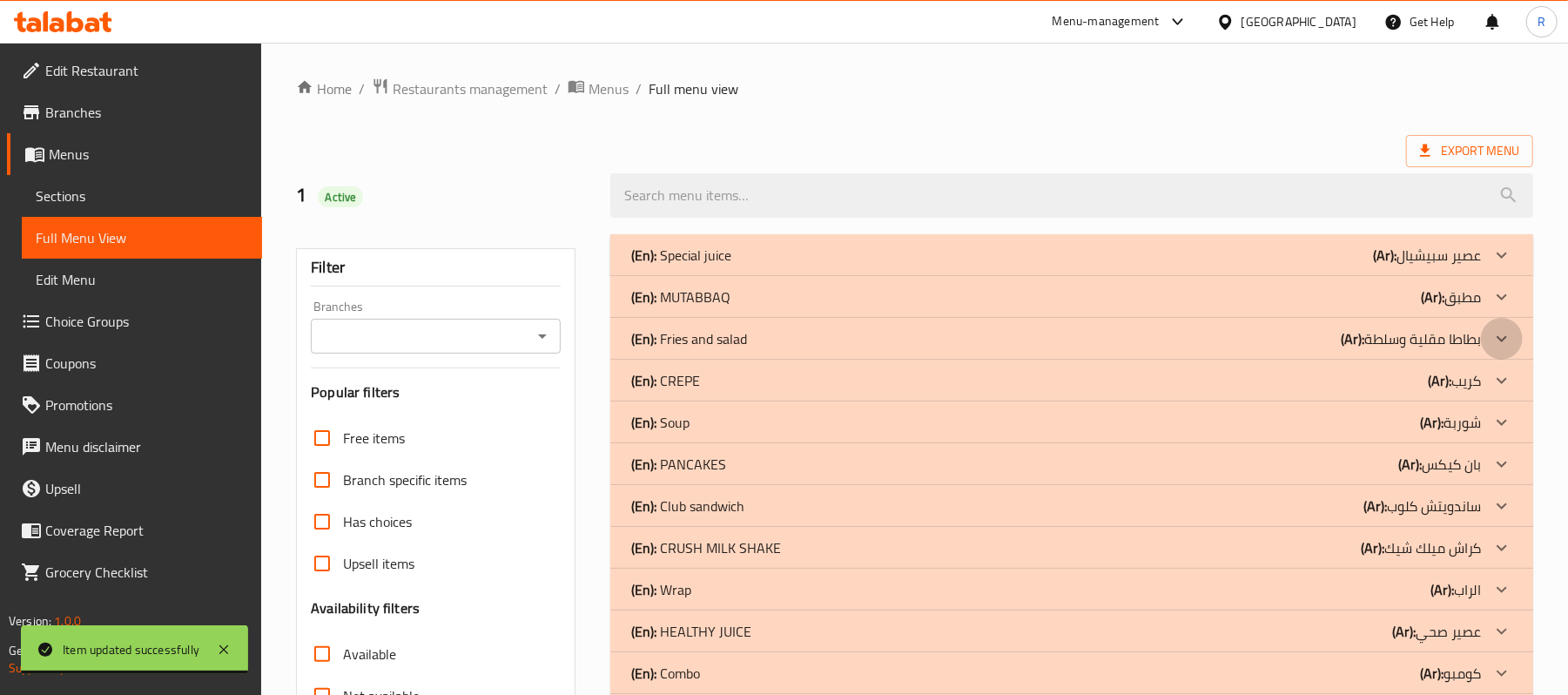
click at [1505, 266] on icon at bounding box center [1503, 255] width 21 height 21
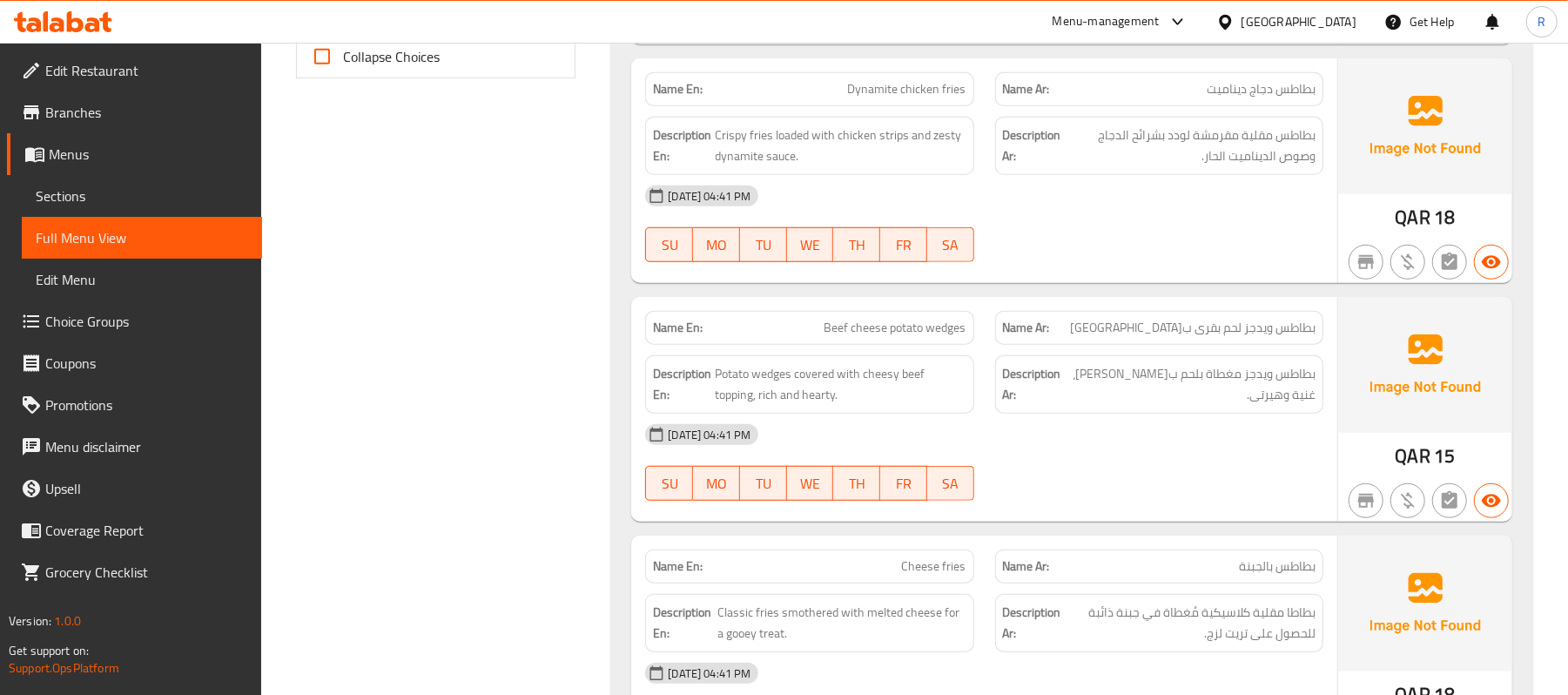
scroll to position [1554, 0]
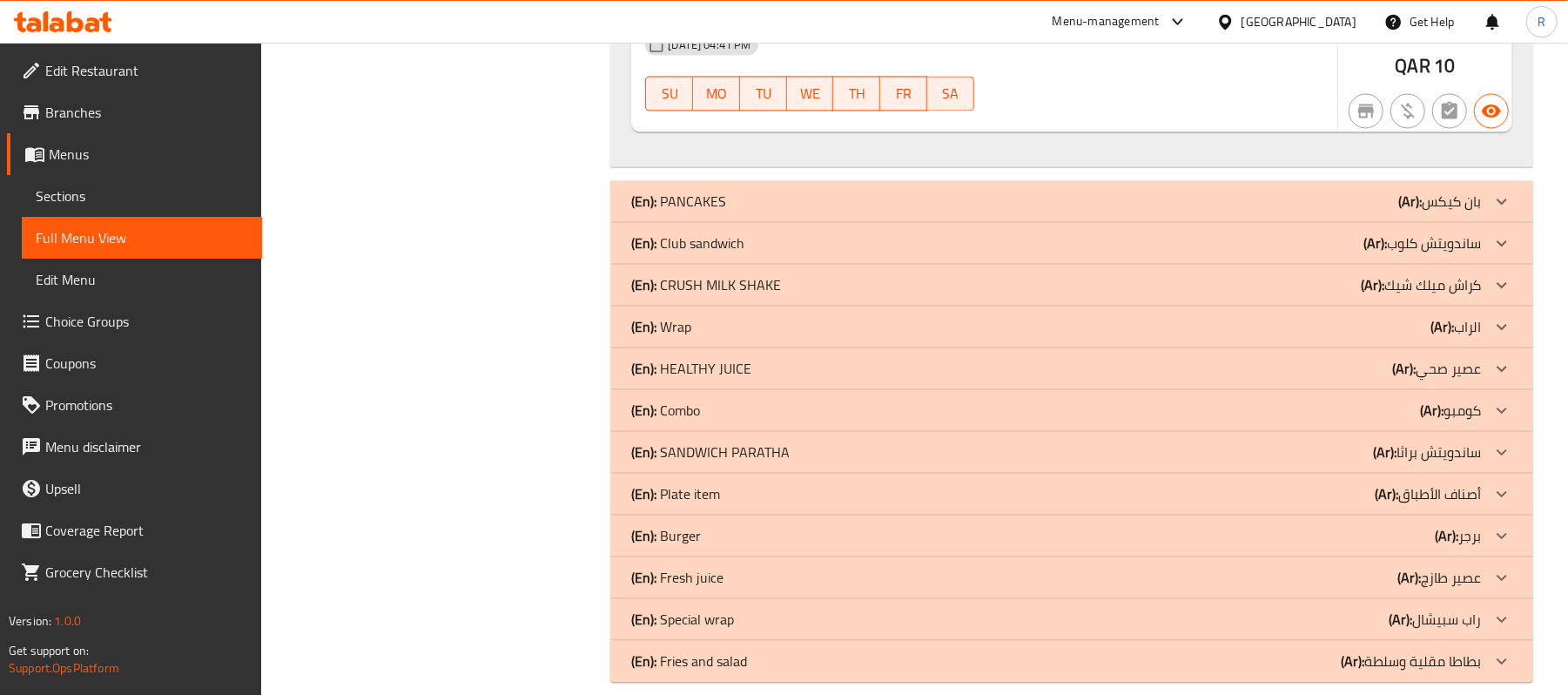
scroll to position [2582, 0]
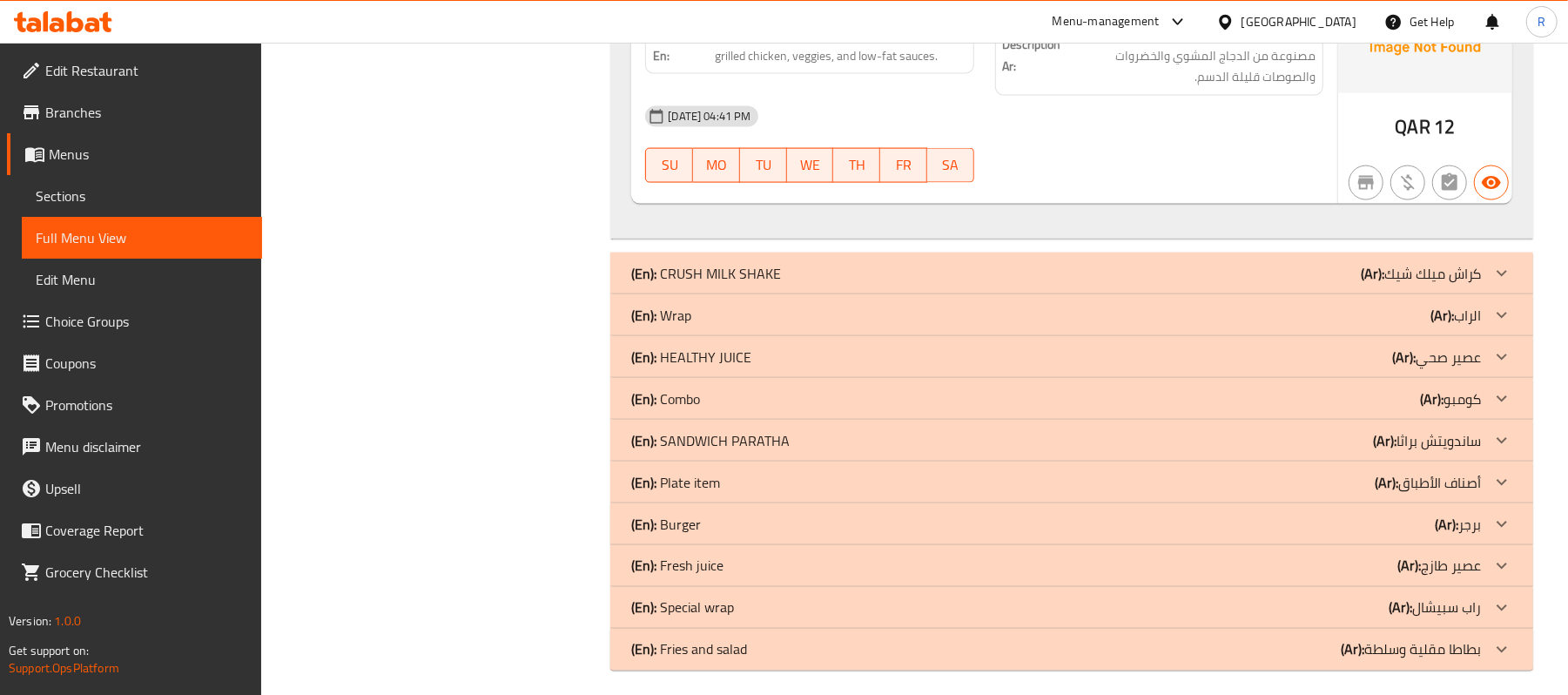
scroll to position [6529, 0]
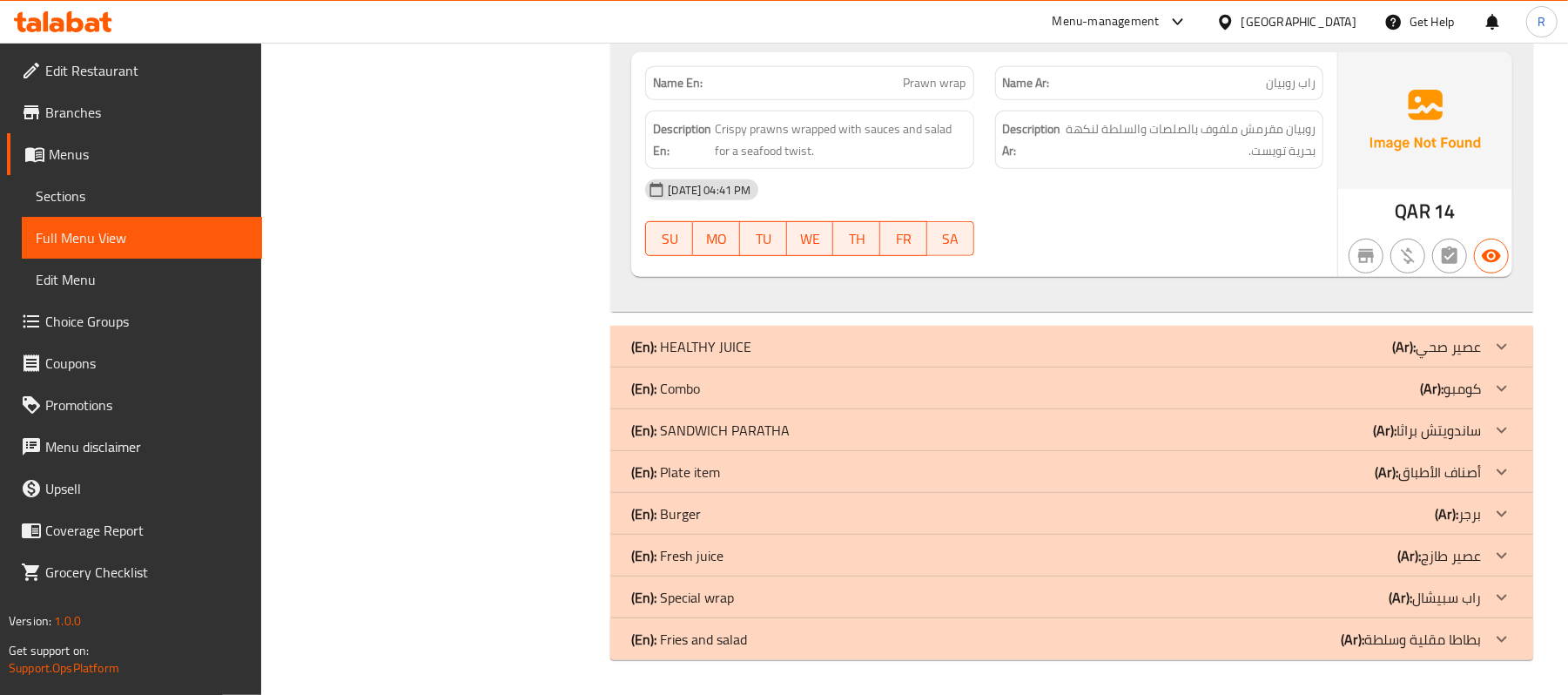
scroll to position [10026, 0]
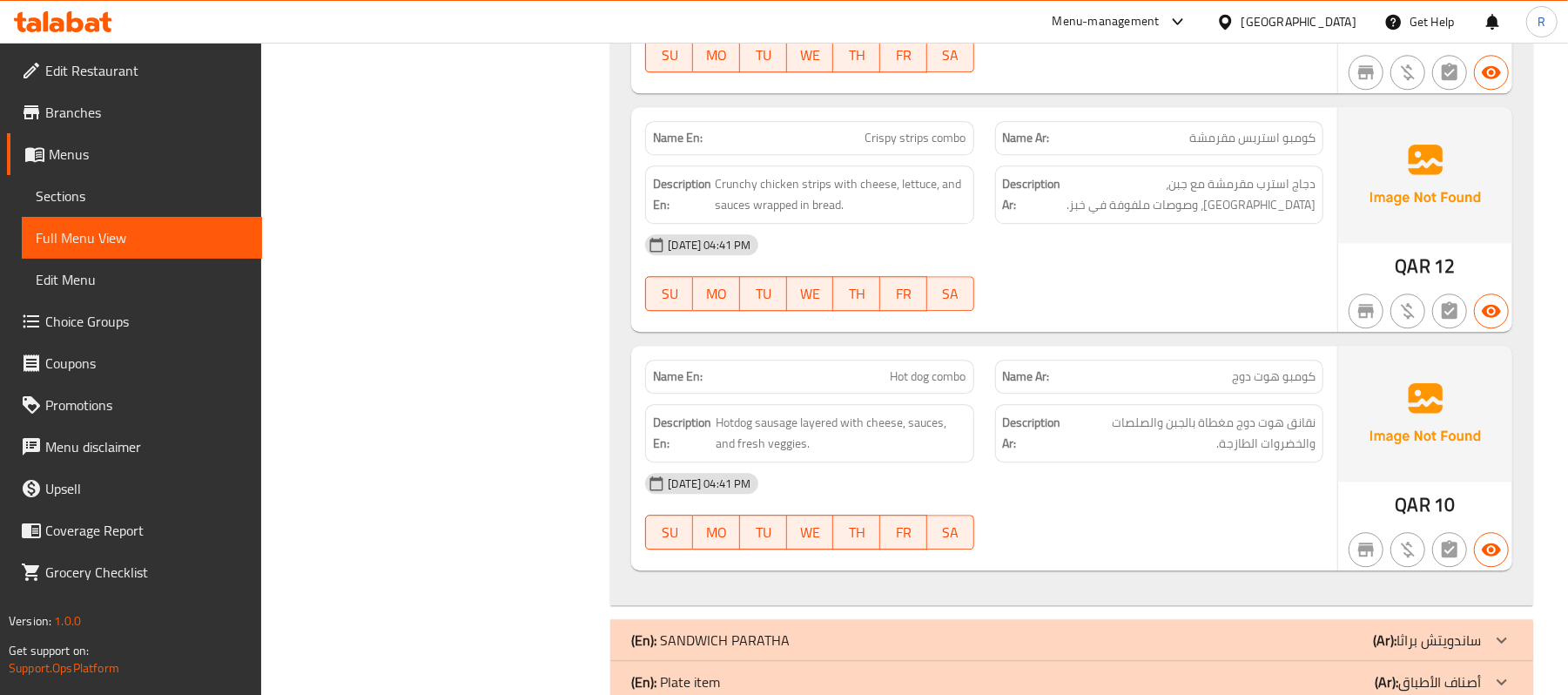
scroll to position [12846, 0]
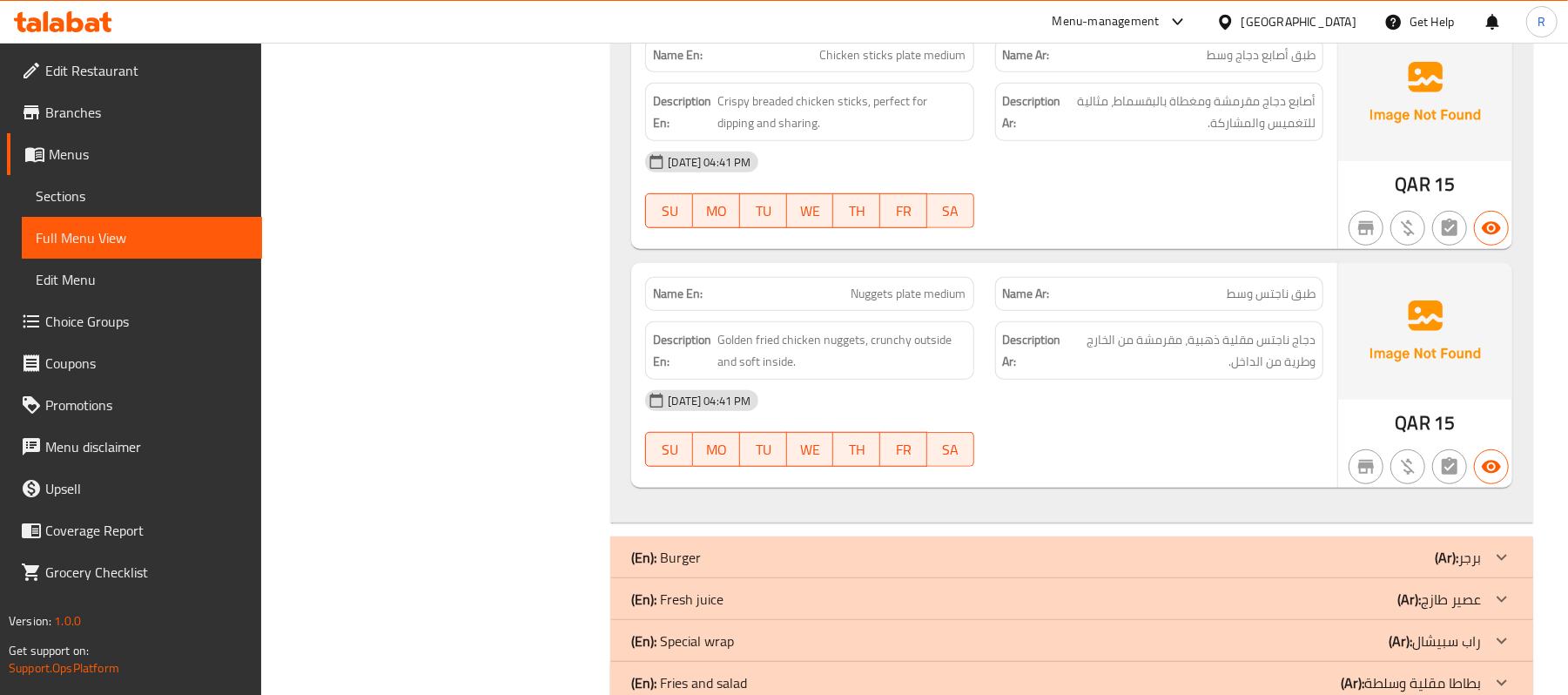
scroll to position [14961, 0]
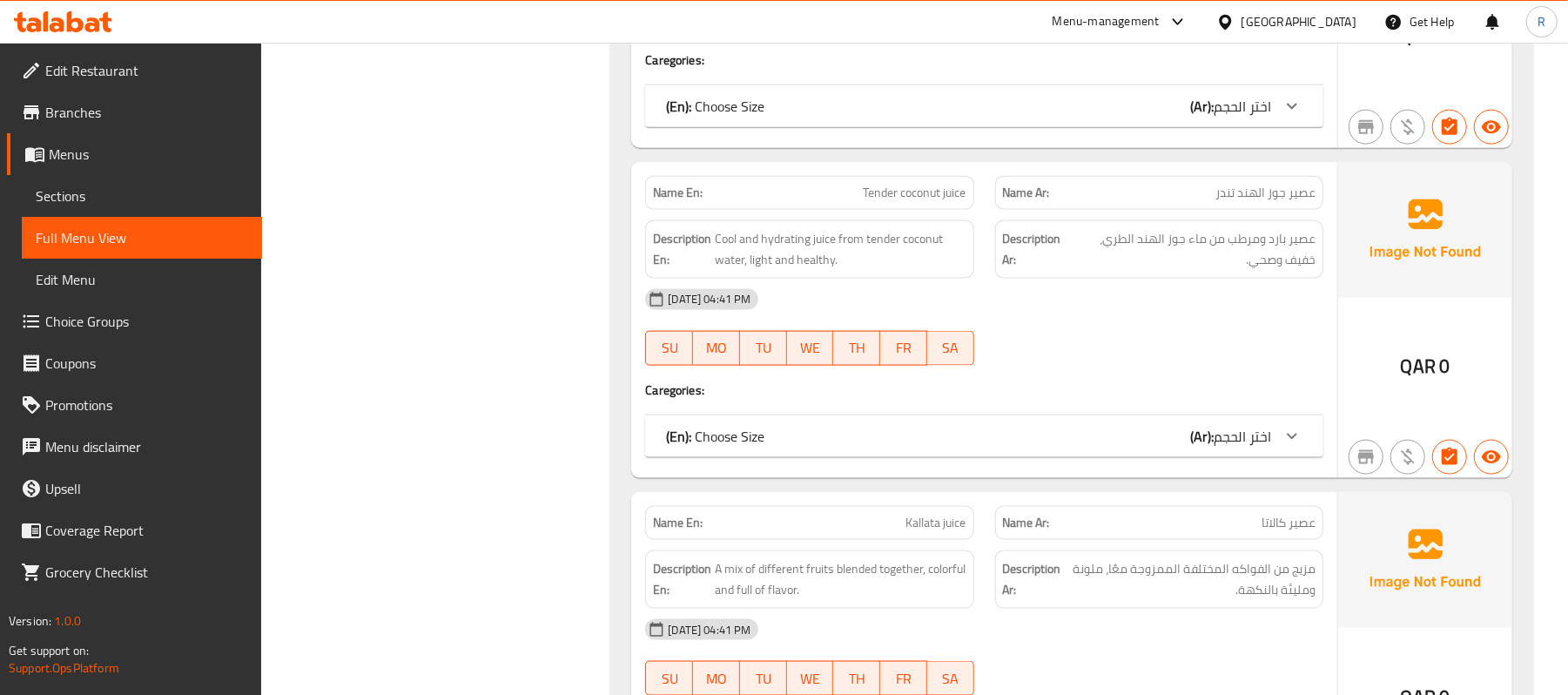
scroll to position [15657, 0]
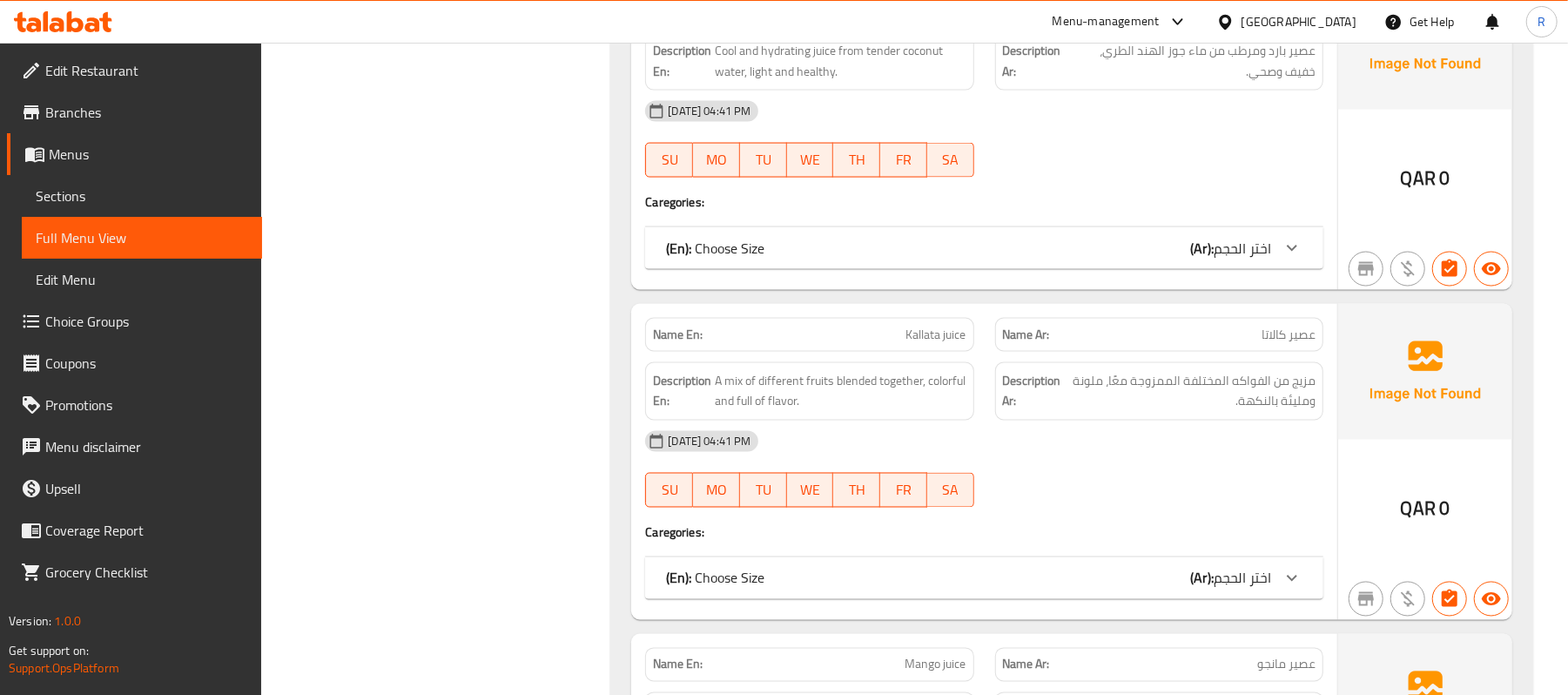
scroll to position [16121, 0]
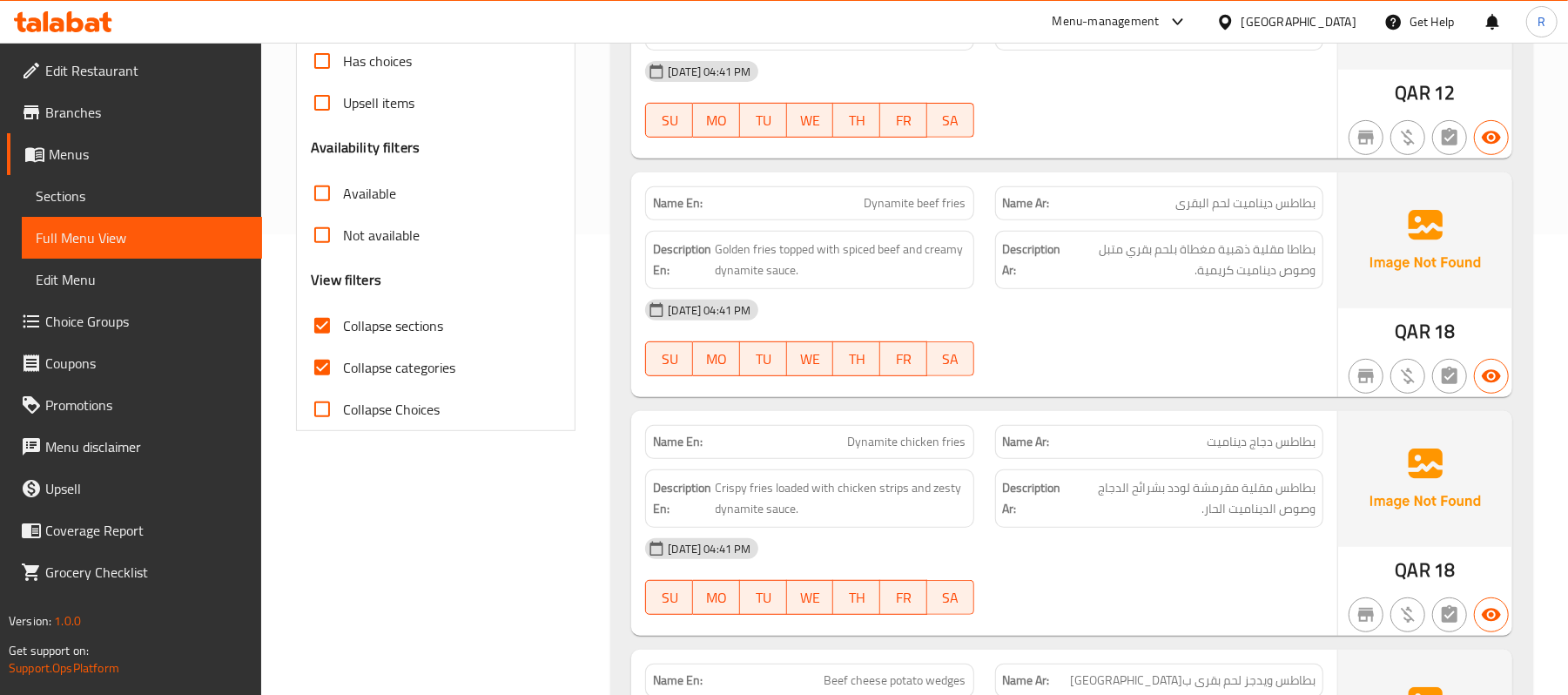
scroll to position [464, 0]
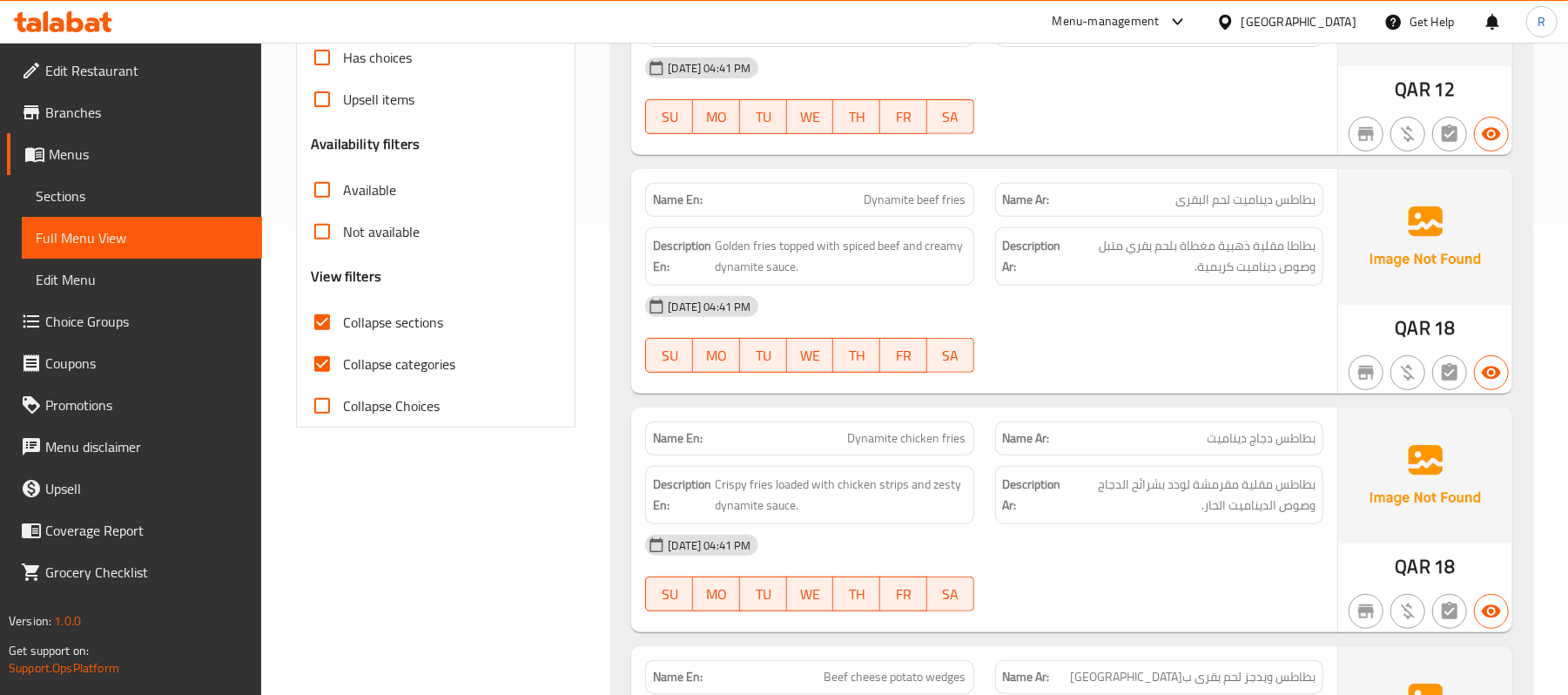
click at [324, 367] on input "Collapse categories" at bounding box center [321, 363] width 41 height 41
checkbox input "false"
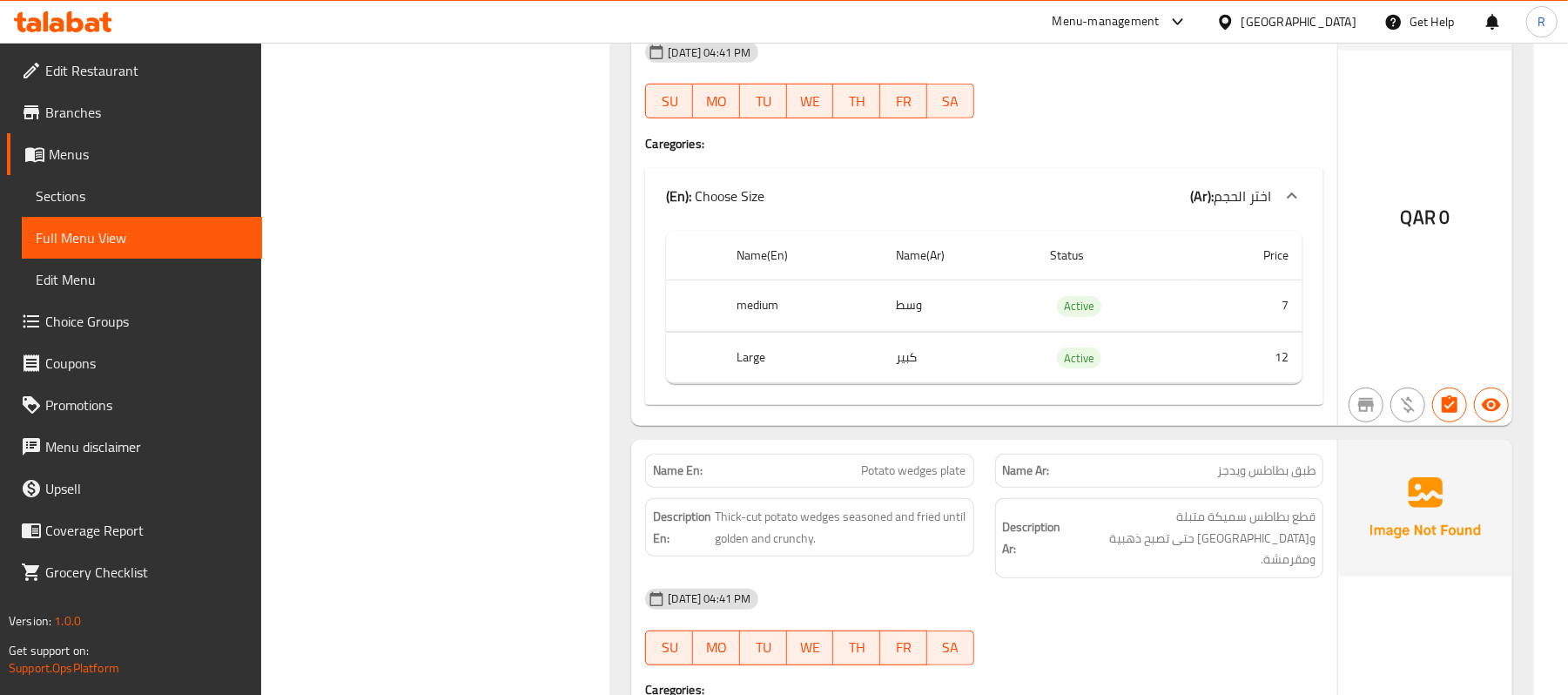
scroll to position [14667, 0]
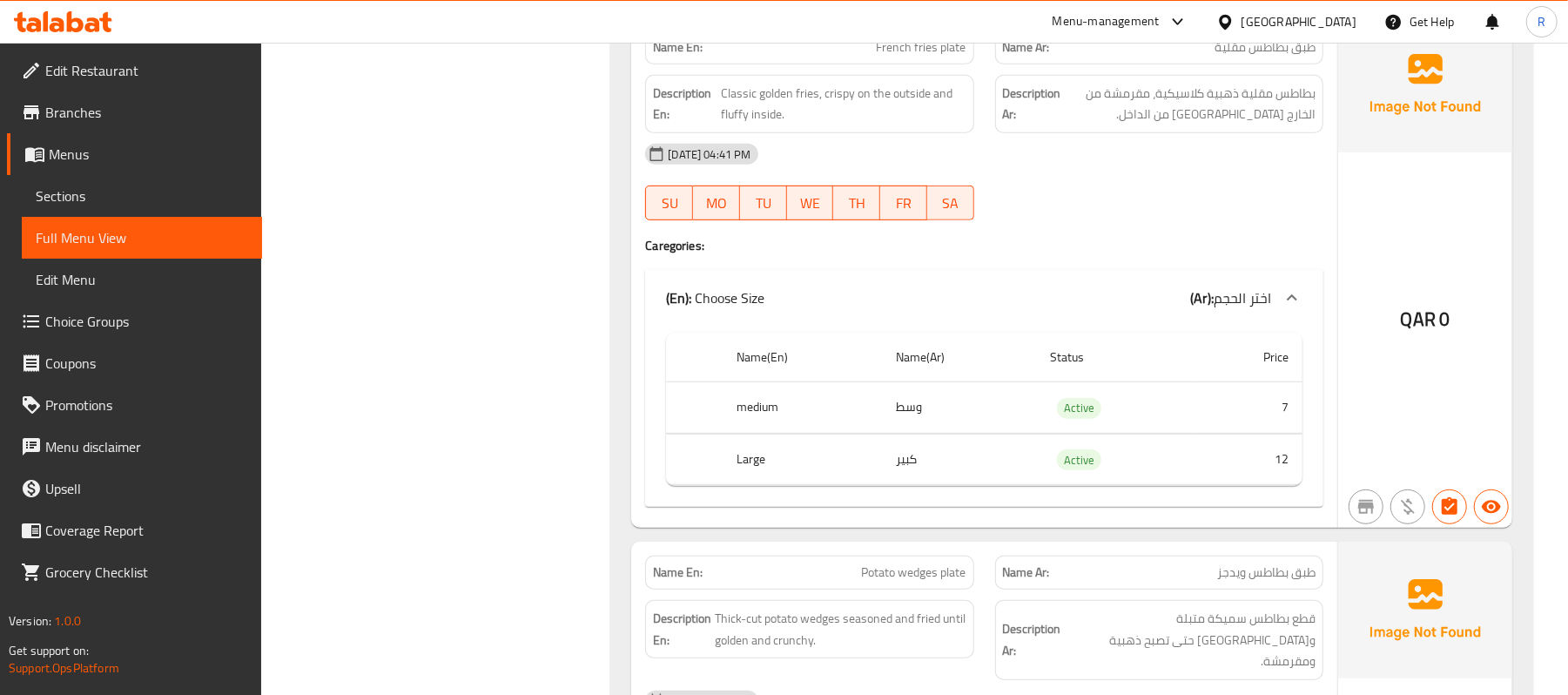
click at [1345, 11] on div "[GEOGRAPHIC_DATA]" at bounding box center [1286, 21] width 168 height 41
click at [1330, 19] on div "[GEOGRAPHIC_DATA]" at bounding box center [1298, 22] width 115 height 19
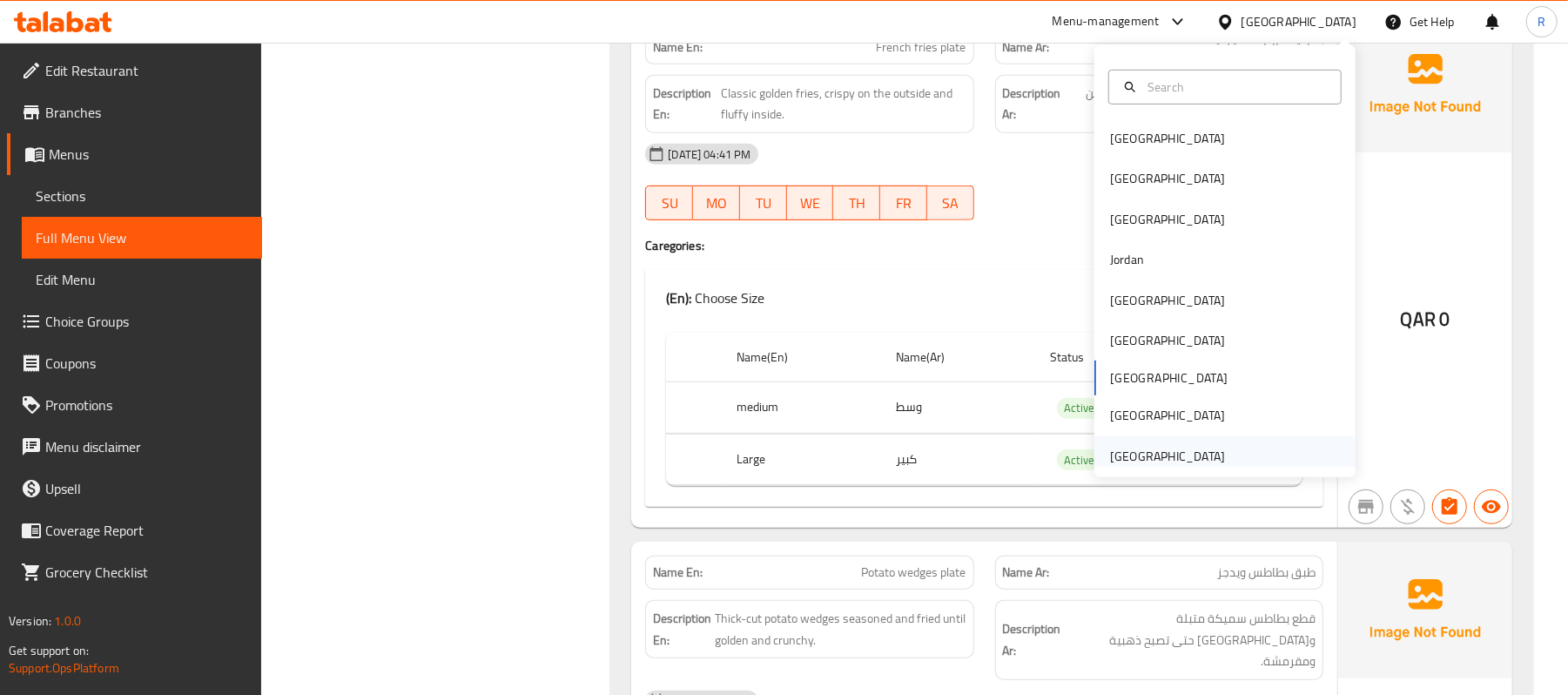
click at [1193, 453] on div "[GEOGRAPHIC_DATA]" at bounding box center [1167, 456] width 115 height 19
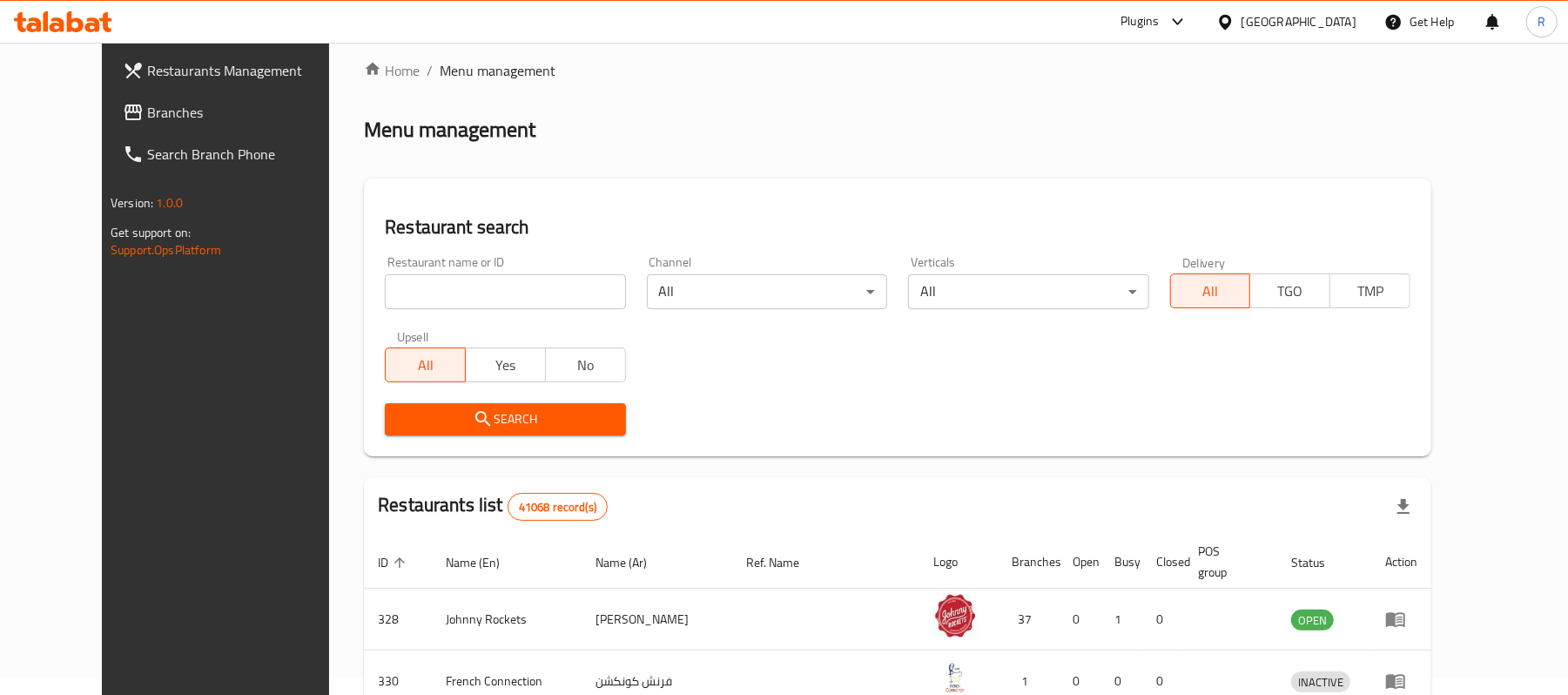
scroll to position [605, 0]
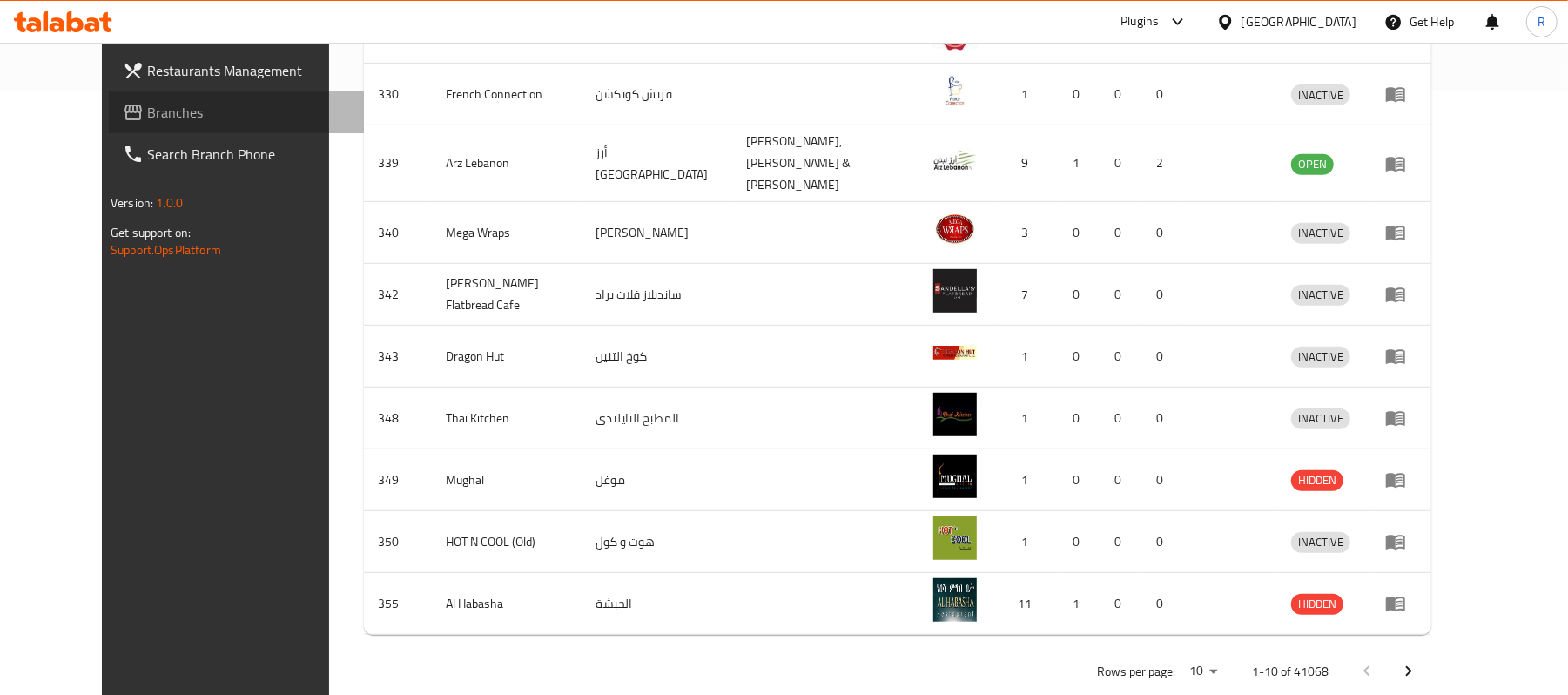
click at [147, 116] on span "Branches" at bounding box center [248, 113] width 203 height 21
